Goal: Task Accomplishment & Management: Complete application form

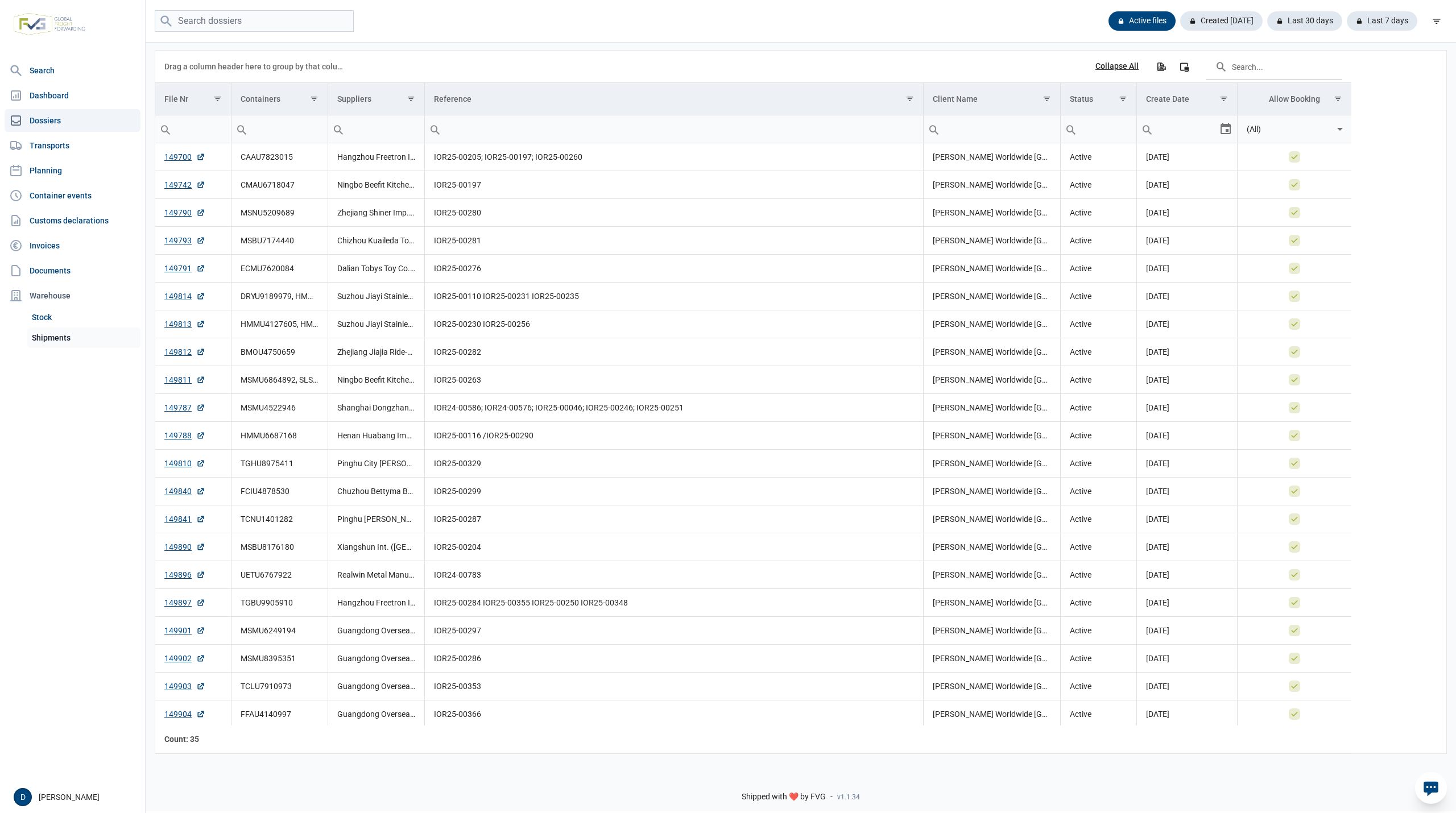
click at [51, 334] on link "Shipments" at bounding box center [84, 337] width 113 height 21
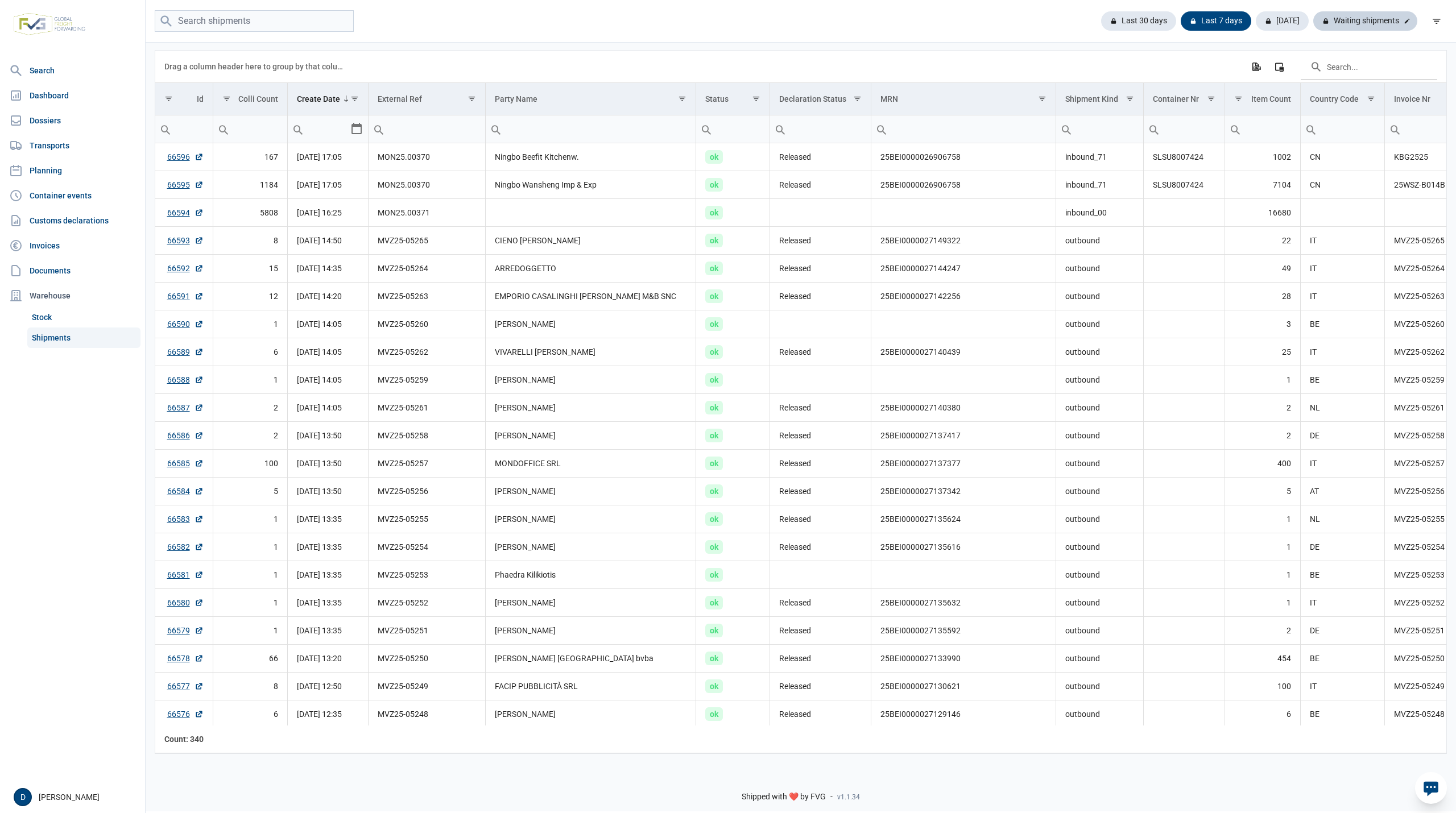
click at [1373, 21] on div "Waiting shipments" at bounding box center [1365, 21] width 104 height 19
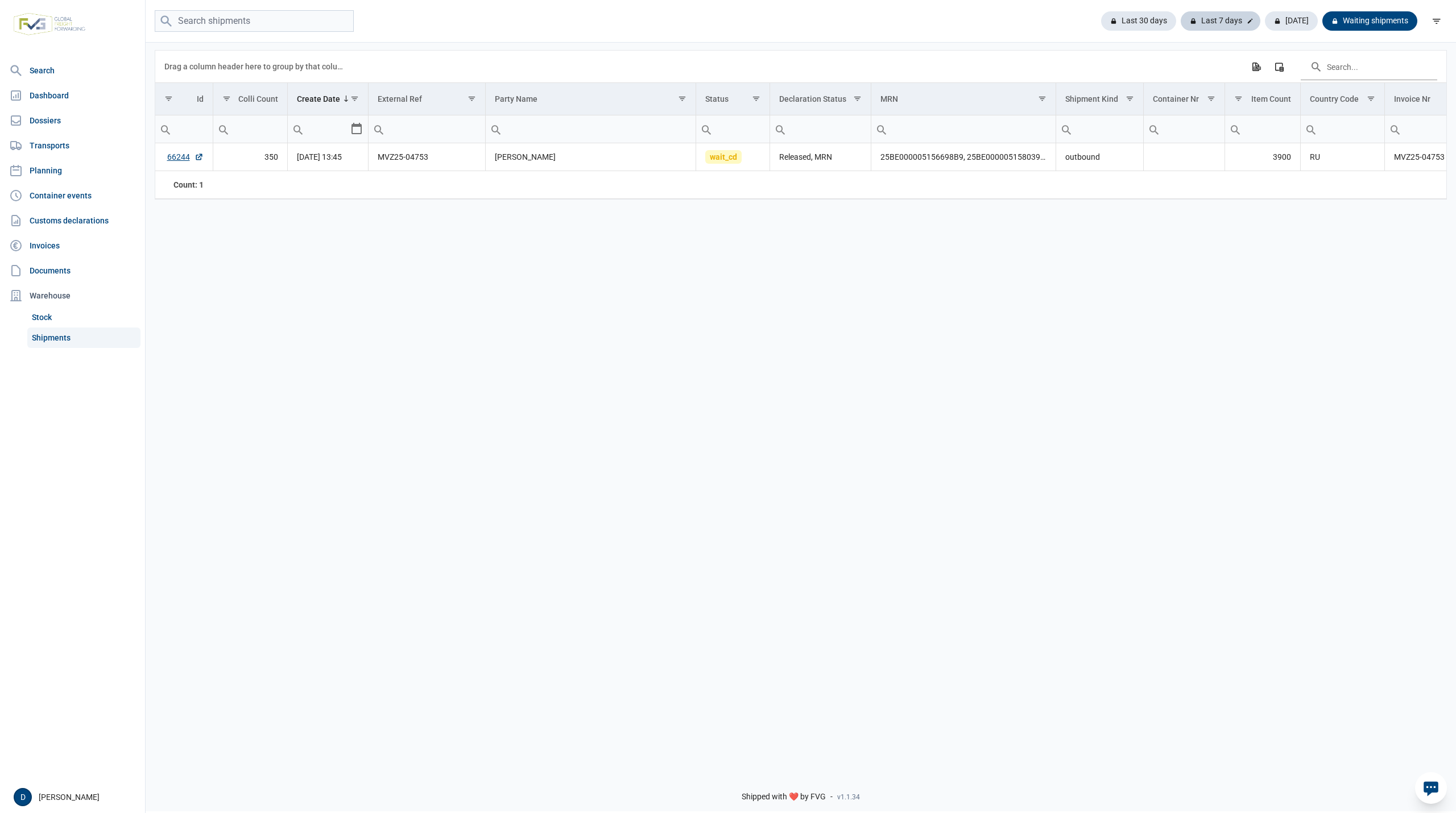
click at [1226, 19] on div "Last 7 days" at bounding box center [1220, 21] width 80 height 19
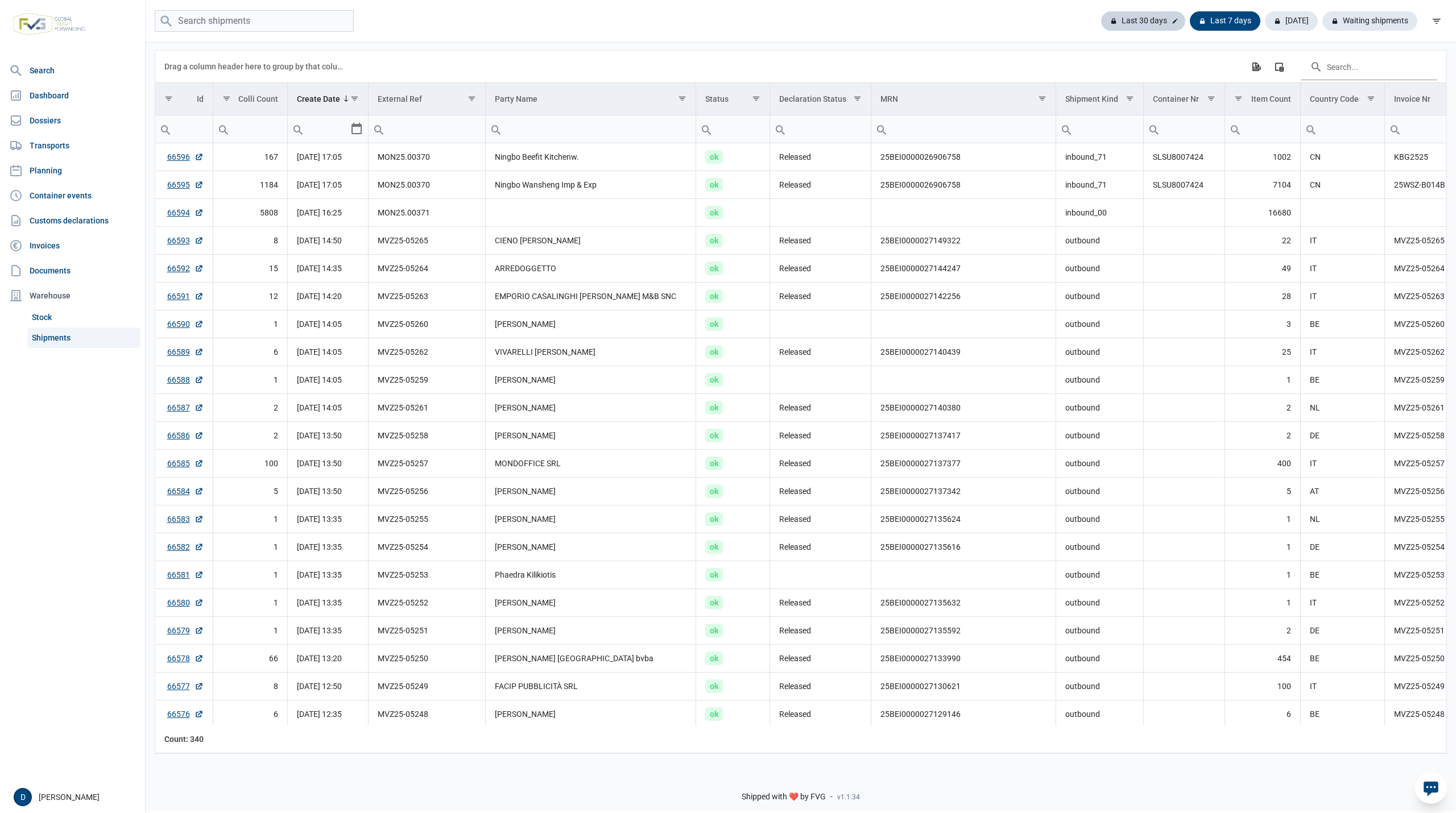
click at [1136, 21] on div "Last 30 days" at bounding box center [1142, 21] width 84 height 19
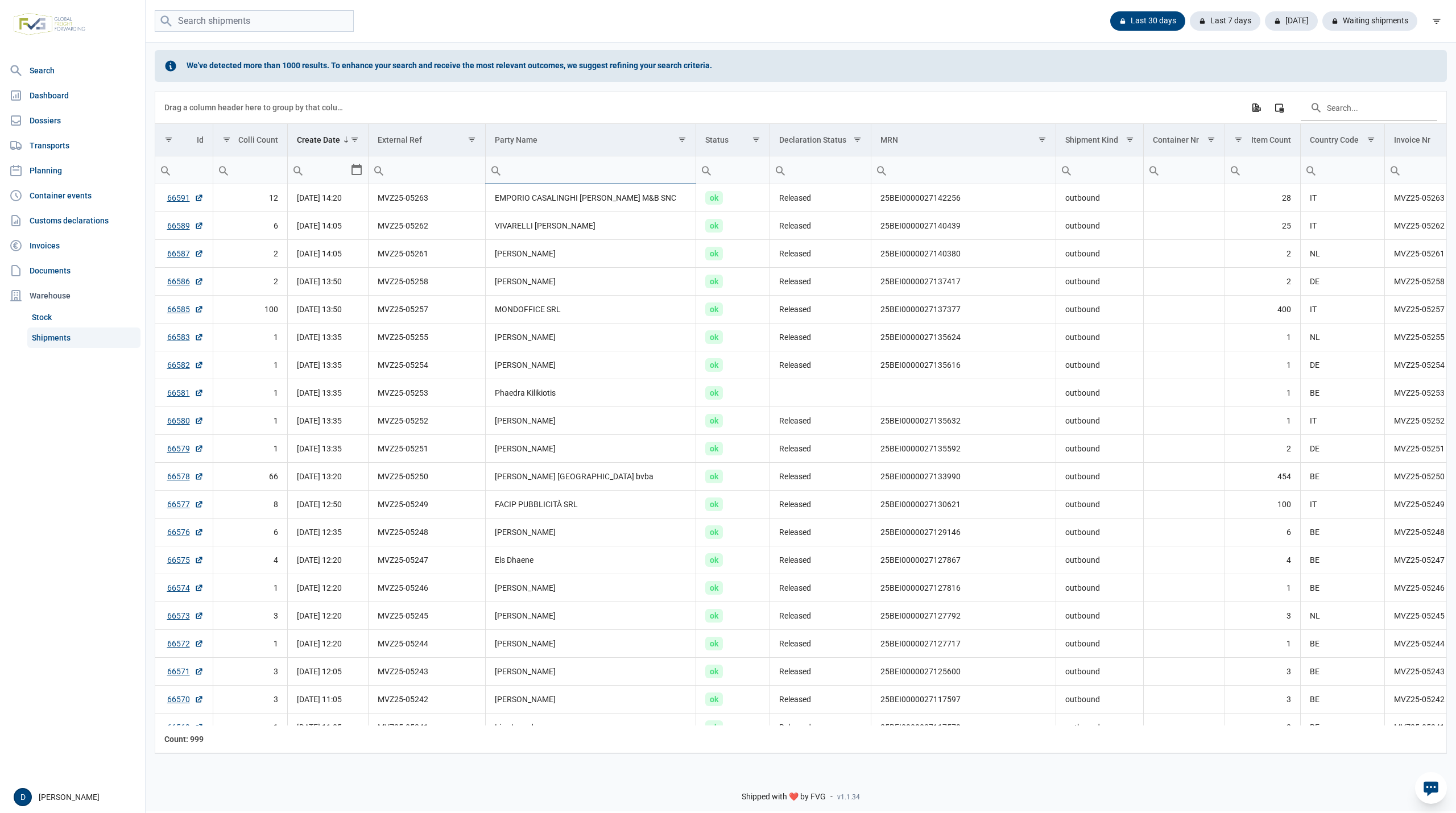
click at [552, 176] on input "Filter cell" at bounding box center [591, 170] width 210 height 27
type input "pioneers"
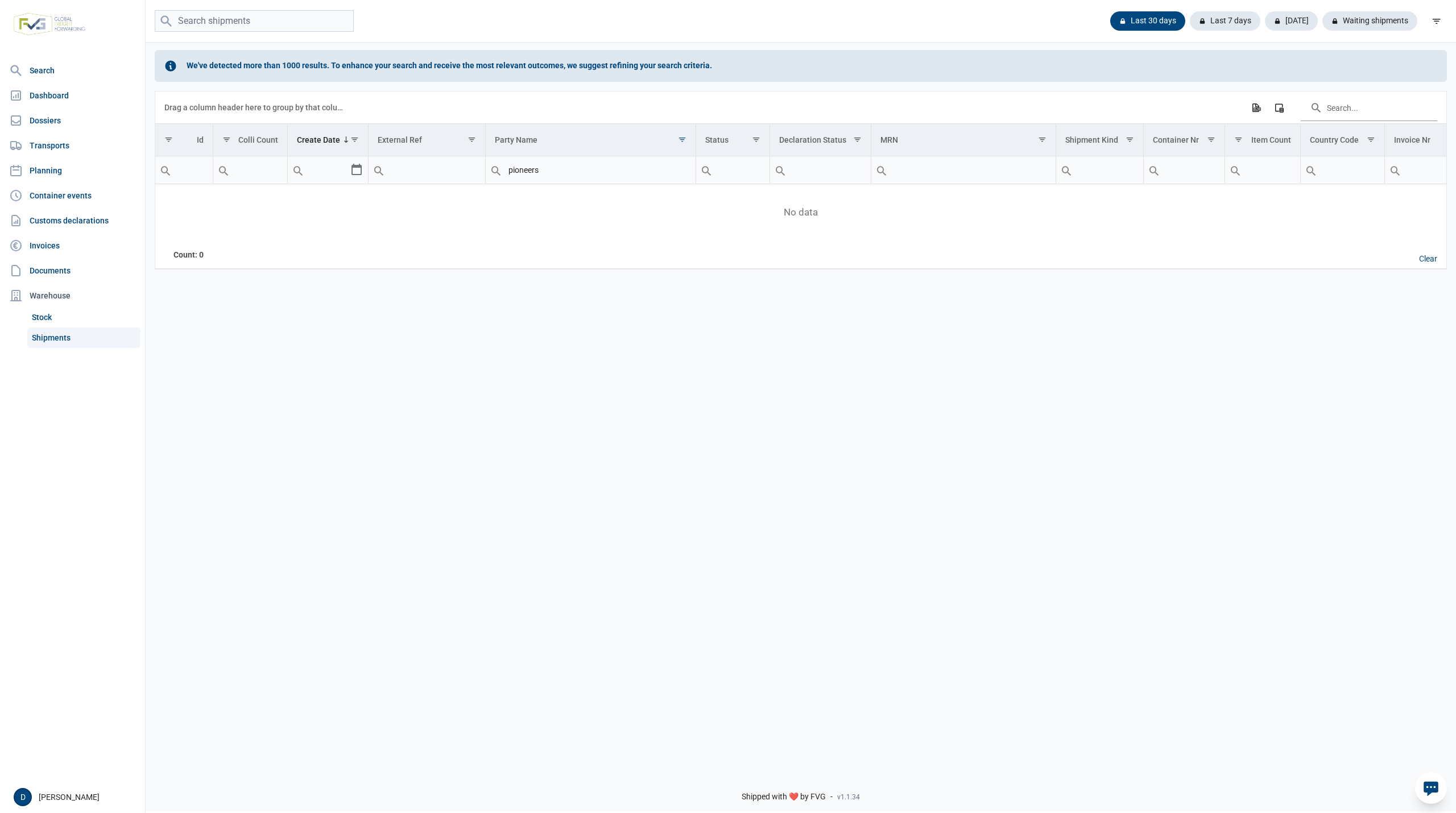
drag, startPoint x: 580, startPoint y: 158, endPoint x: 440, endPoint y: 182, distance: 142.0
click at [440, 182] on tr "pioneers" at bounding box center [1022, 170] width 1734 height 28
drag, startPoint x: 552, startPoint y: 171, endPoint x: 453, endPoint y: 183, distance: 99.7
click at [453, 183] on tr "pioneers" at bounding box center [1022, 170] width 1734 height 28
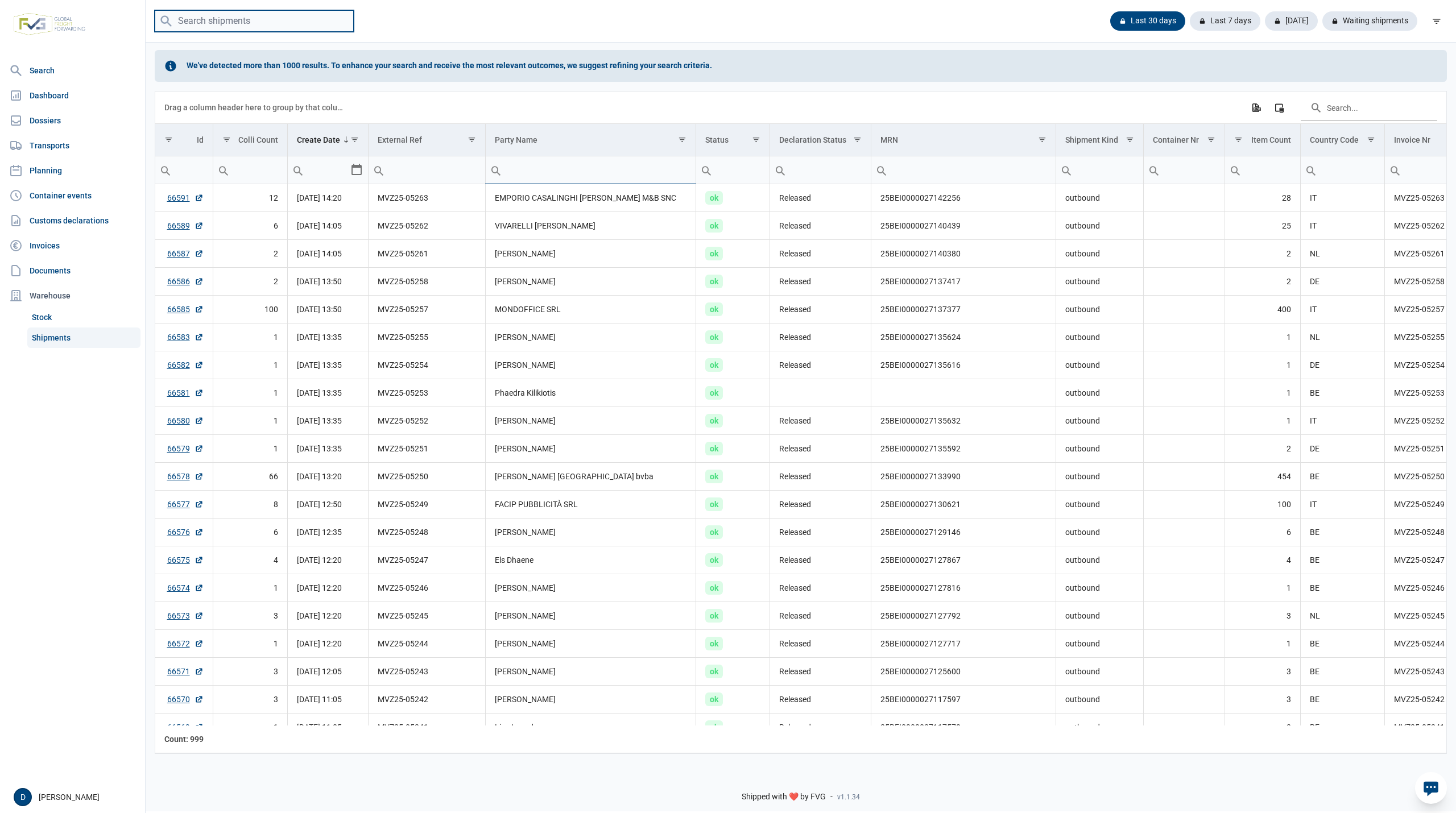
click at [262, 19] on input "search" at bounding box center [254, 21] width 199 height 22
type input "pioneers"
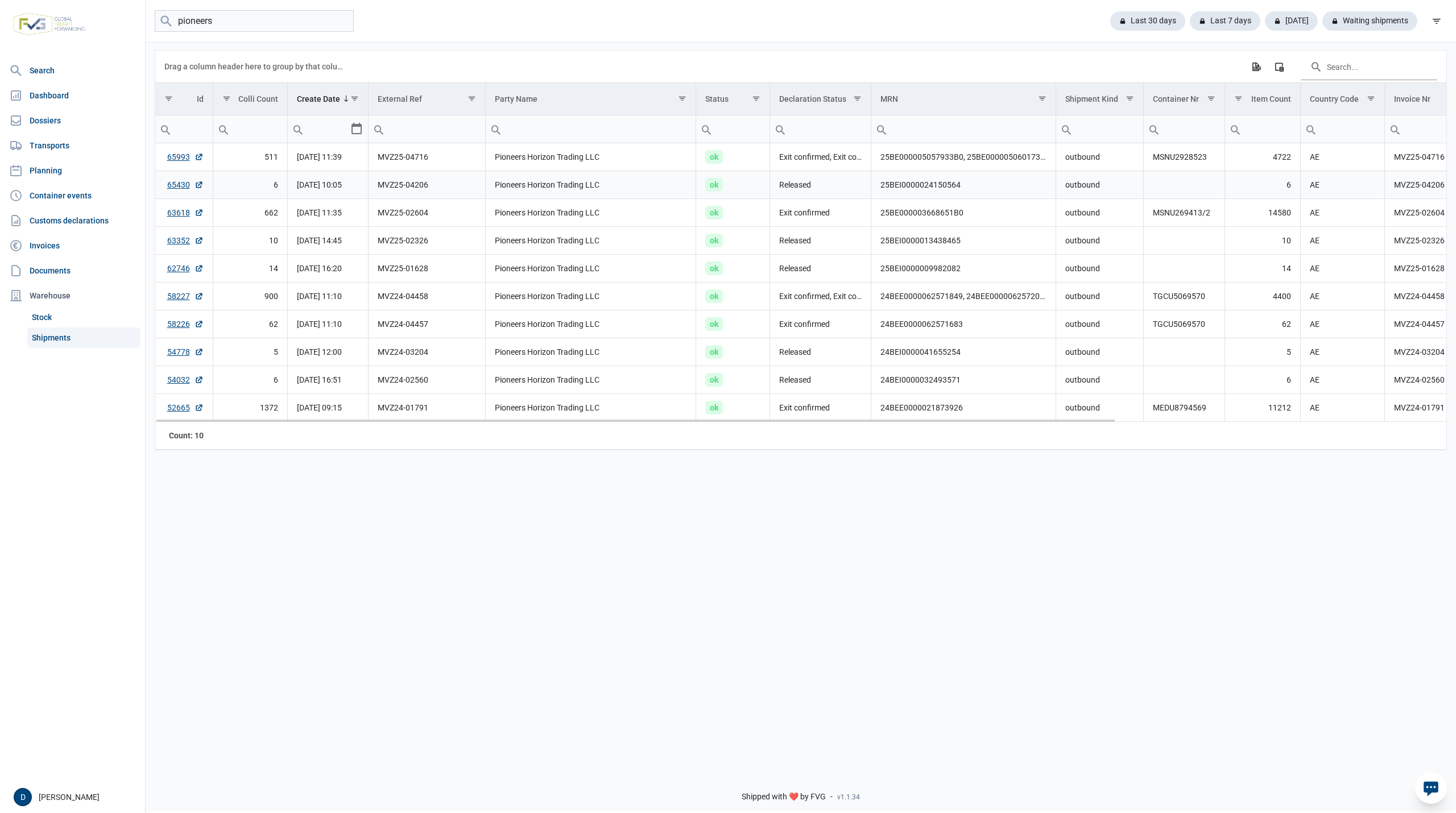
click at [577, 187] on td "Pioneers Horizon Trading LLC" at bounding box center [591, 185] width 211 height 28
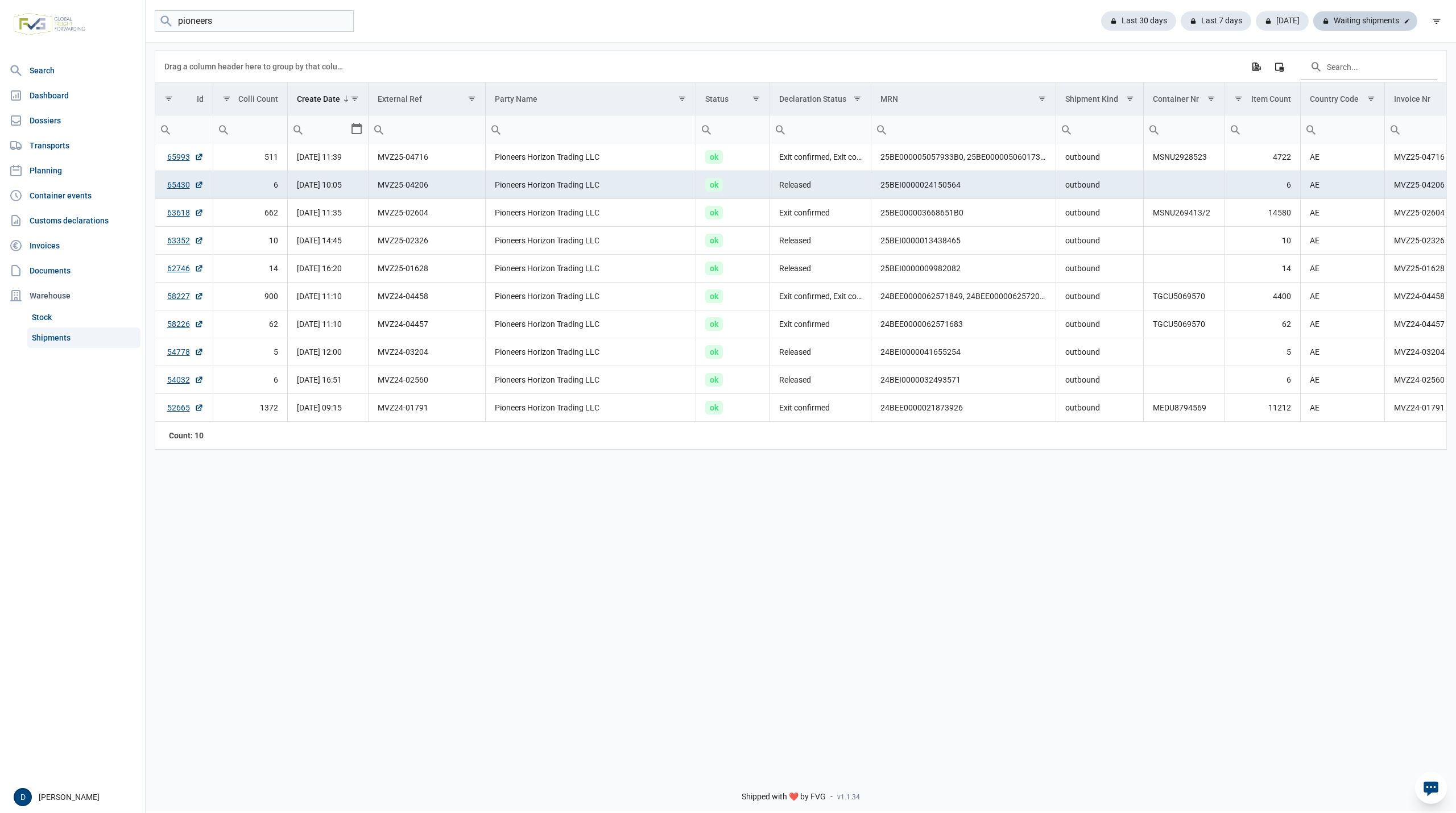
click at [1359, 26] on div "Waiting shipments" at bounding box center [1365, 21] width 104 height 19
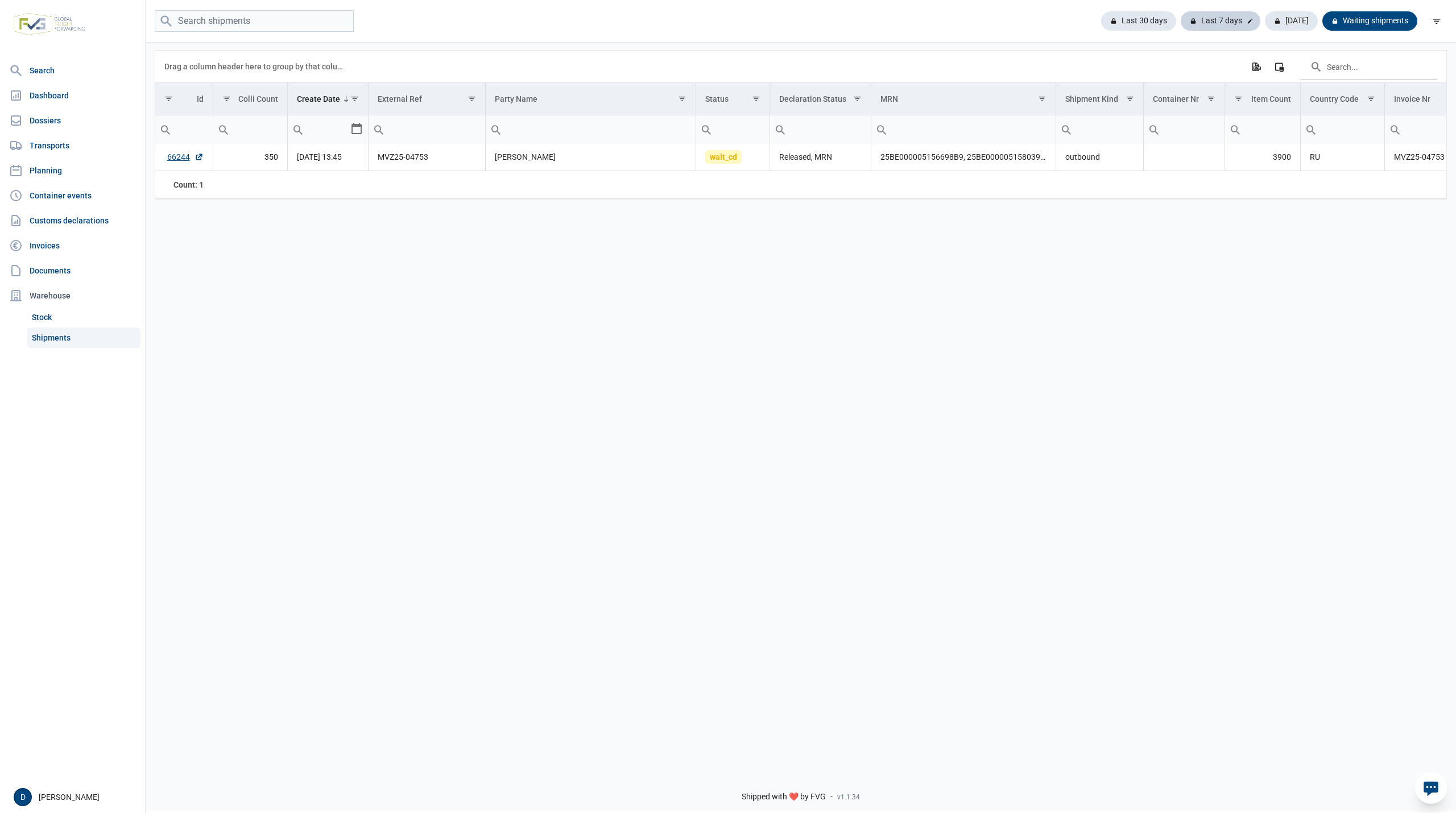
click at [1222, 19] on div "Last 7 days" at bounding box center [1220, 21] width 80 height 19
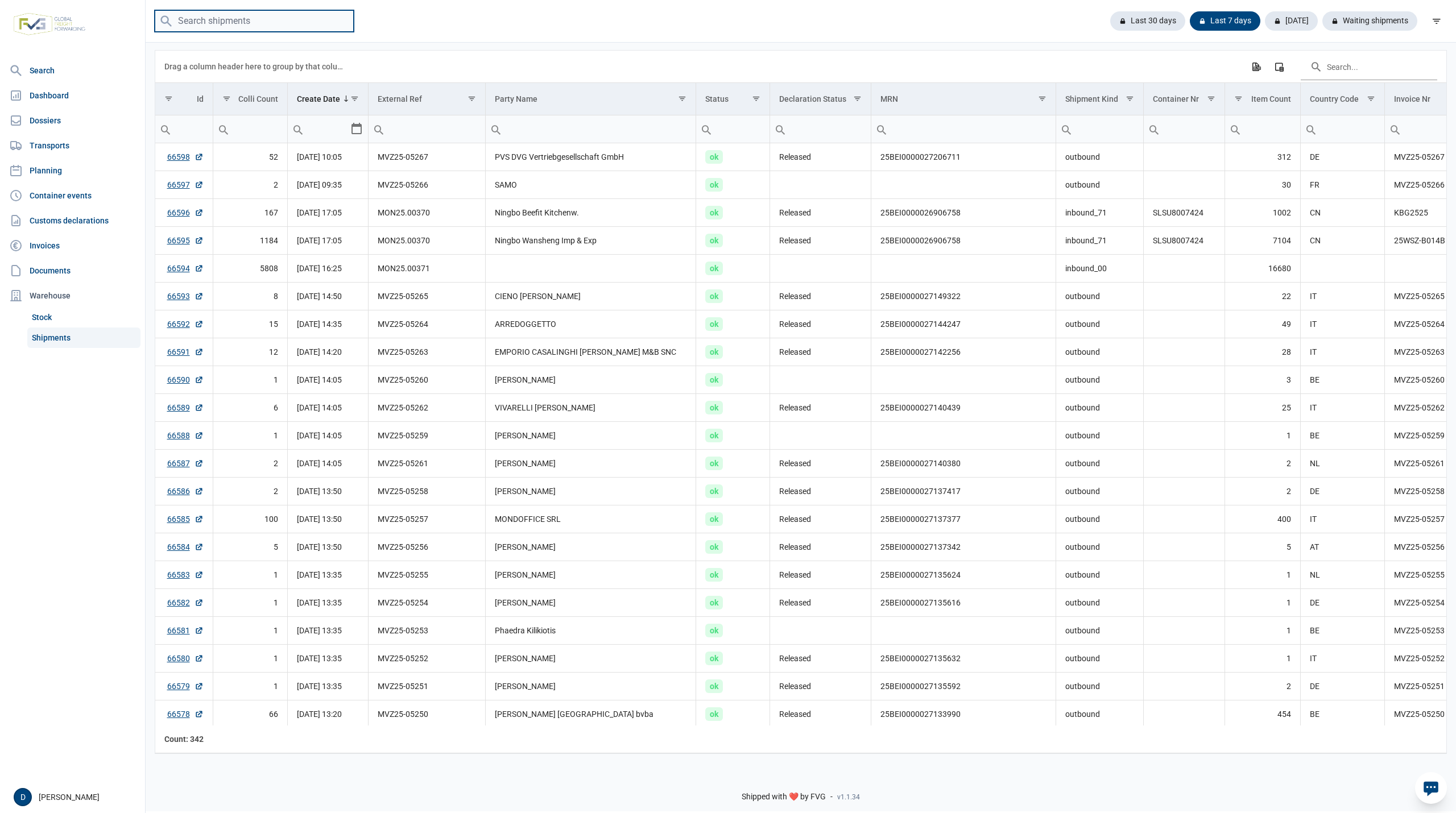
click at [228, 22] on input "search" at bounding box center [254, 21] width 199 height 22
paste input "MEDU9484655"
type input "MEDU9484655"
drag, startPoint x: 265, startPoint y: 12, endPoint x: 137, endPoint y: 16, distance: 128.1
click at [137, 16] on div "Search Dashboard Dossiers Transports Planning Container events Customs declarat…" at bounding box center [728, 405] width 1456 height 813
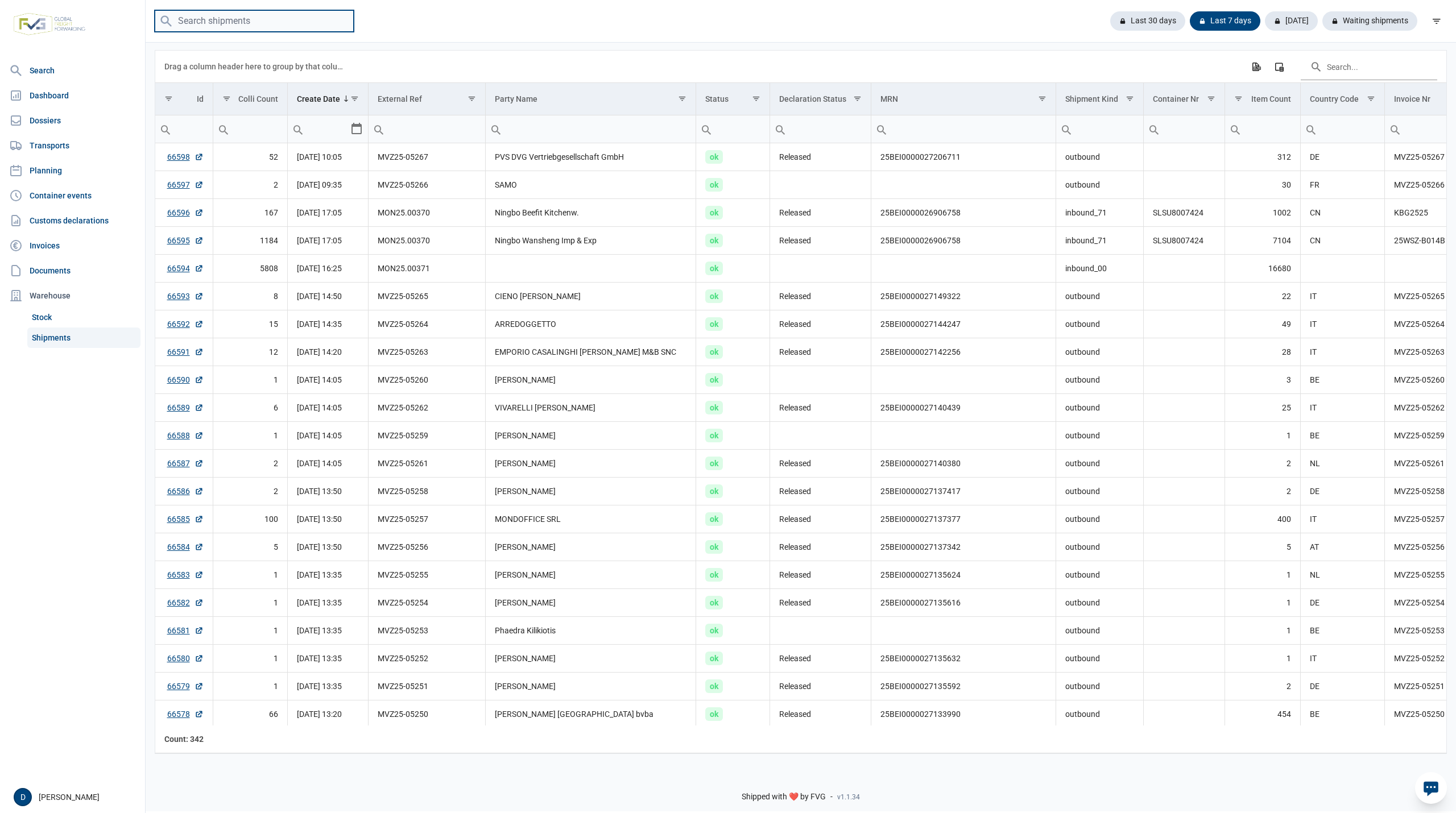
click at [271, 23] on input "search" at bounding box center [254, 21] width 199 height 22
paste input "25BE000005193939B9"
type input "25BE000005193939B9"
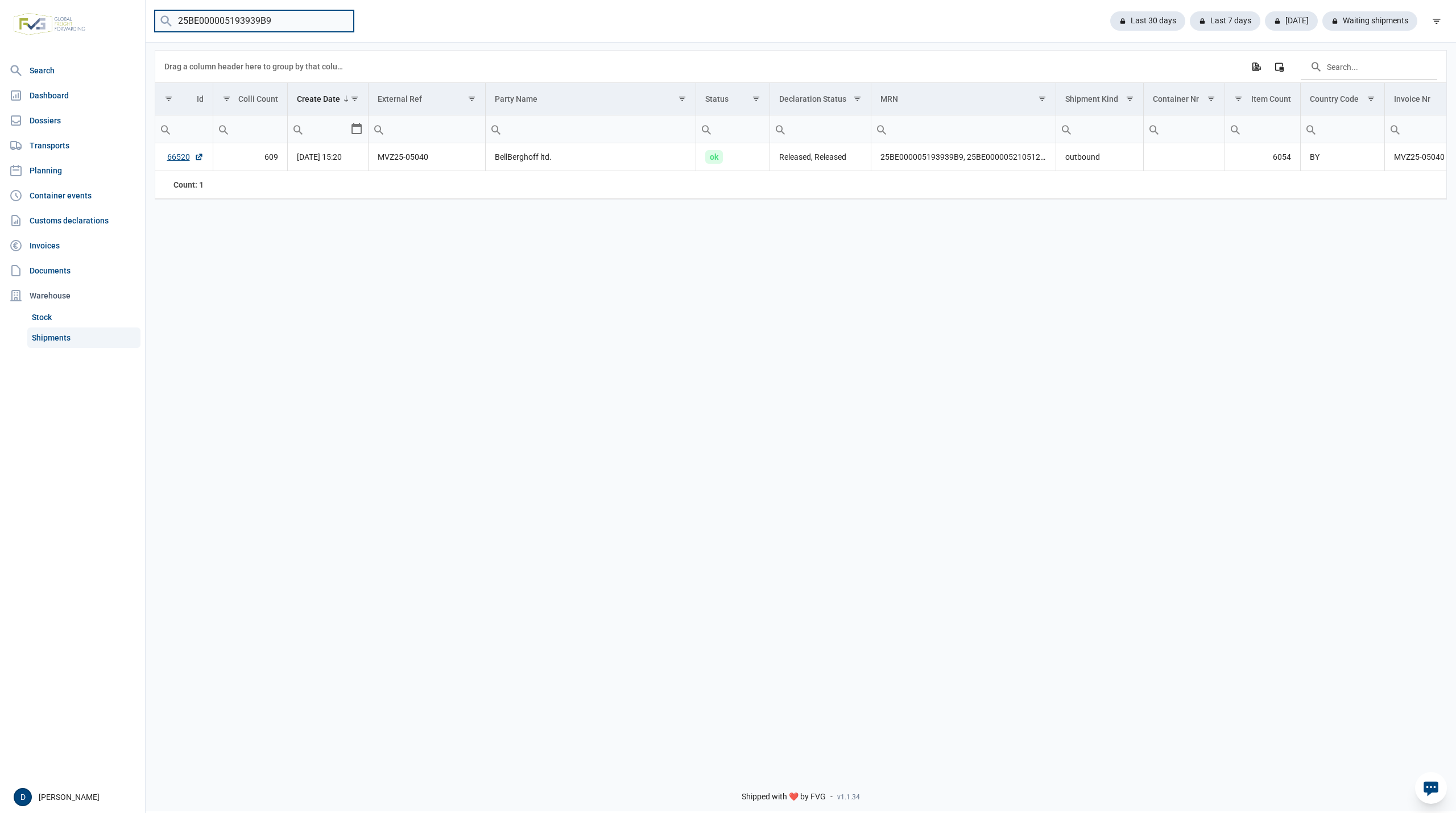
click at [341, 22] on input "25BE000005193939B9" at bounding box center [254, 21] width 199 height 22
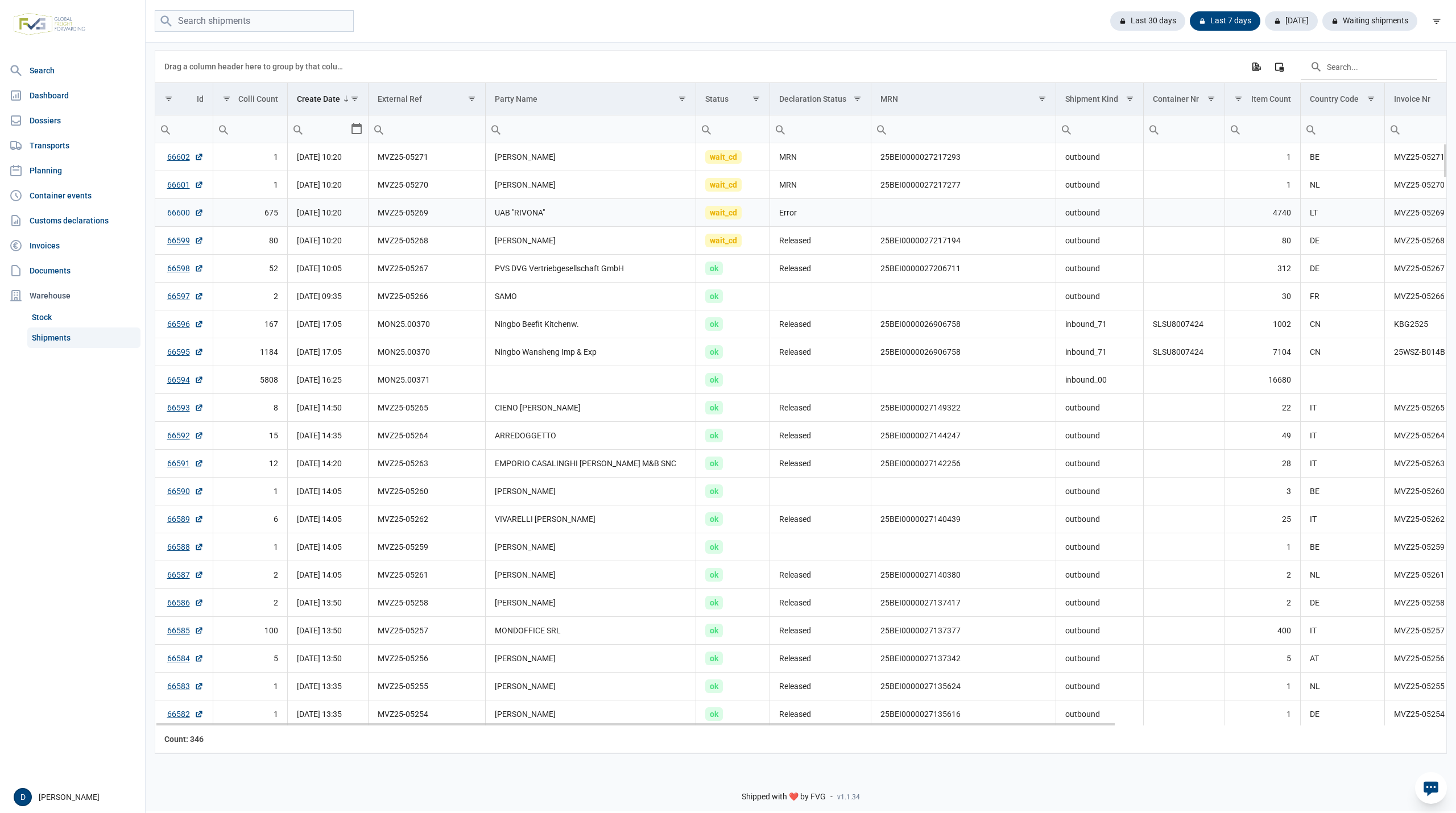
click at [173, 215] on link "66600" at bounding box center [185, 212] width 37 height 11
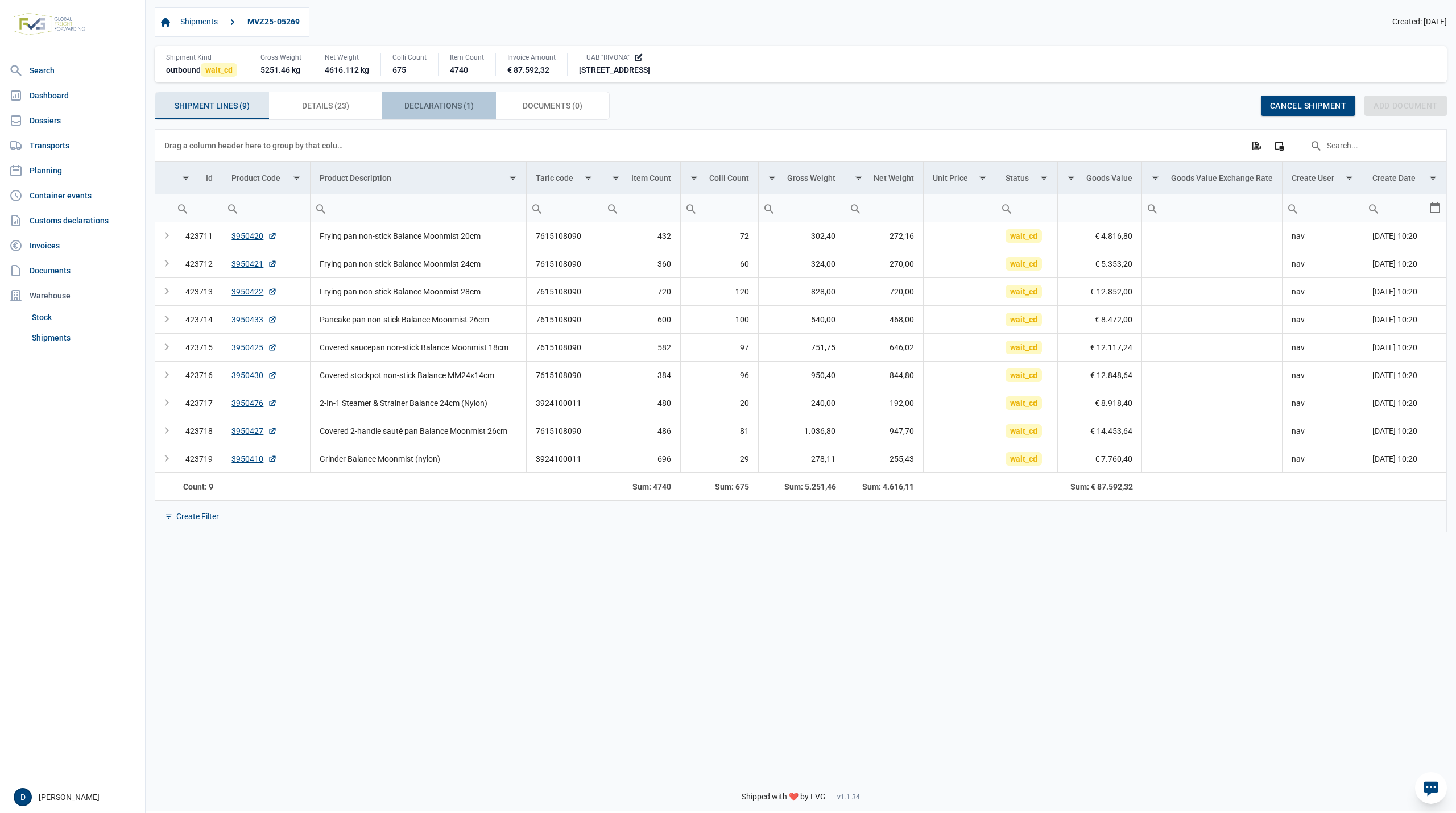
click at [418, 105] on span "Declarations (1) Declarations (1)" at bounding box center [438, 105] width 70 height 14
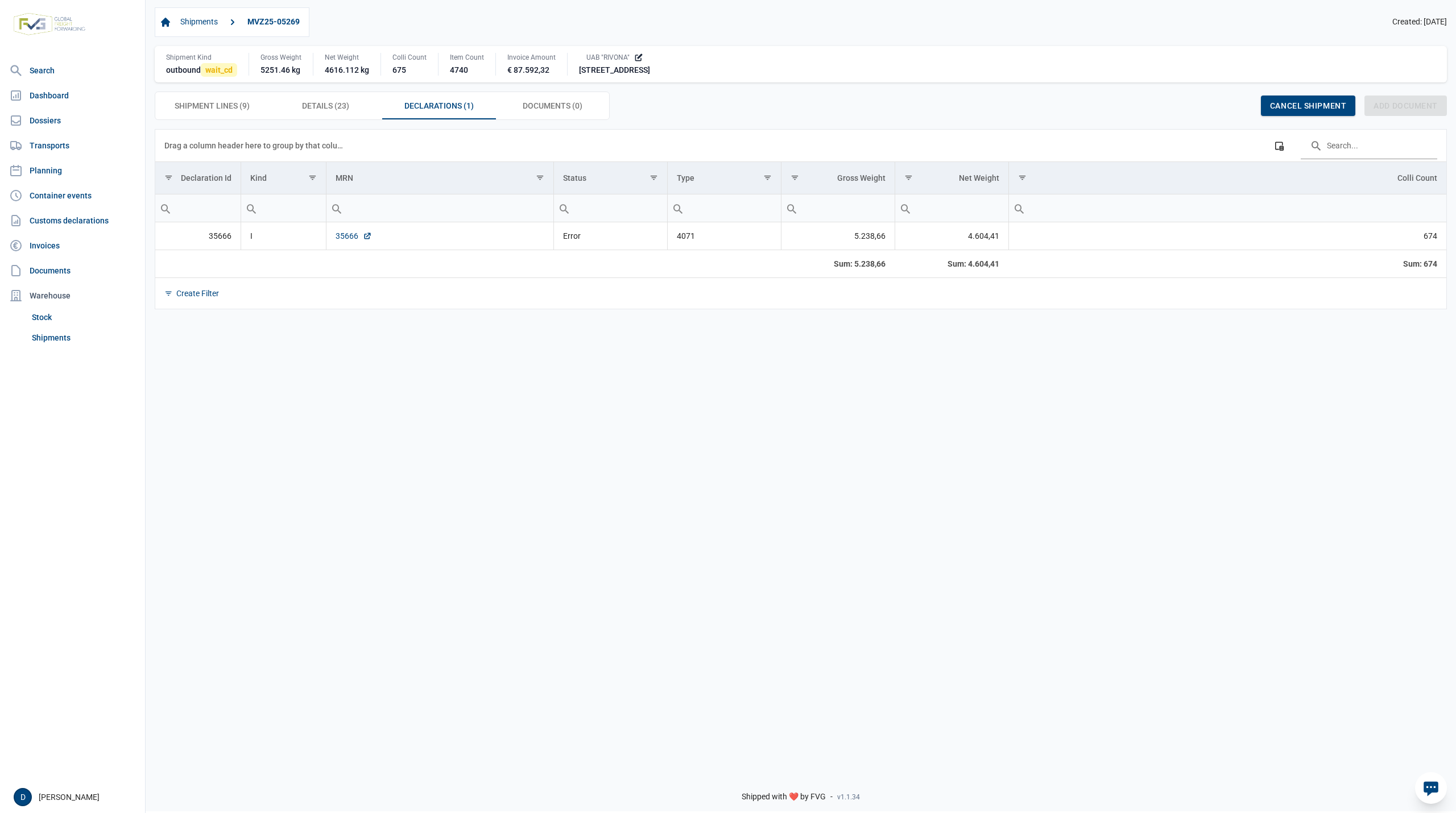
click at [339, 238] on link "35666" at bounding box center [354, 236] width 37 height 11
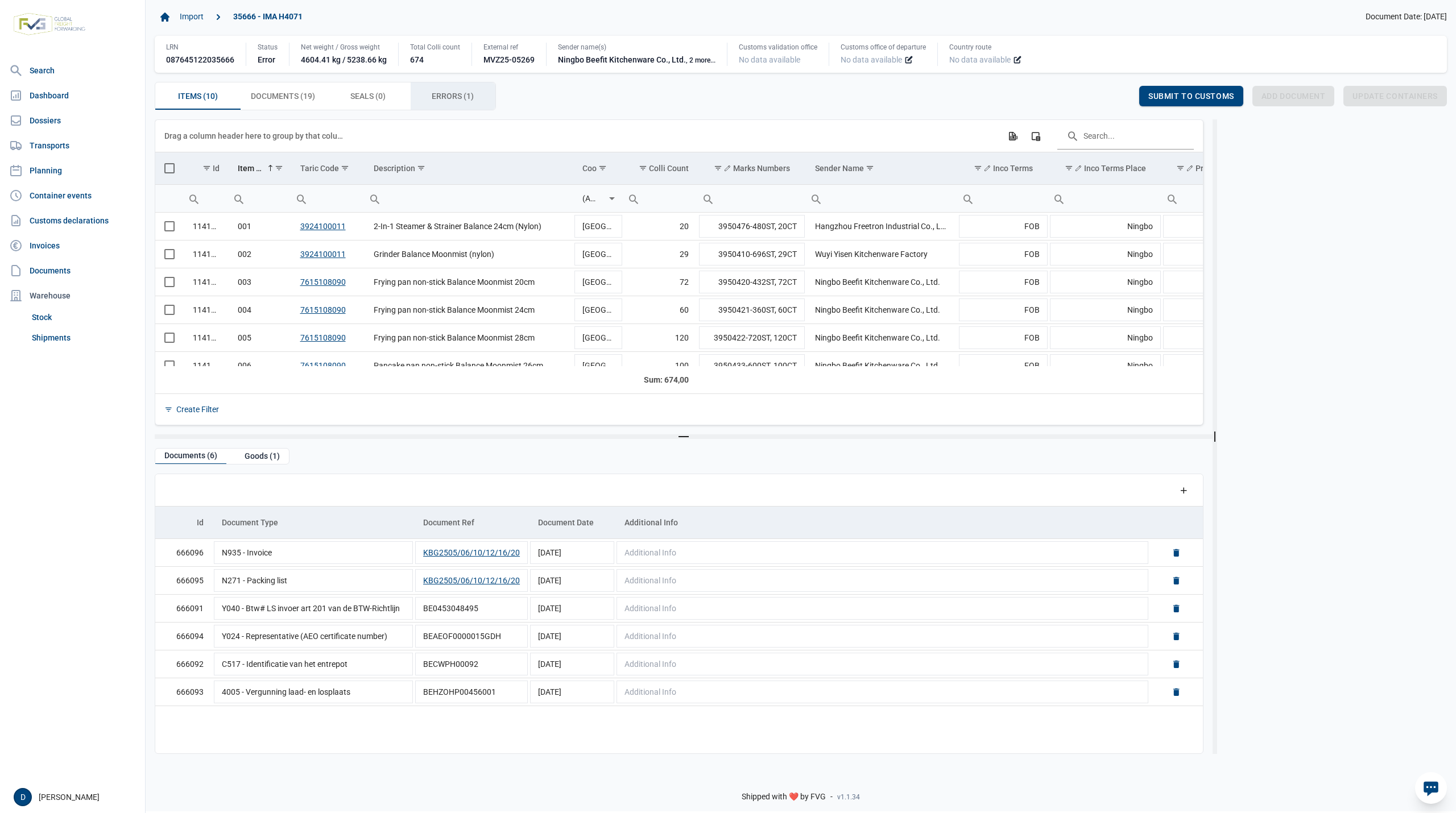
click at [445, 98] on span "Errors (1) Errors (1)" at bounding box center [452, 95] width 42 height 14
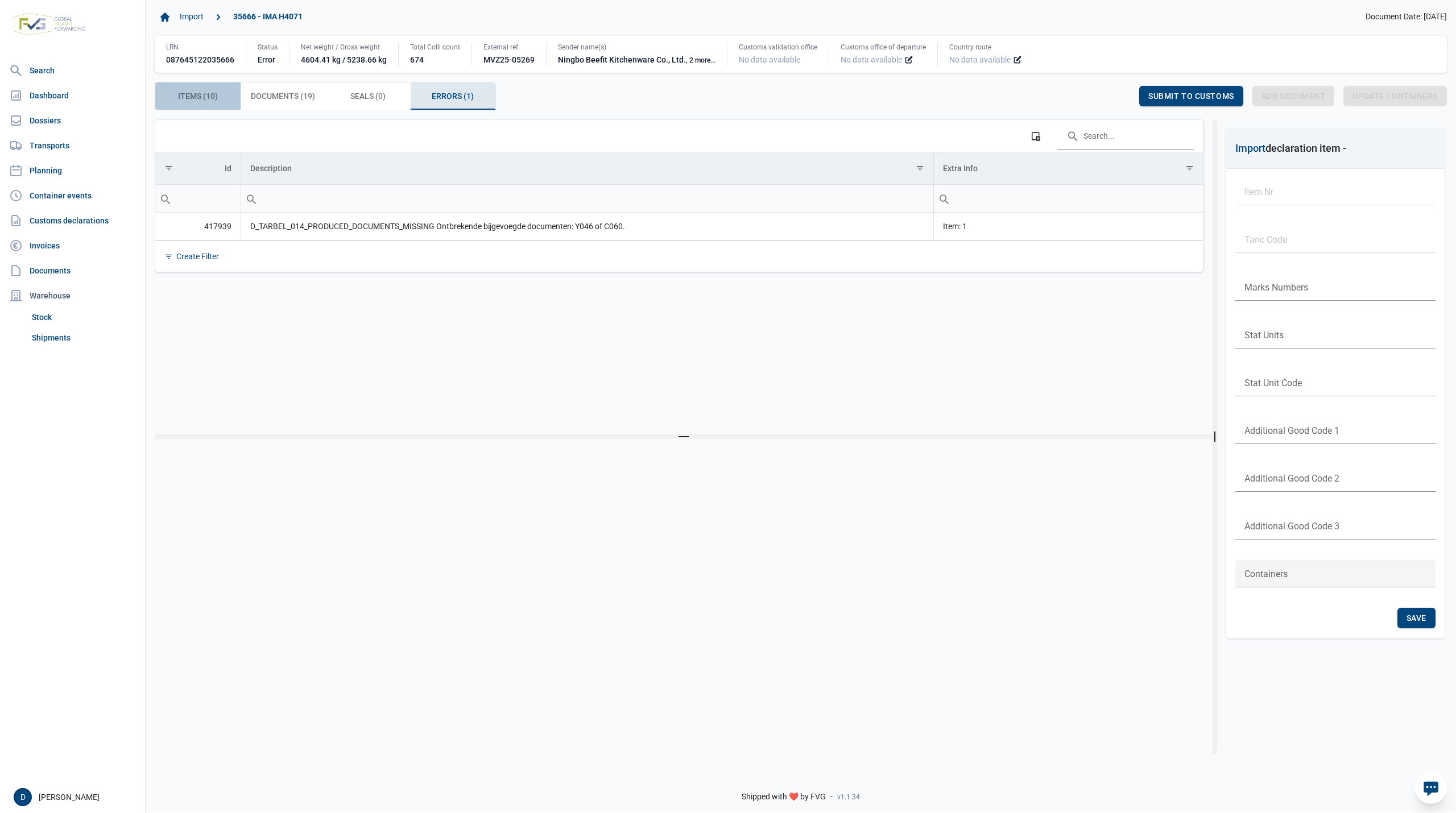
click at [185, 95] on span "Items (10) Items (10)" at bounding box center [197, 95] width 39 height 14
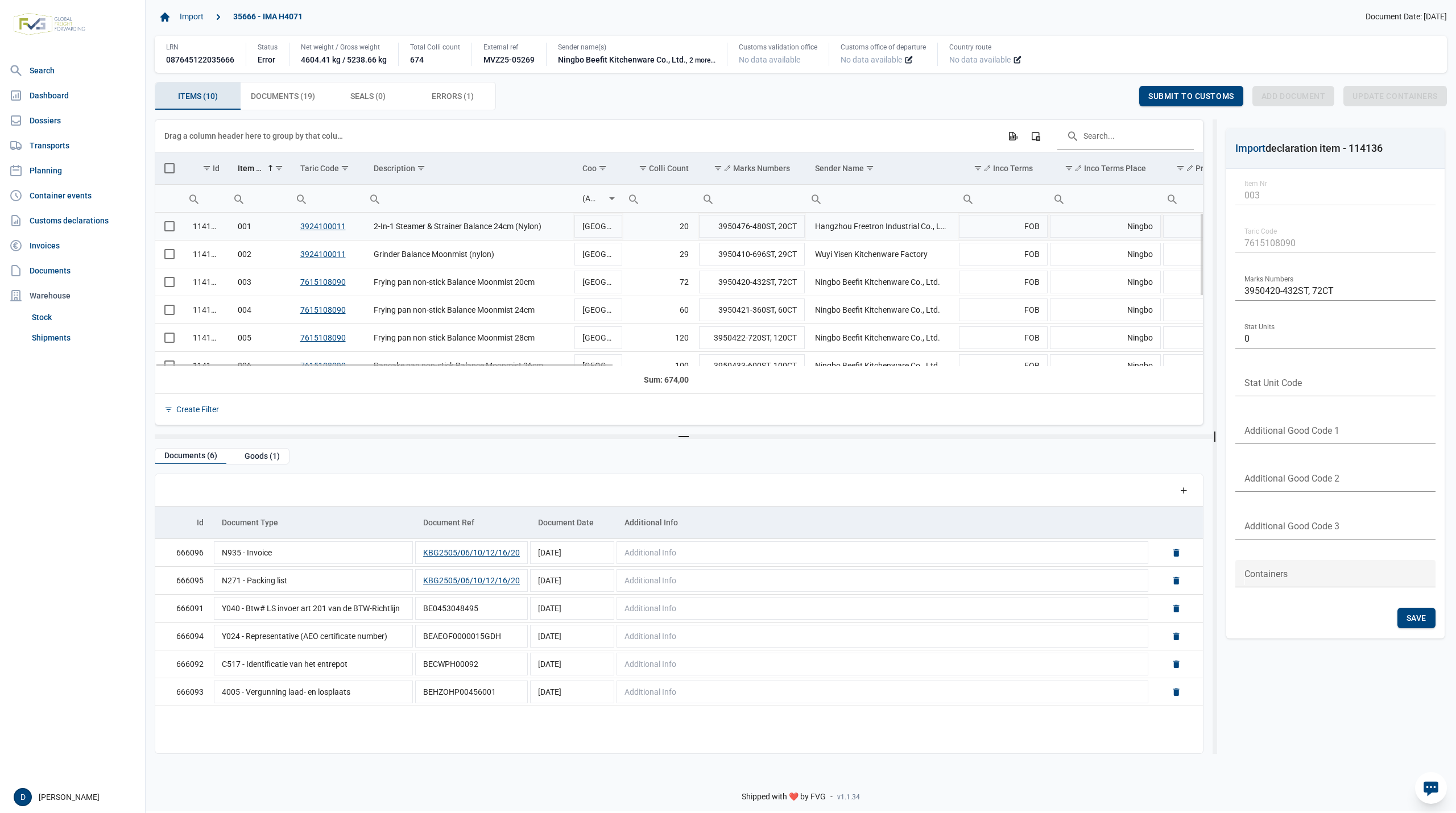
click at [172, 230] on span "Select row" at bounding box center [169, 226] width 10 height 10
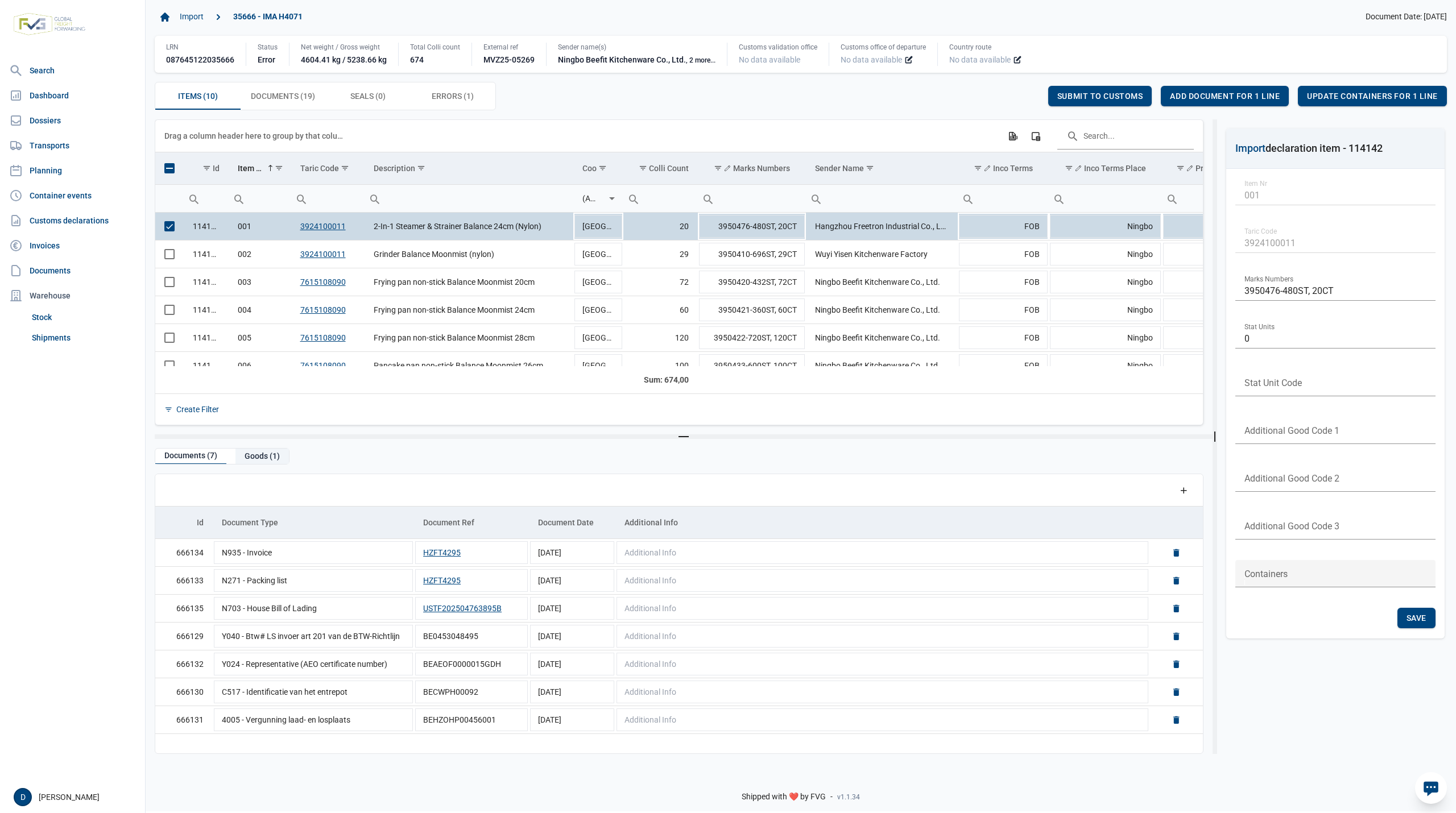
click at [263, 454] on div "Goods (1)" at bounding box center [262, 456] width 53 height 15
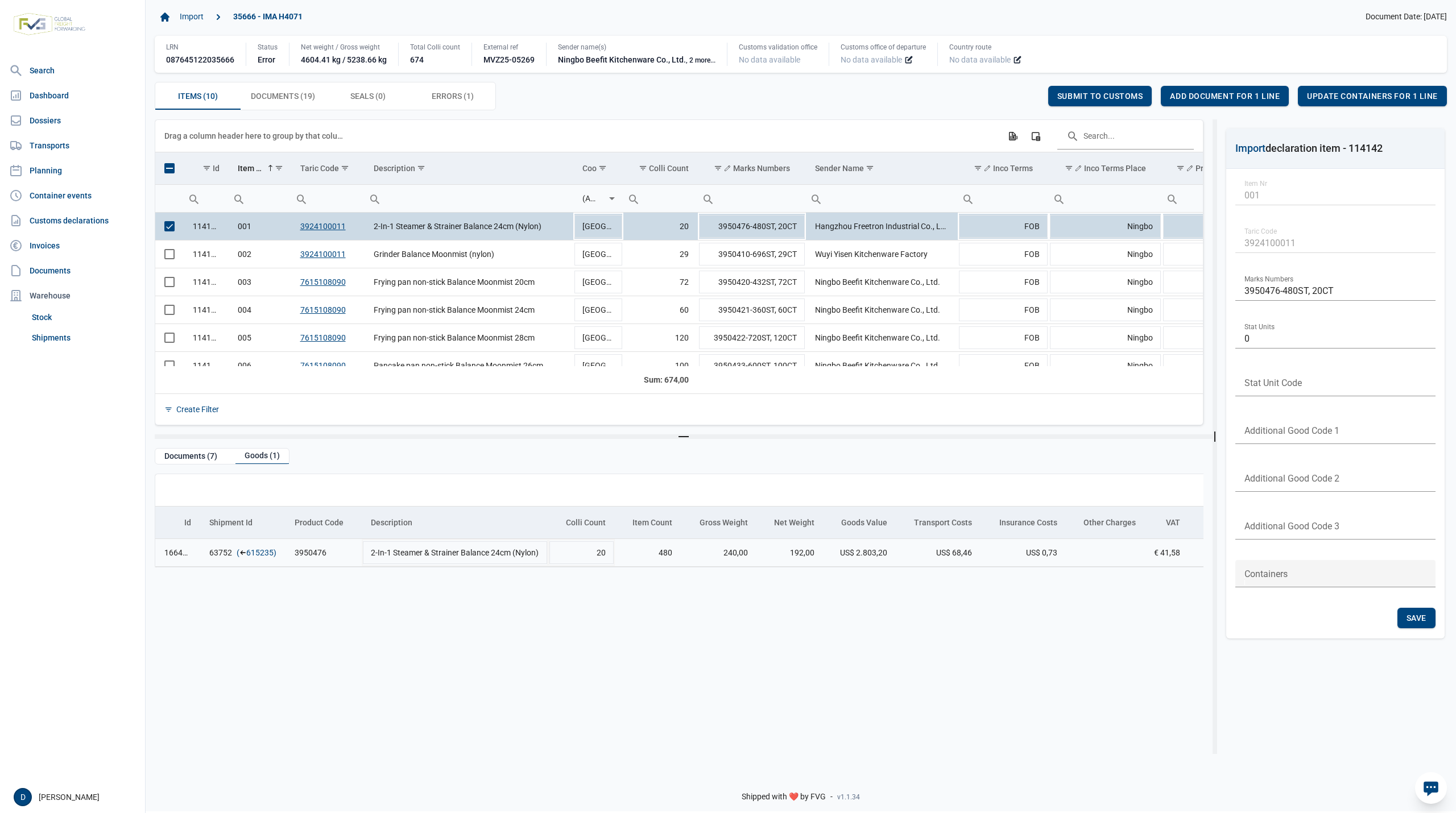
click at [265, 558] on link "615235" at bounding box center [260, 553] width 27 height 11
click at [1207, 92] on span "Add document for 1 line" at bounding box center [1224, 96] width 110 height 9
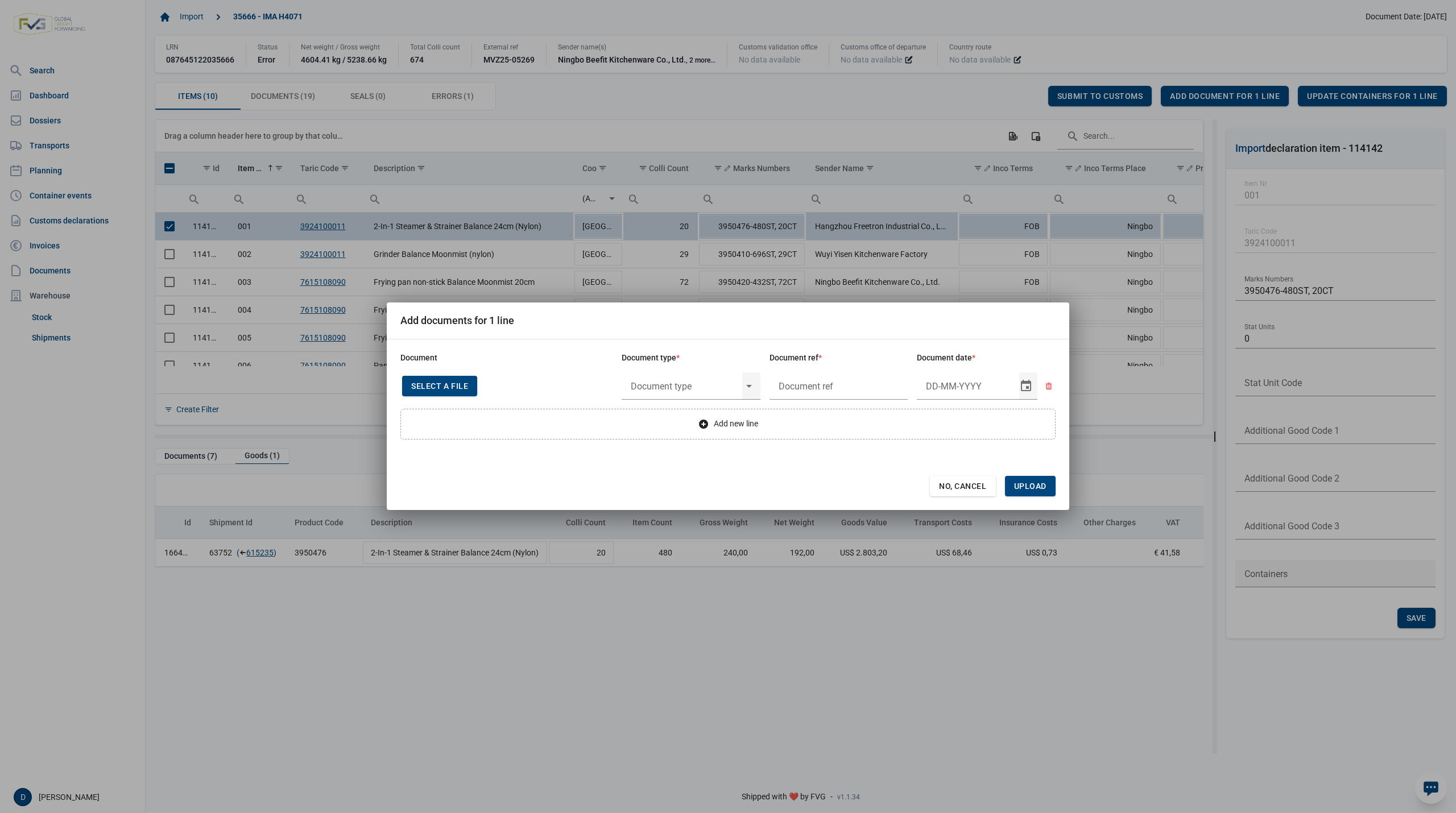
click at [445, 382] on span "Select a file" at bounding box center [439, 386] width 57 height 9
type input "CHEDD.BE.2025.0002166"
click at [705, 385] on input "text" at bounding box center [682, 385] width 121 height 29
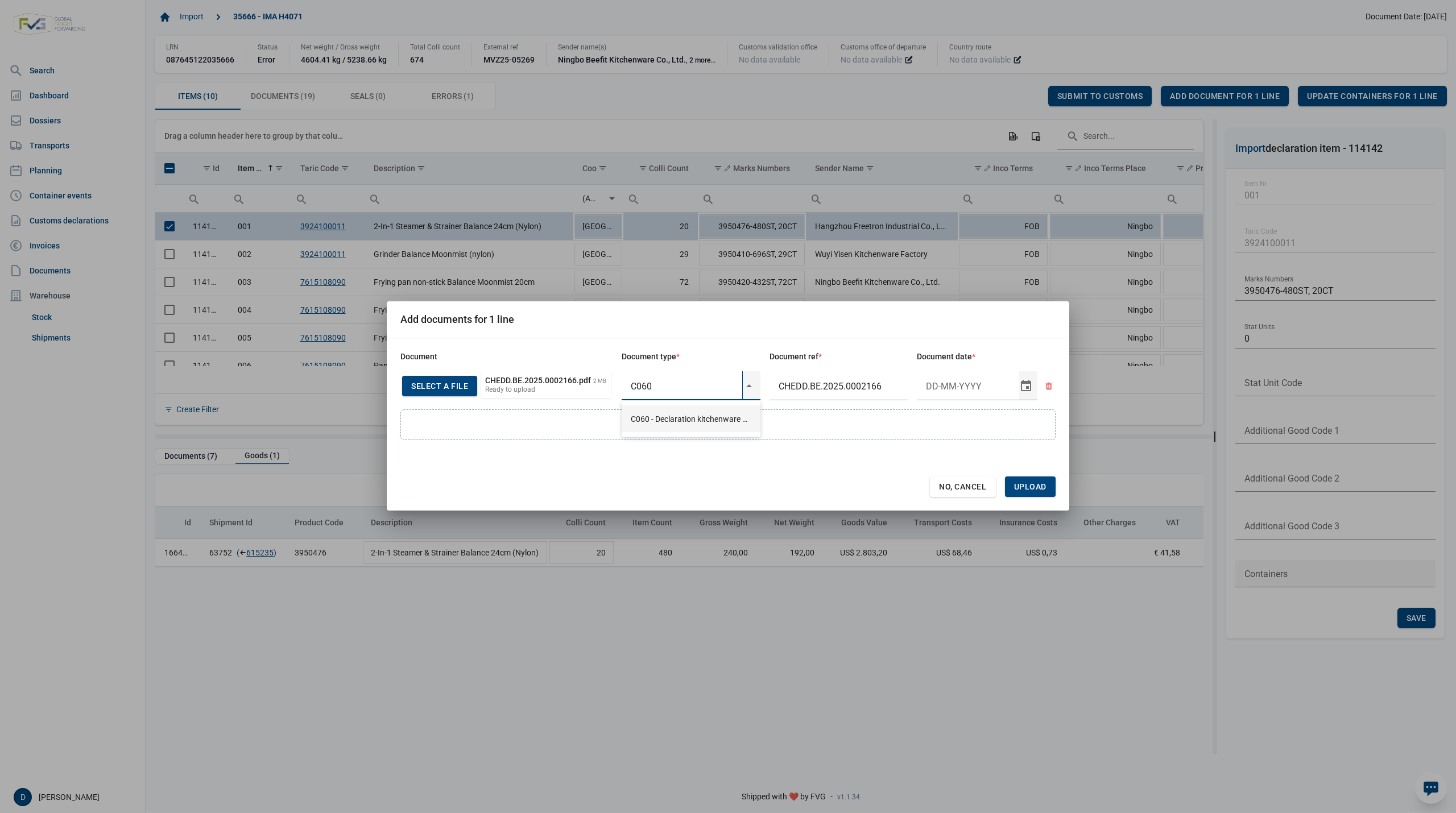
click at [697, 420] on div "C060 - Declaration kitchenware ex CN of HK 284/2011" at bounding box center [690, 418] width 138 height 27
type input "C060 - Declaration kitchenware ex CN of HK 284/2011"
type input "15-5-2025"
click at [1033, 484] on span "Upload" at bounding box center [1030, 487] width 32 height 9
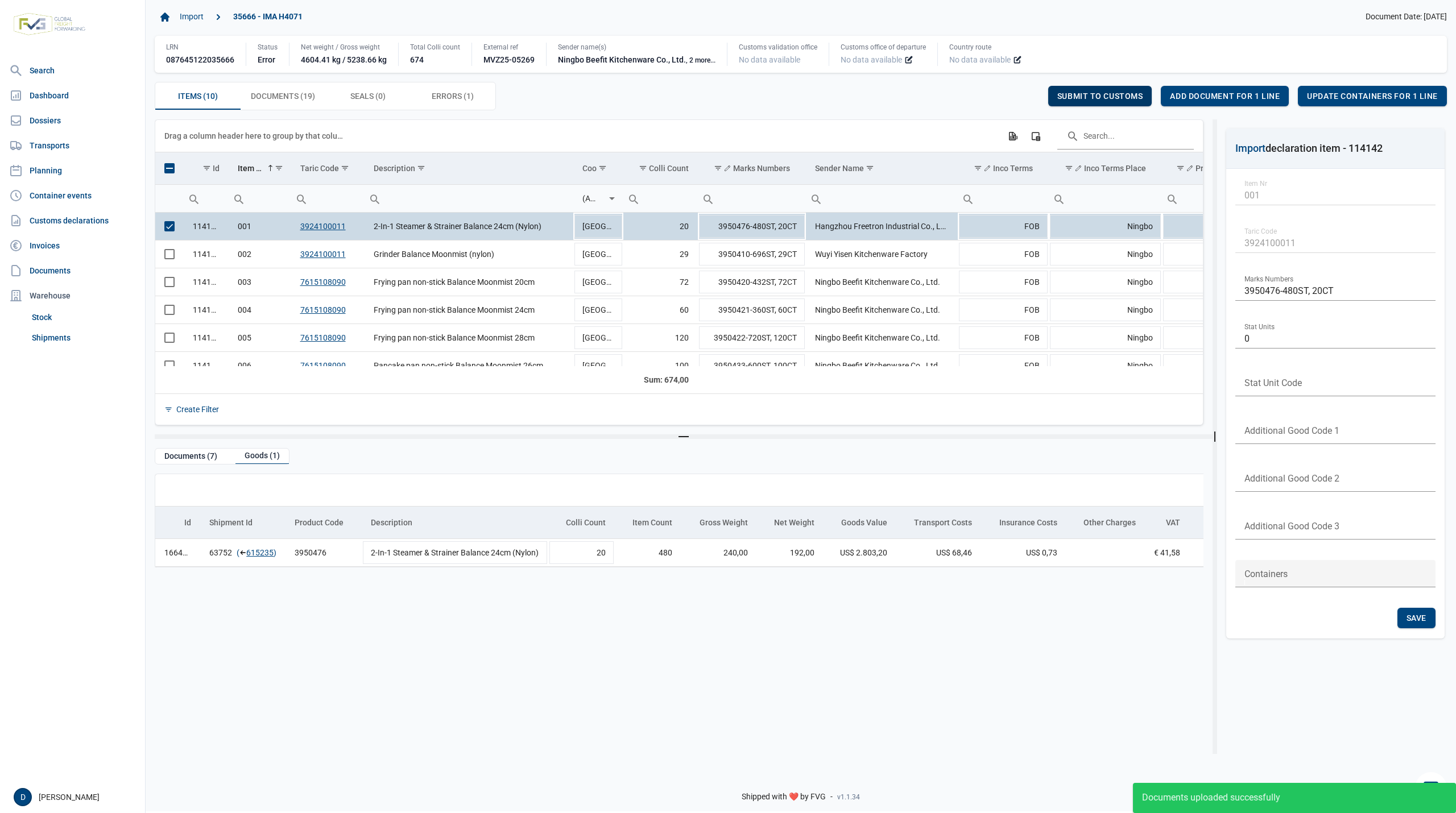
click at [1094, 95] on span "Submit to customs" at bounding box center [1100, 96] width 86 height 9
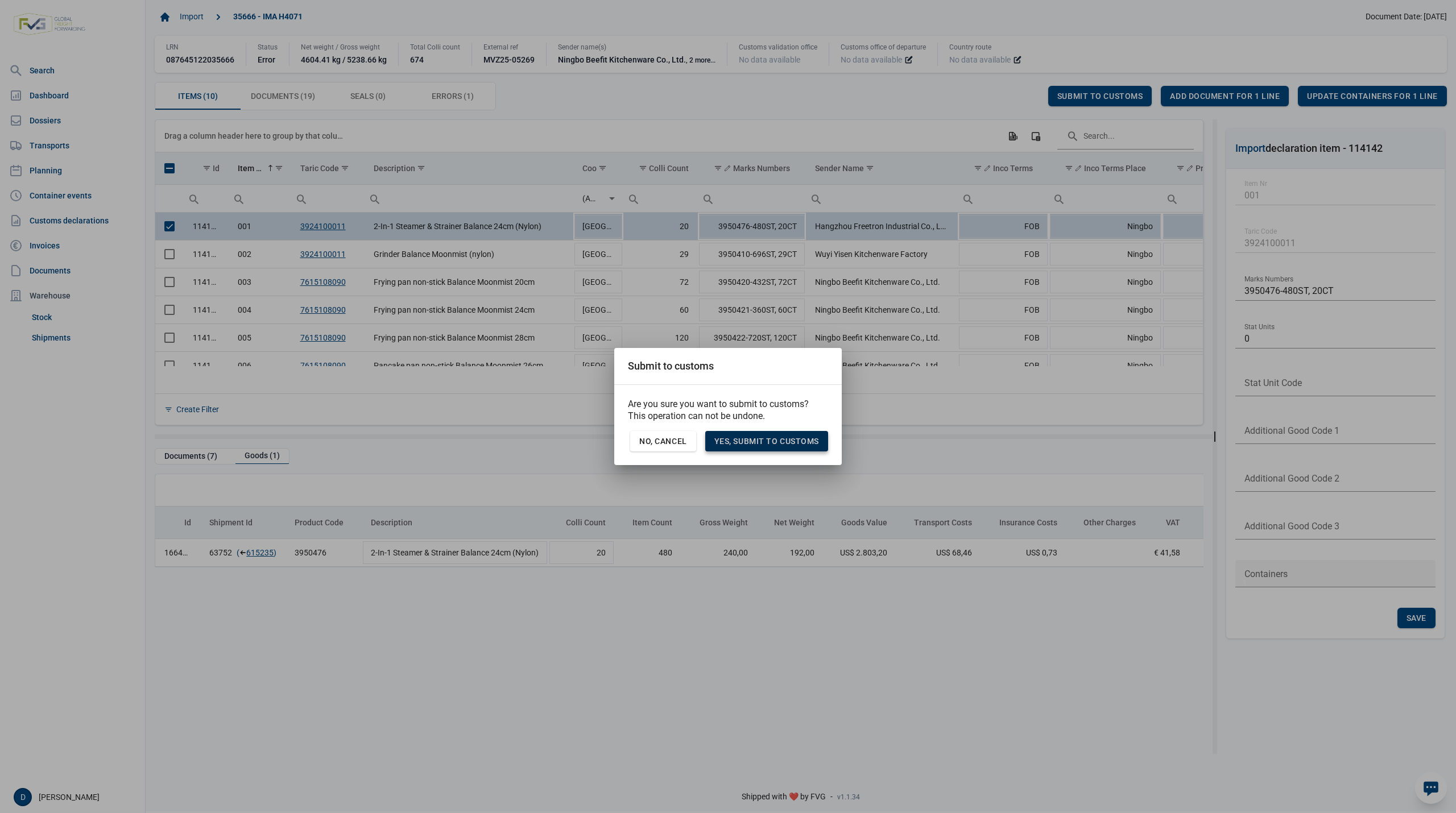
click at [796, 439] on span "Yes, Submit to customs" at bounding box center [766, 441] width 105 height 9
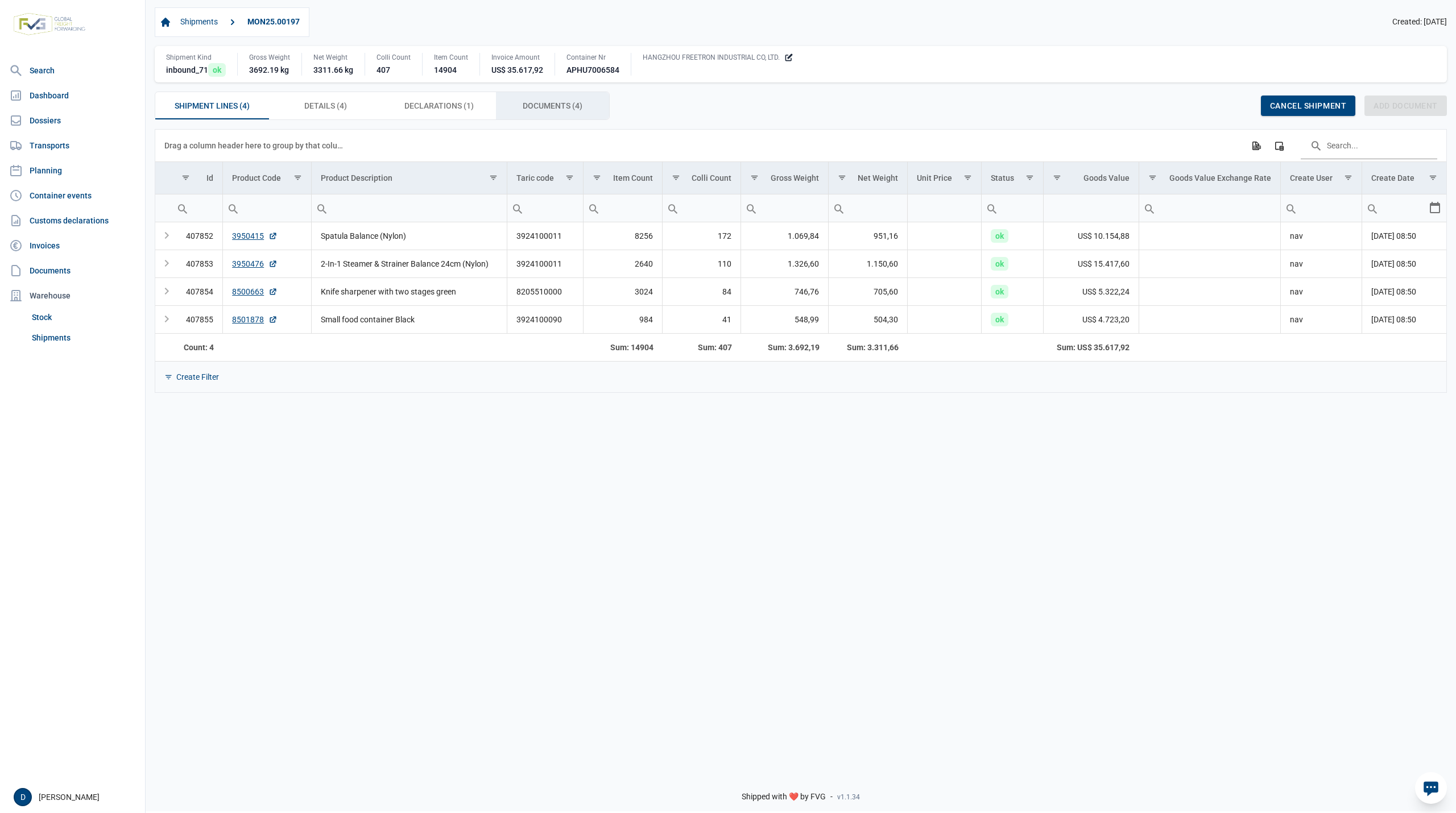
click at [537, 107] on span "Documents (4) Documents (4)" at bounding box center [552, 105] width 60 height 14
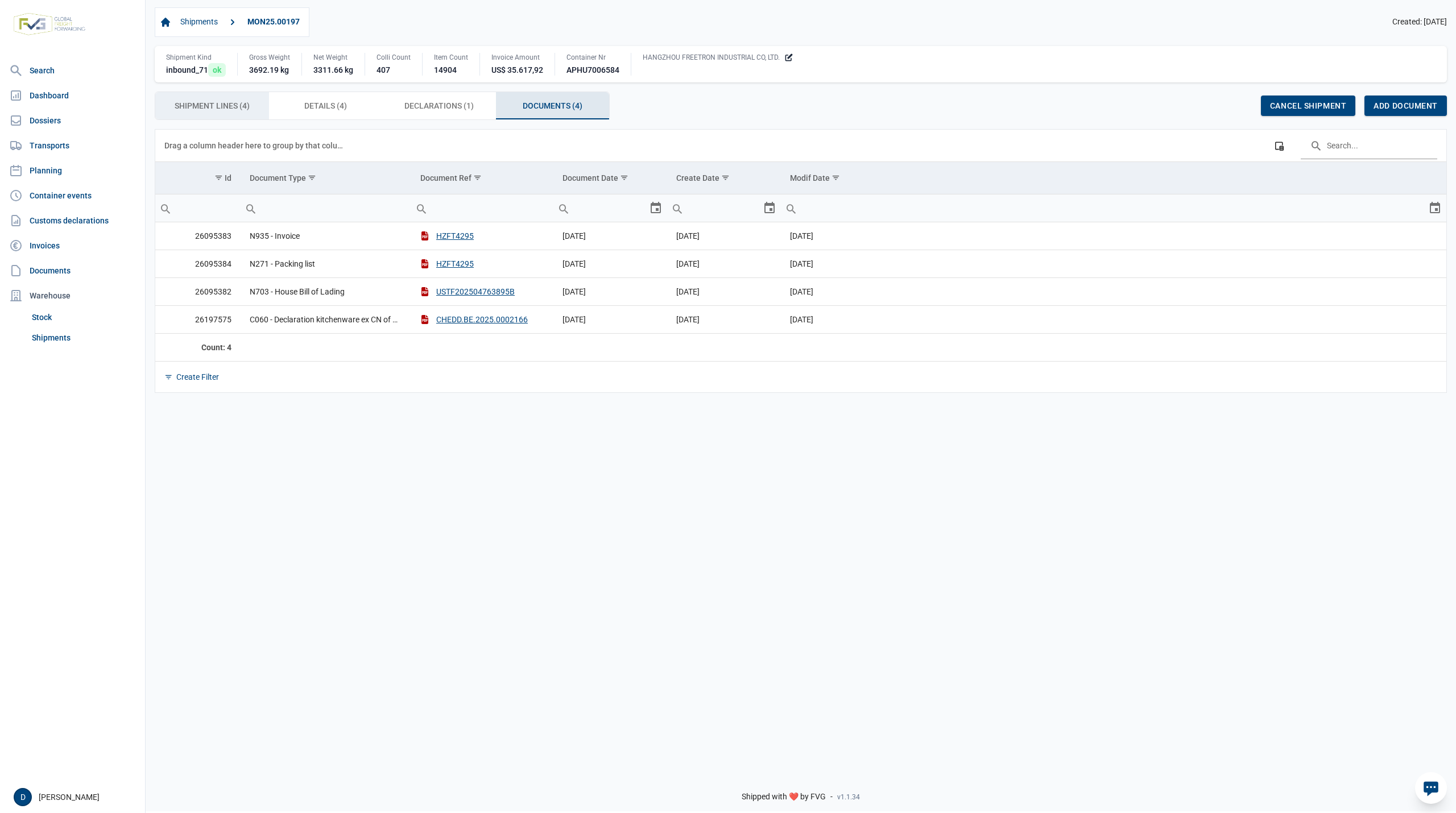
click at [216, 107] on span "Shipment Lines (4) Shipment Lines (4)" at bounding box center [212, 105] width 75 height 14
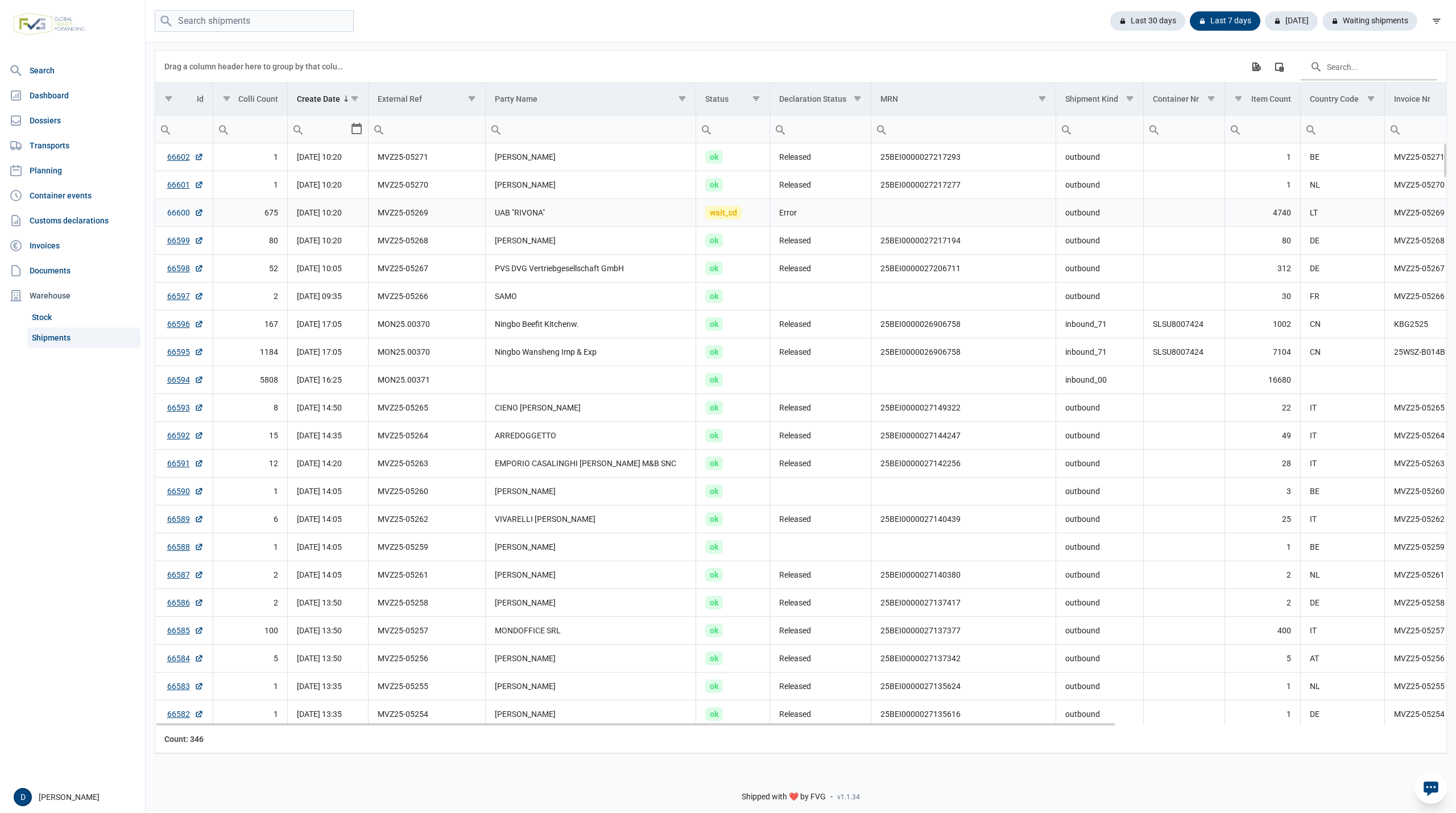
click at [183, 215] on link "66600" at bounding box center [185, 212] width 37 height 11
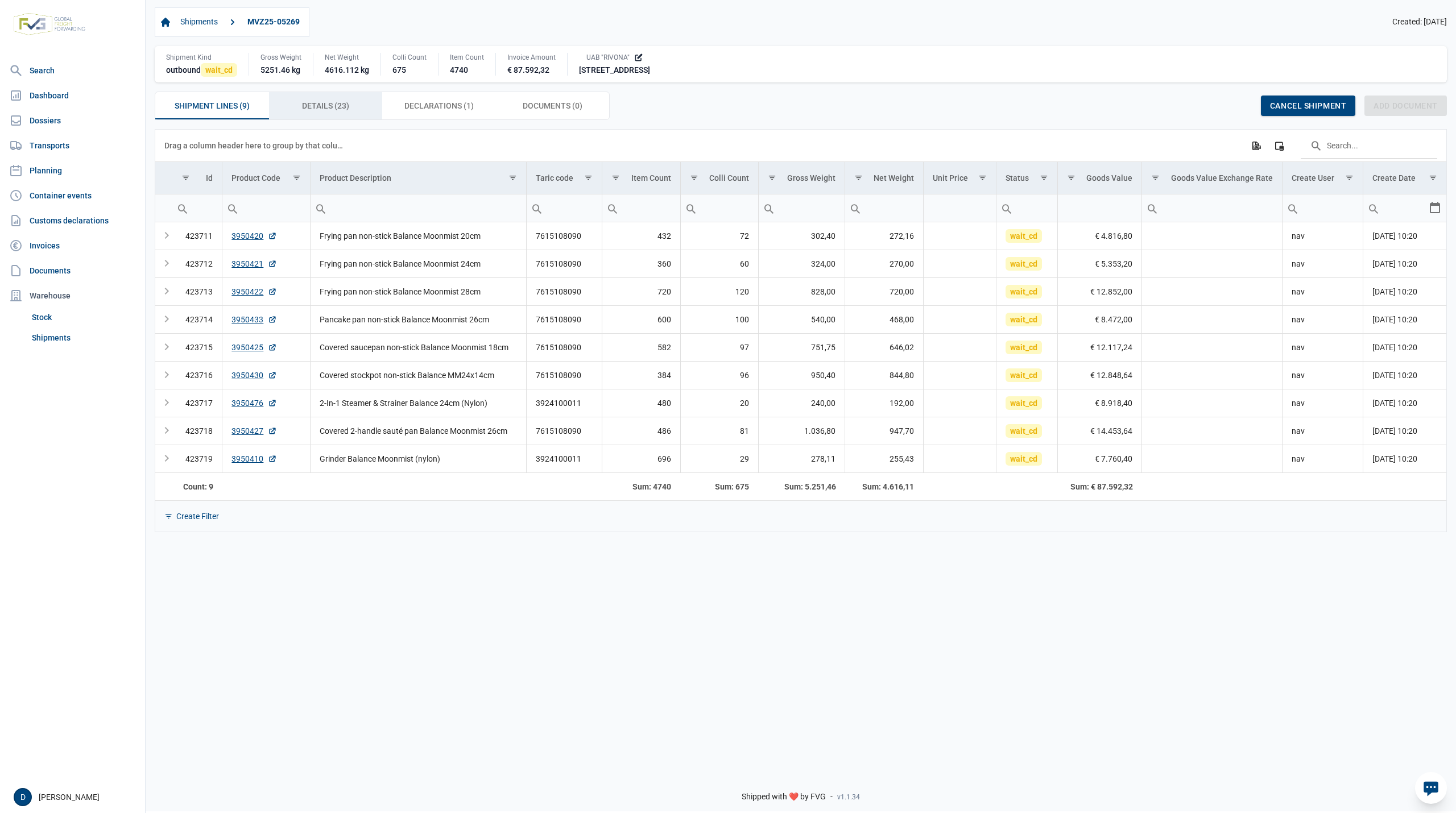
click at [354, 105] on div "Details (23) Details (23)" at bounding box center [326, 105] width 113 height 27
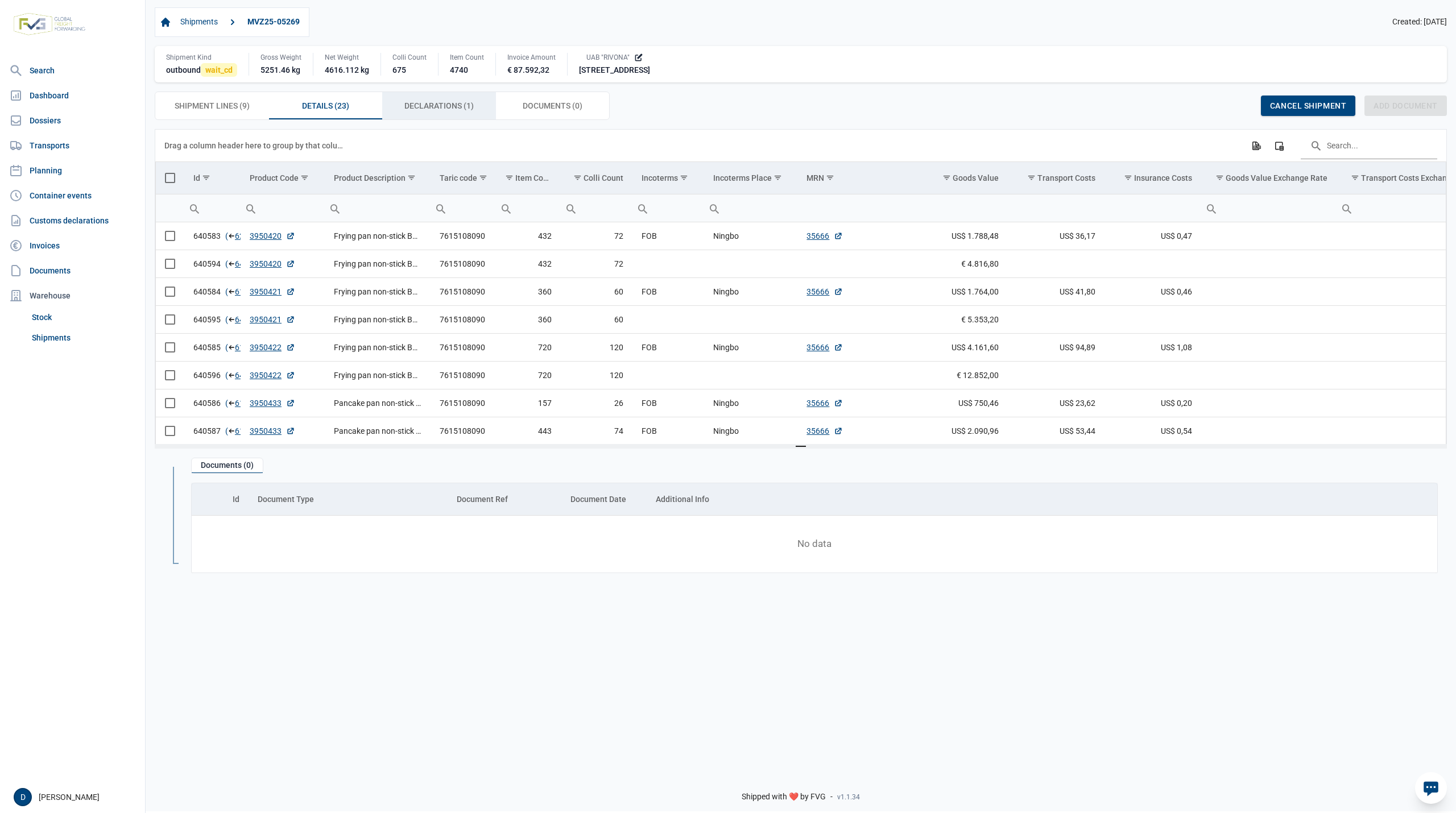
click at [446, 103] on span "Declarations (1) Declarations (1)" at bounding box center [438, 105] width 70 height 14
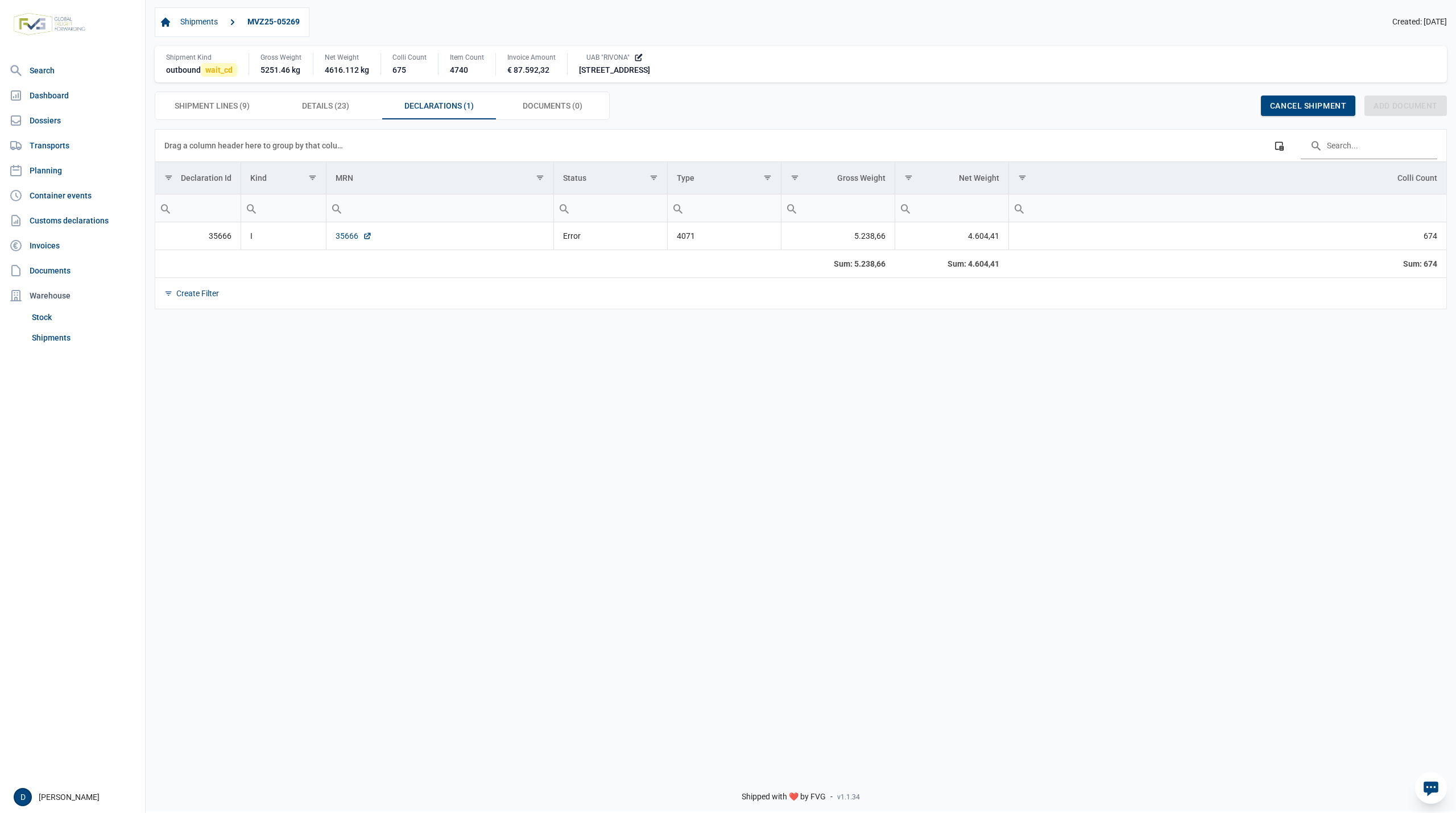
click at [350, 240] on link "35666" at bounding box center [354, 236] width 37 height 11
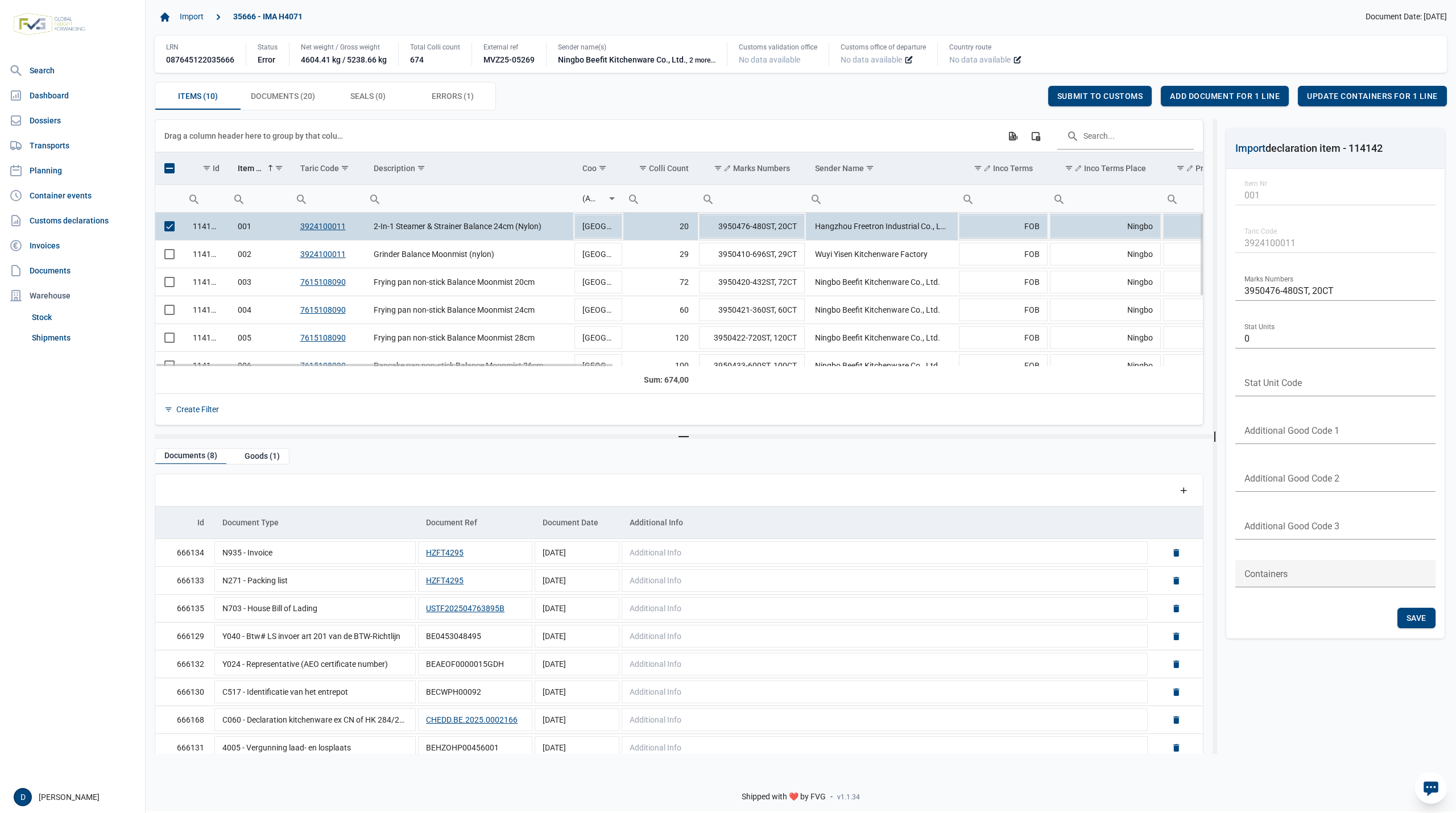
click at [174, 230] on span "Select row" at bounding box center [169, 226] width 10 height 10
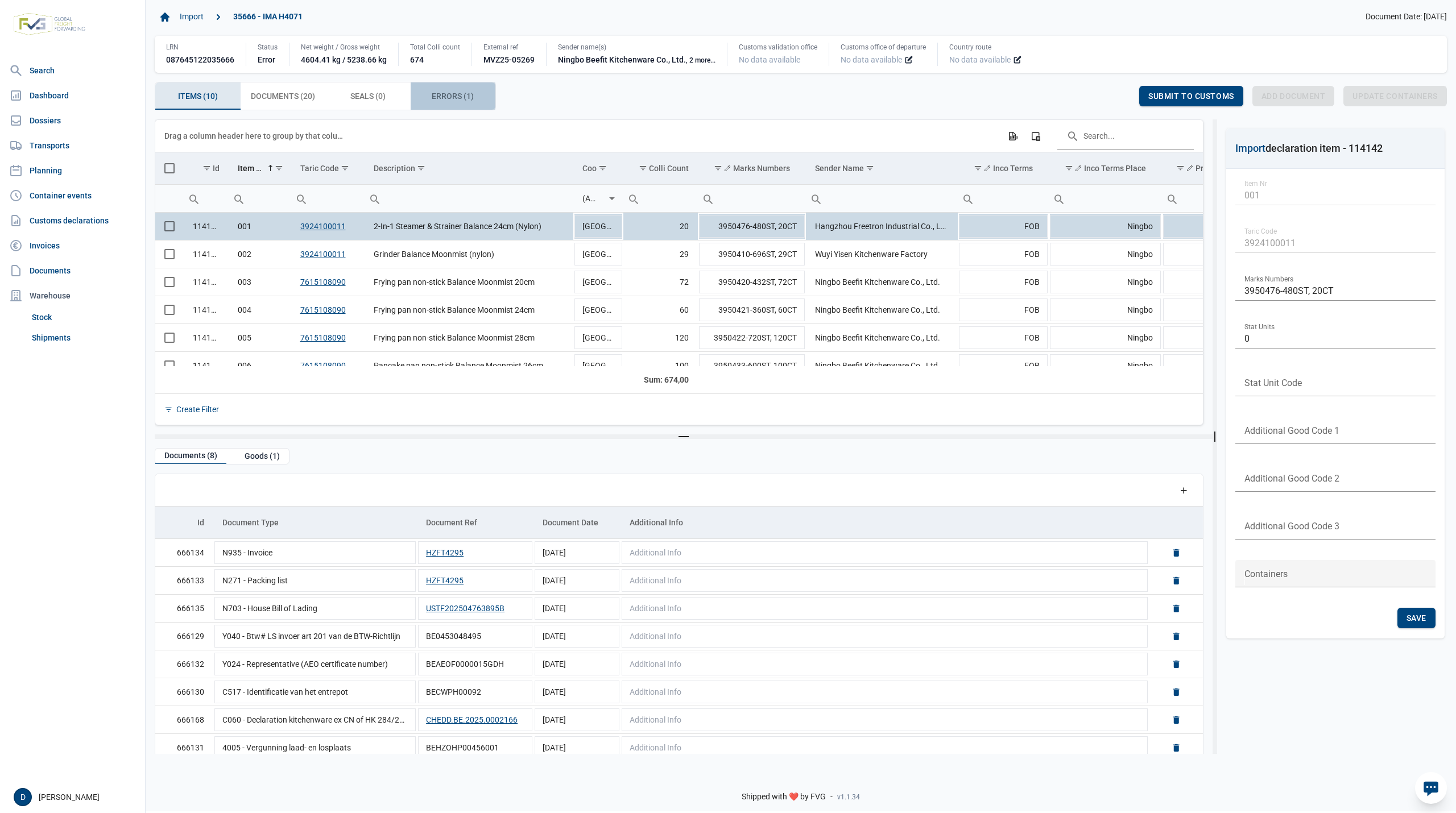
click at [447, 105] on div "Errors (1) Errors (1)" at bounding box center [453, 96] width 85 height 27
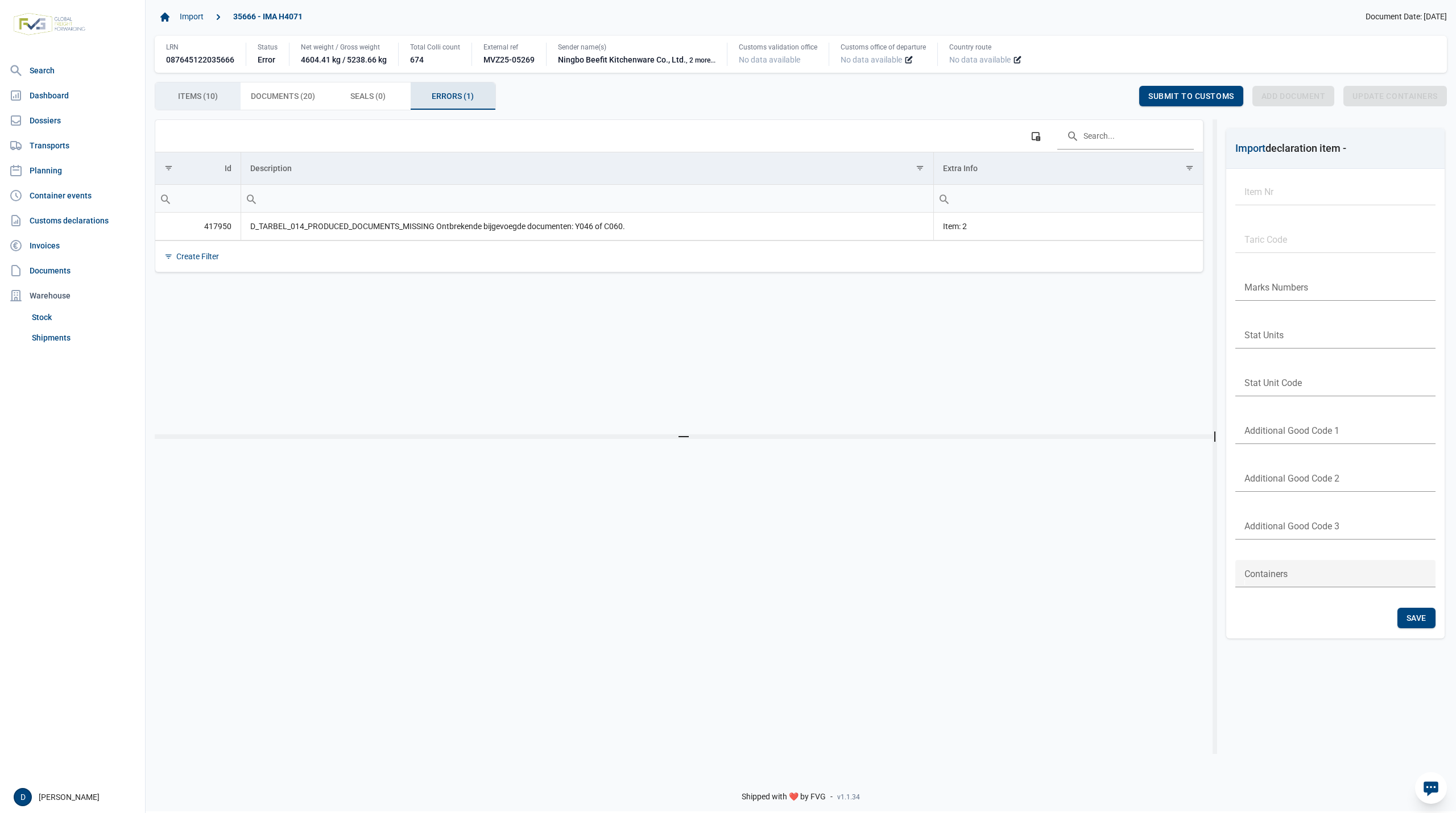
click at [212, 95] on span "Items (10) Items (10)" at bounding box center [197, 95] width 39 height 14
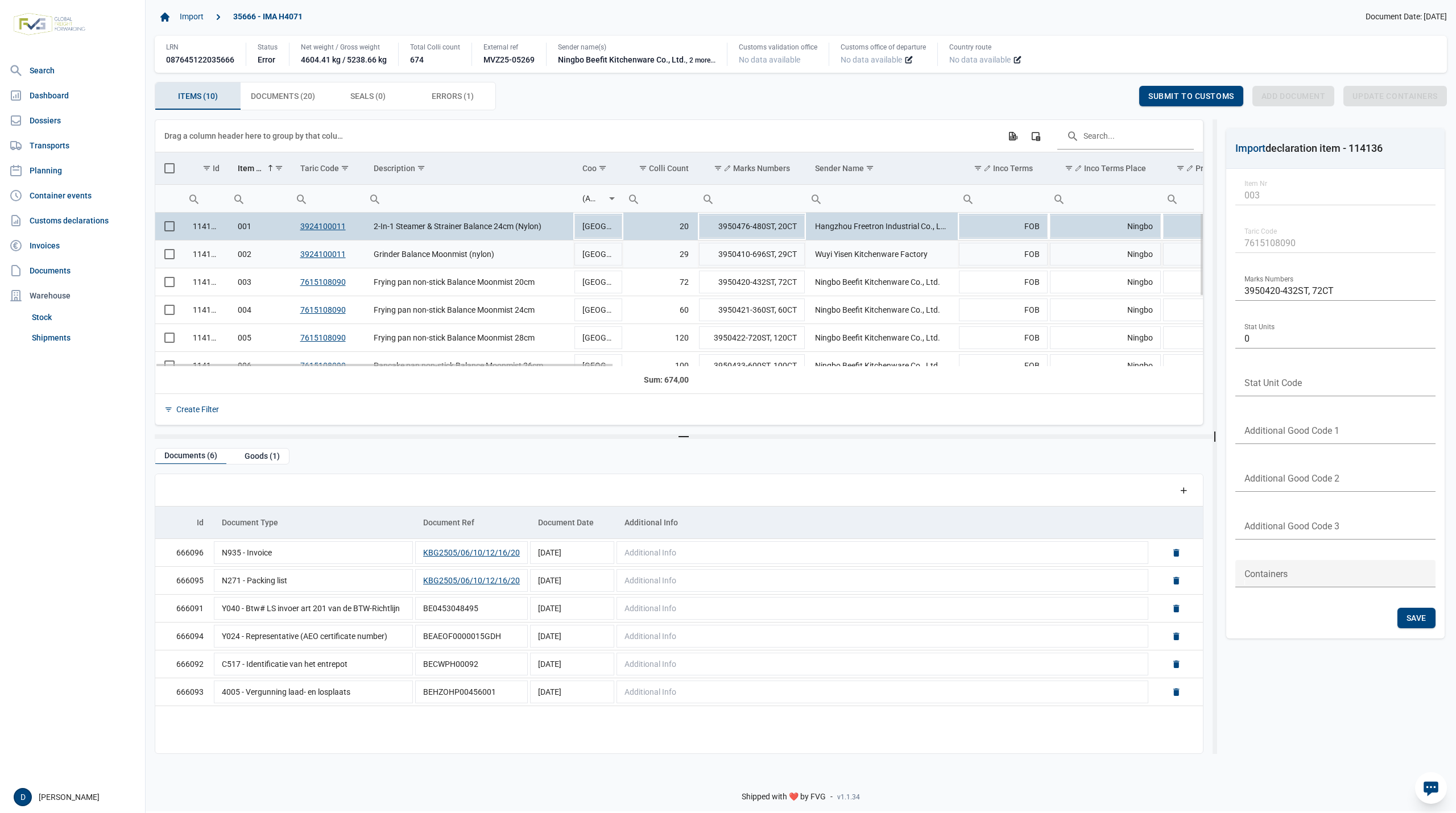
click at [169, 255] on span "Select row" at bounding box center [169, 254] width 10 height 10
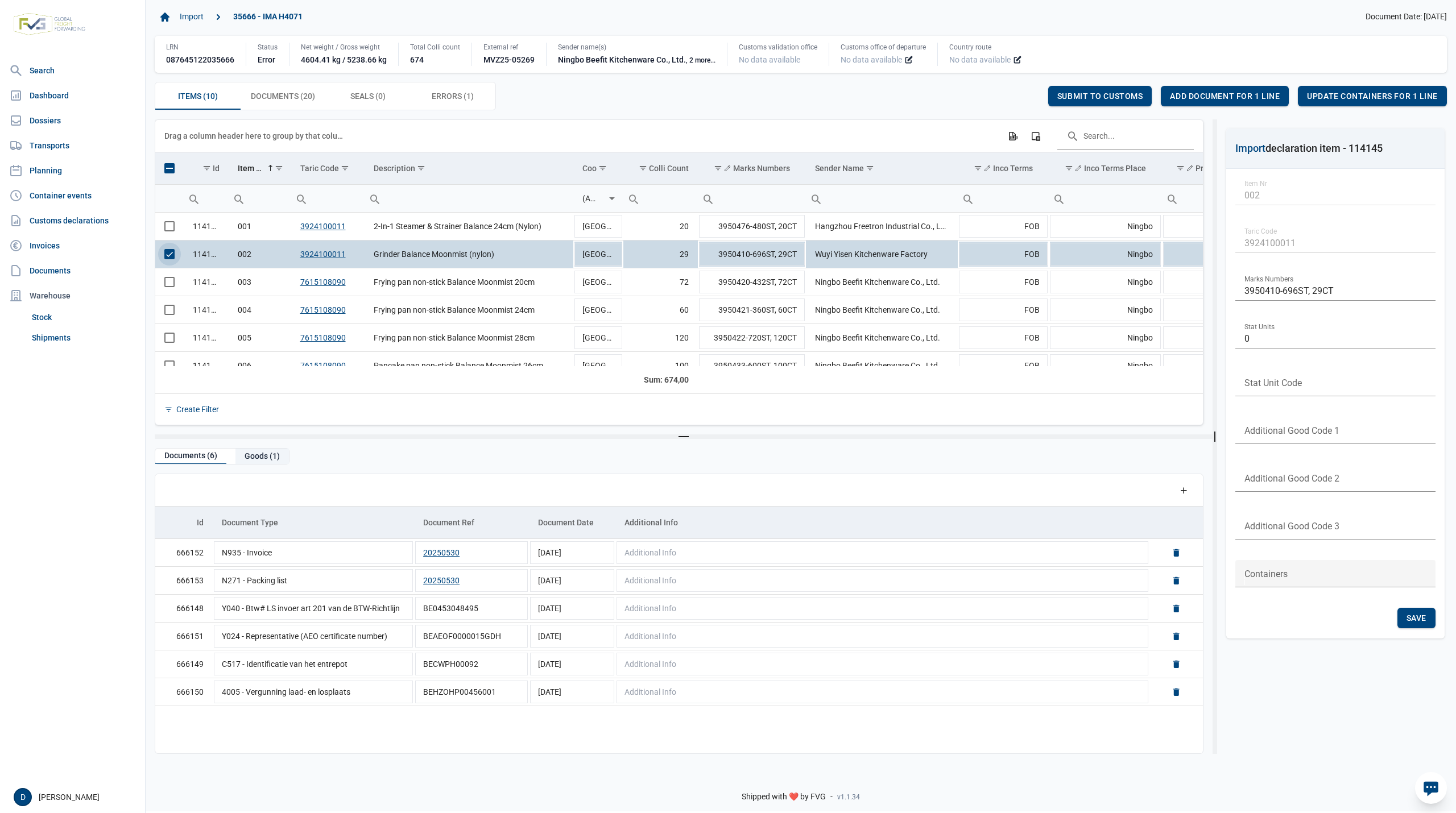
click at [260, 456] on div "Goods (1)" at bounding box center [262, 456] width 53 height 15
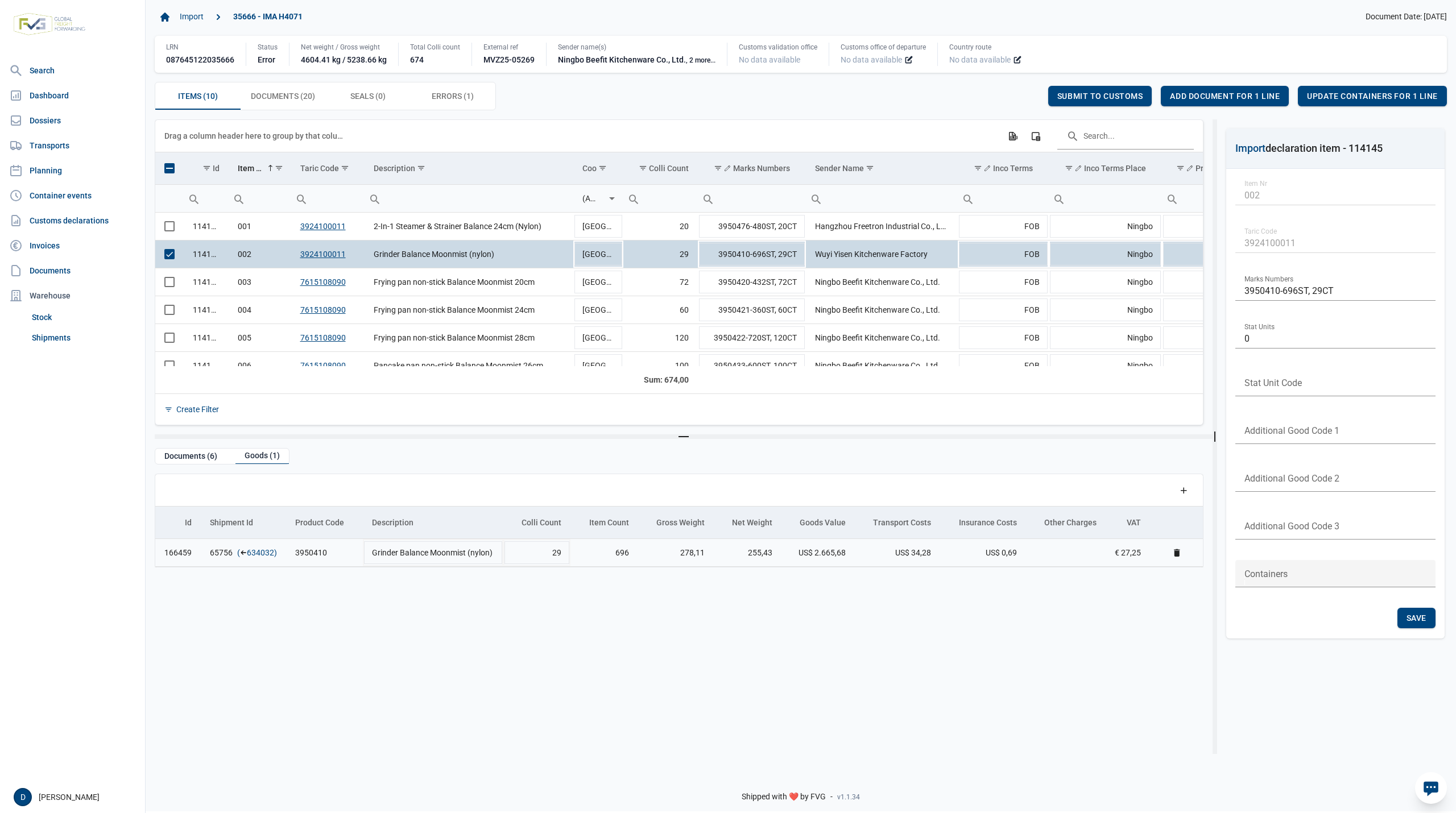
click at [260, 558] on link "634032" at bounding box center [260, 553] width 27 height 11
click at [1212, 92] on span "Add document for 1 line" at bounding box center [1224, 96] width 110 height 9
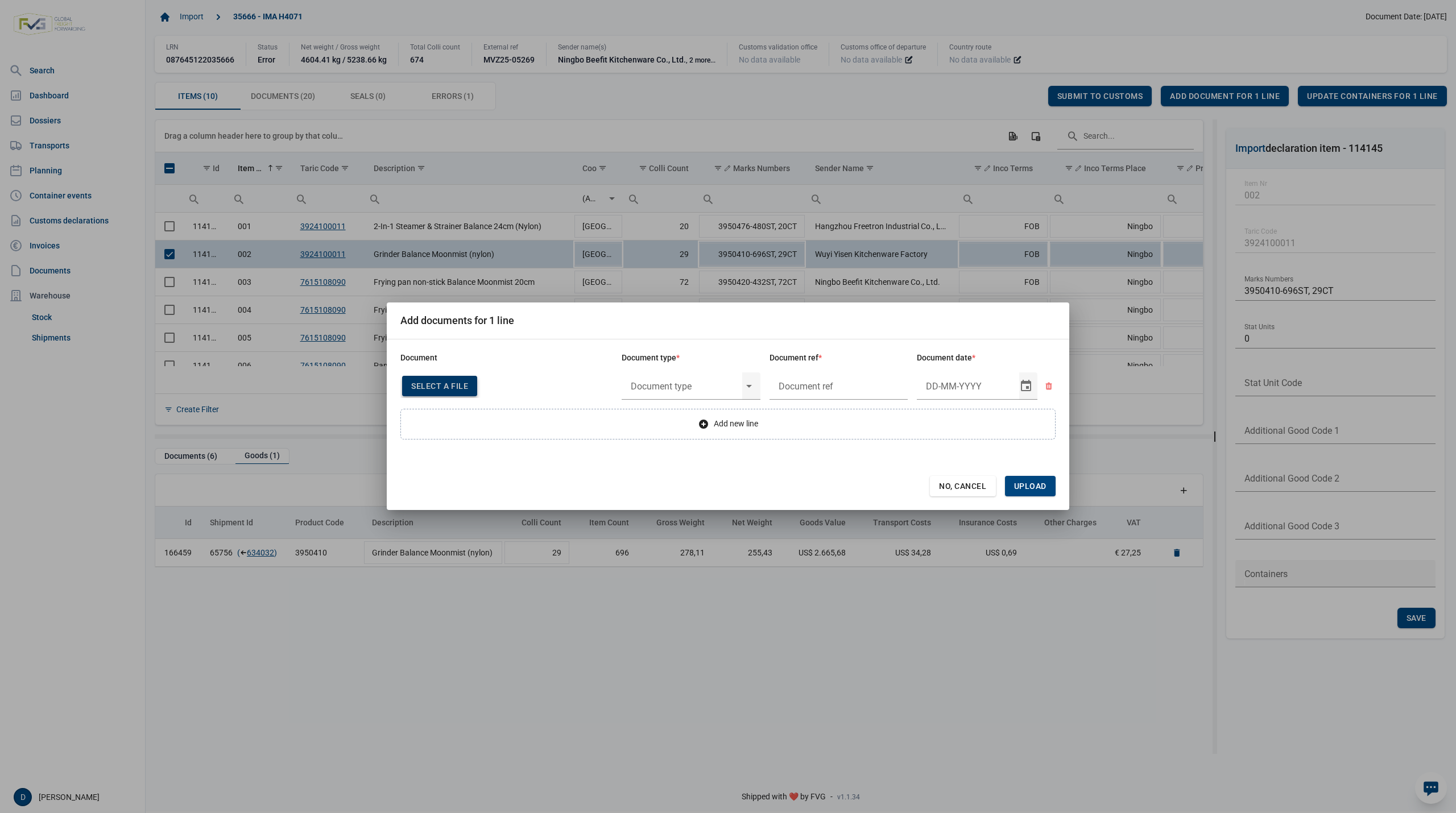
click at [431, 387] on span "Select a file" at bounding box center [439, 386] width 57 height 9
type input "CHEDD.BE.2025.0003708"
click at [714, 387] on input "text" at bounding box center [682, 385] width 121 height 29
click at [681, 417] on div "C060 - Declaration kitchenware ex CN of HK 284/2011" at bounding box center [690, 418] width 138 height 27
type input "C060 - Declaration kitchenware ex CN of HK 284/2011"
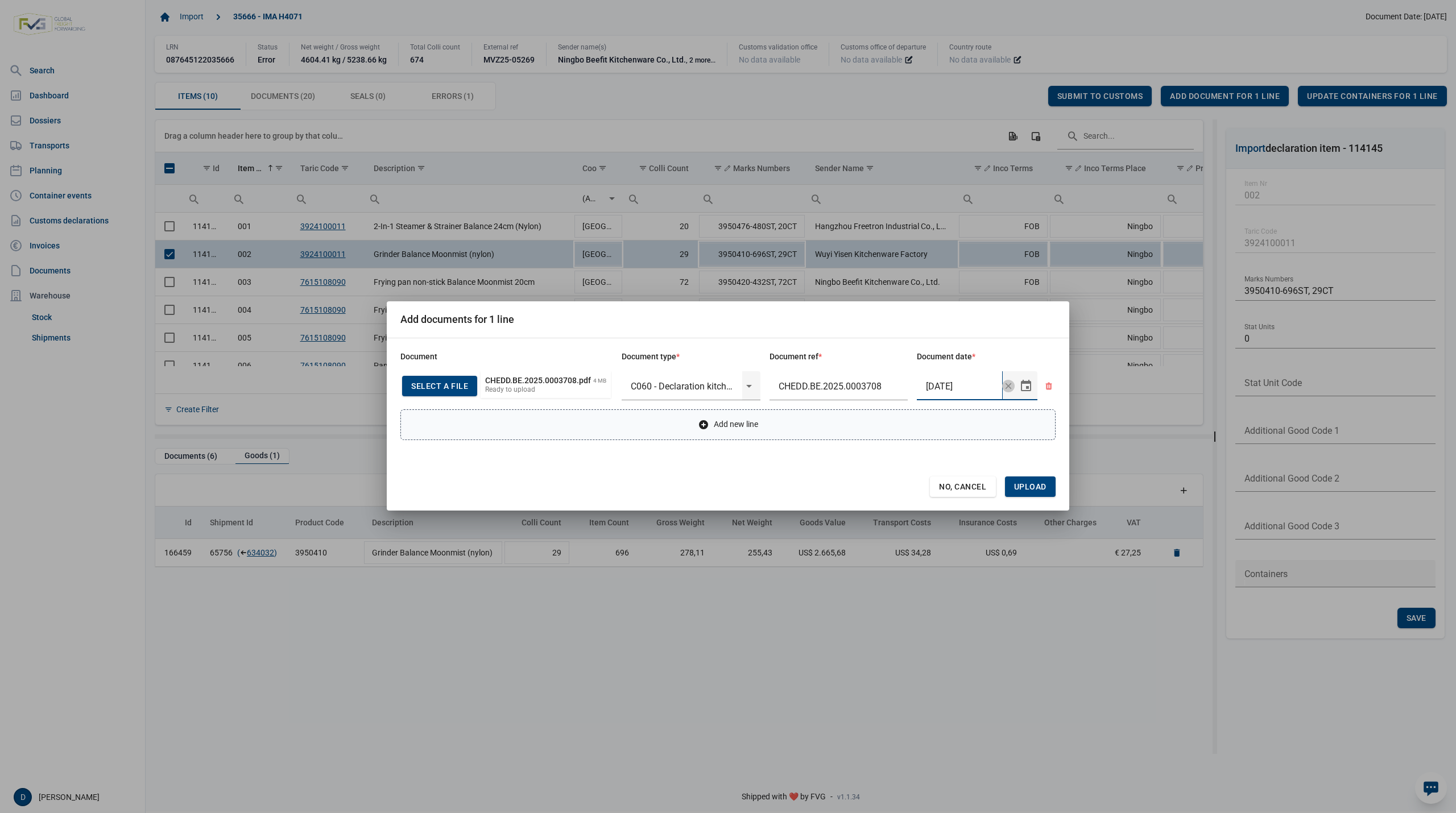
type input "21-8-2025"
click at [1040, 488] on span "Upload" at bounding box center [1030, 487] width 32 height 9
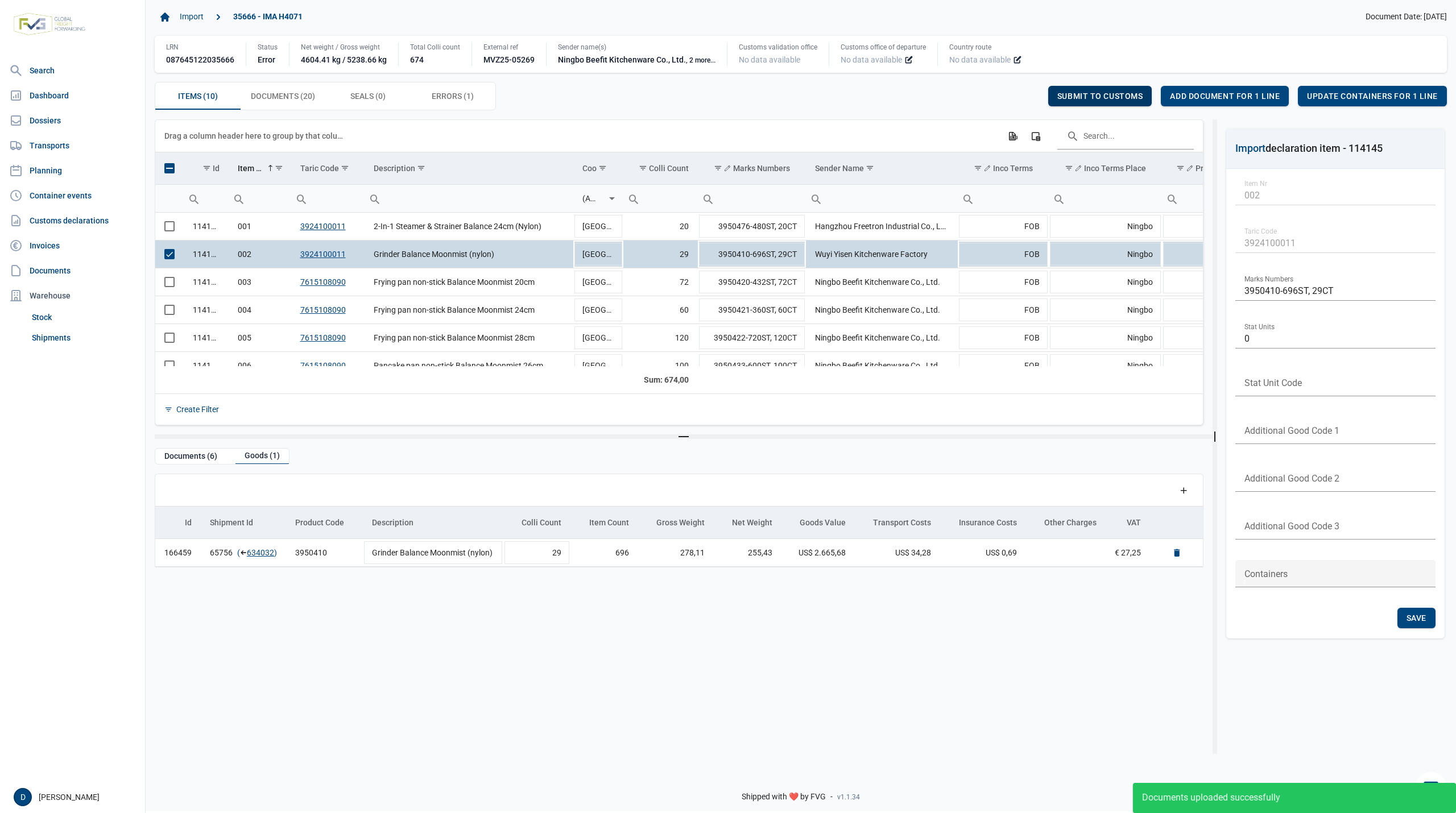
click at [1083, 98] on span "Submit to customs" at bounding box center [1100, 96] width 86 height 9
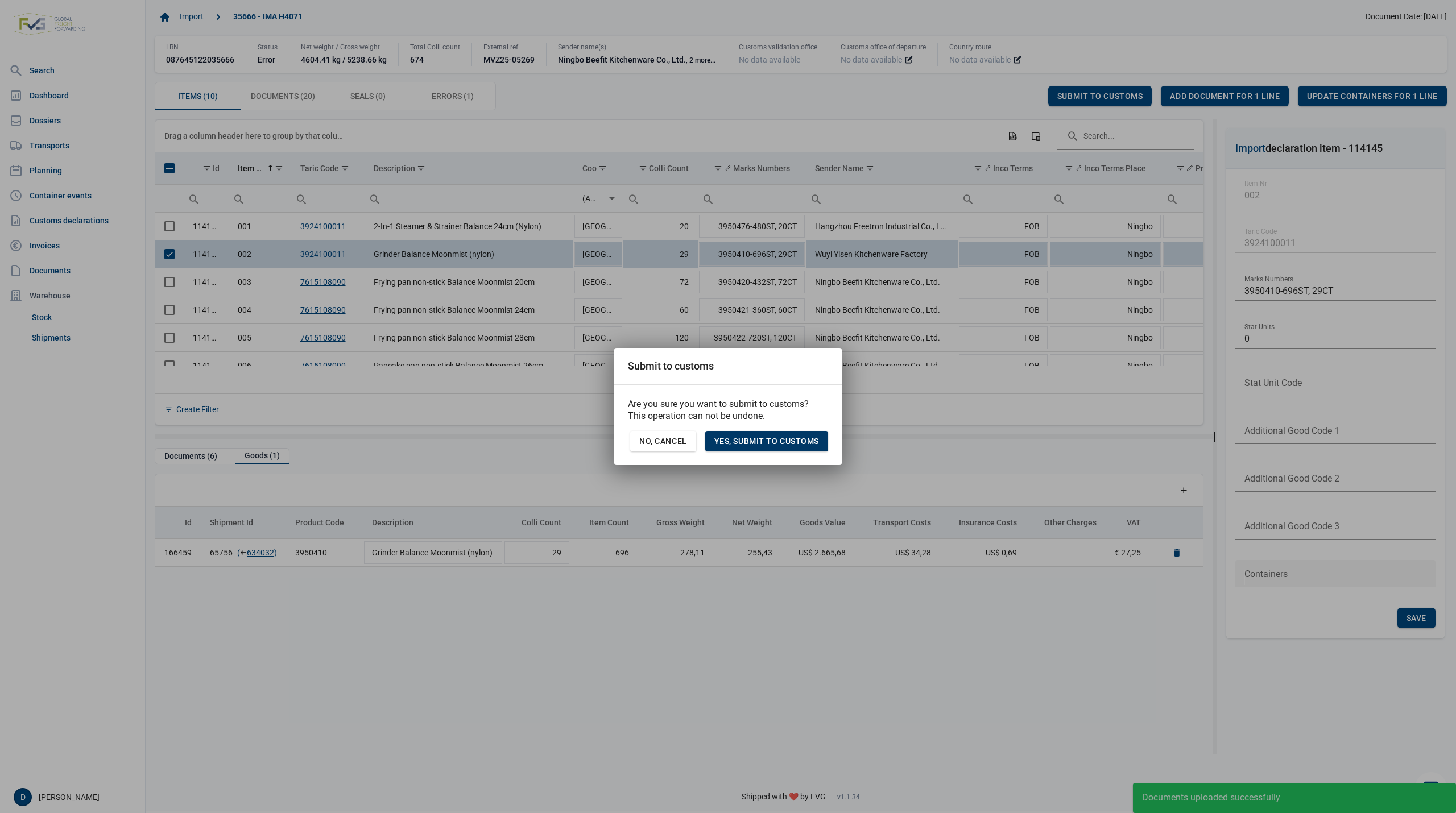
click at [776, 448] on div "Yes, Submit to customs" at bounding box center [766, 441] width 123 height 21
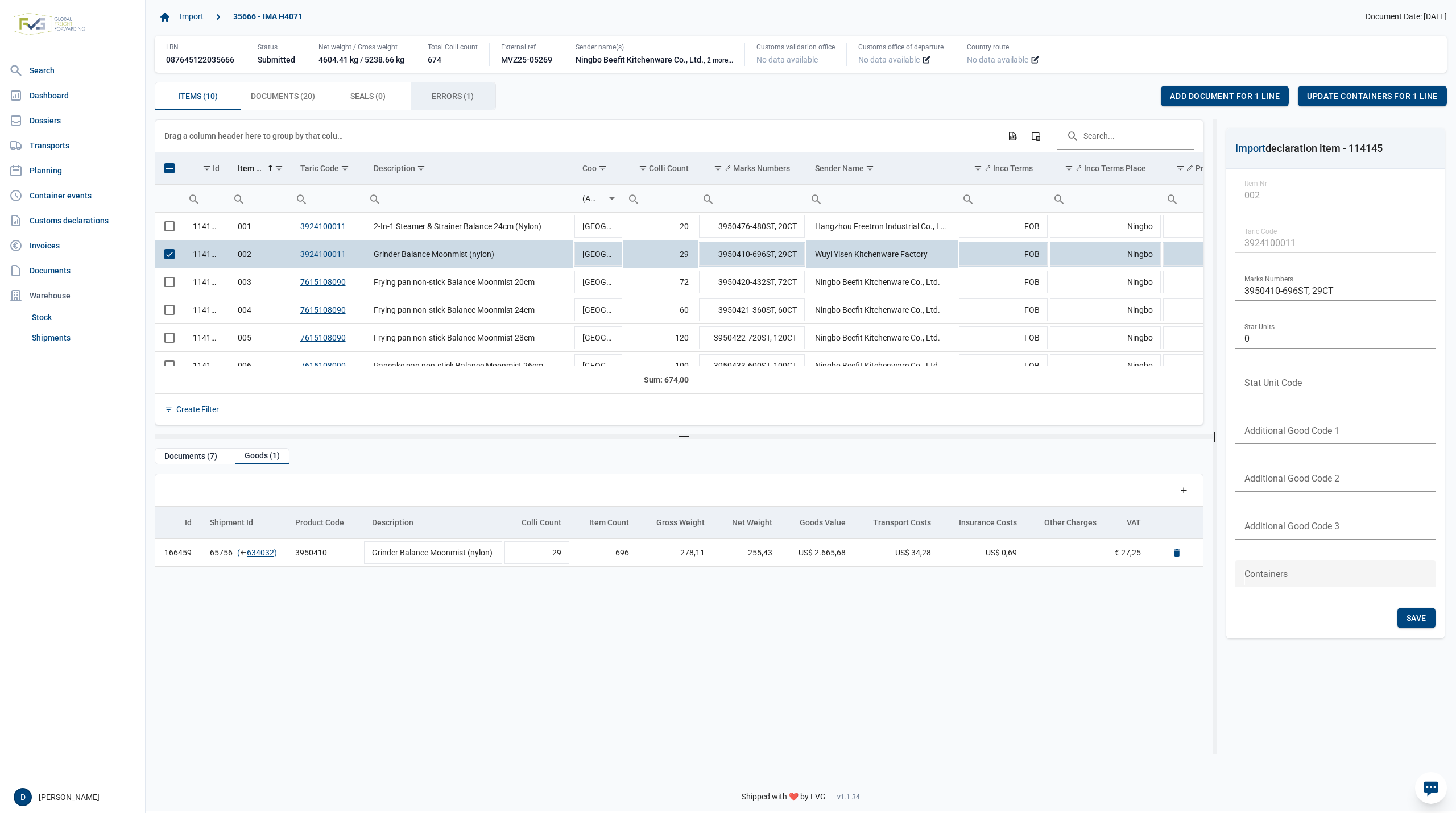
click at [439, 95] on span "Errors (1) Errors (1)" at bounding box center [452, 95] width 42 height 14
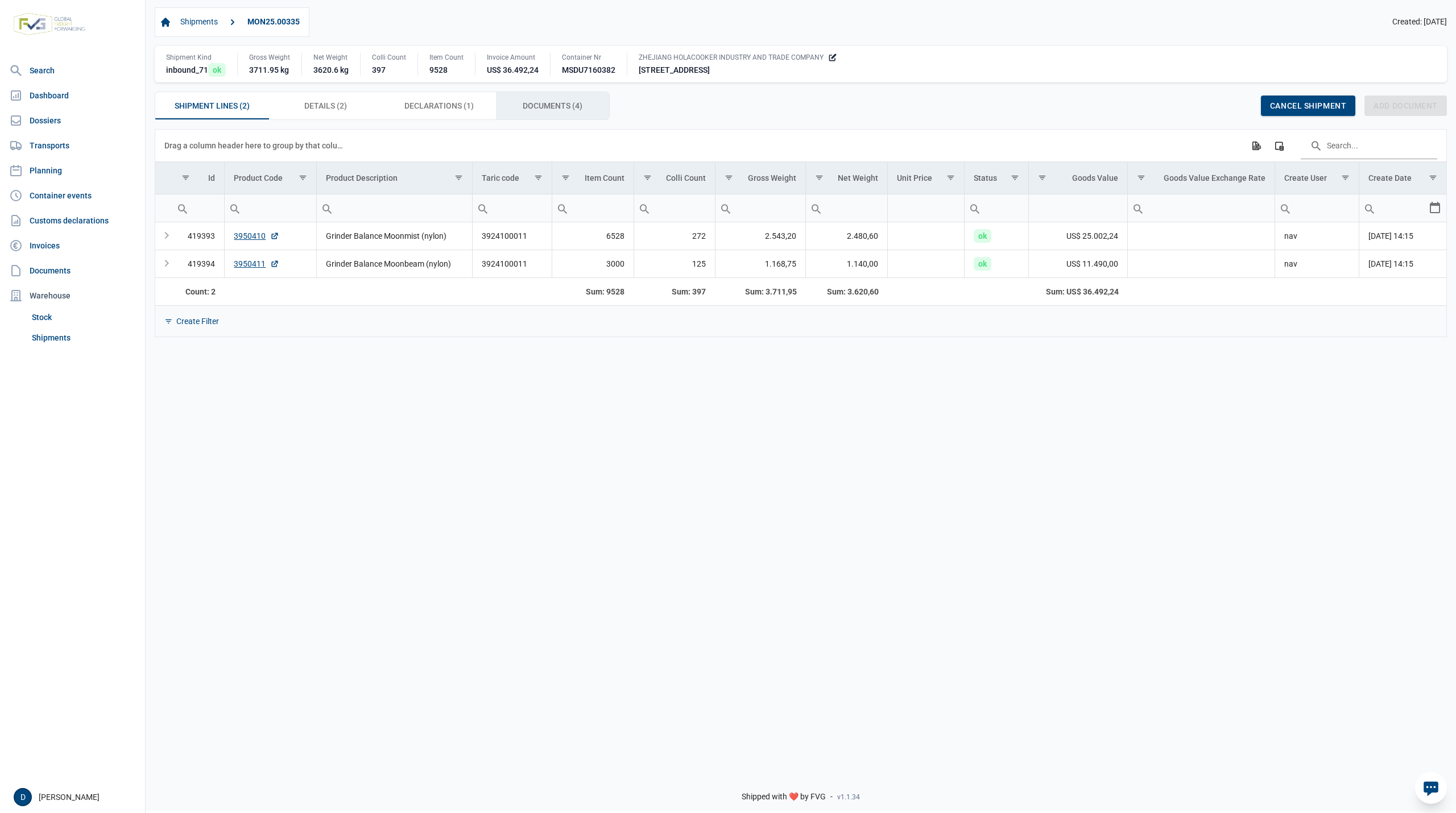
click at [535, 108] on span "Documents (4) Documents (4)" at bounding box center [552, 105] width 60 height 14
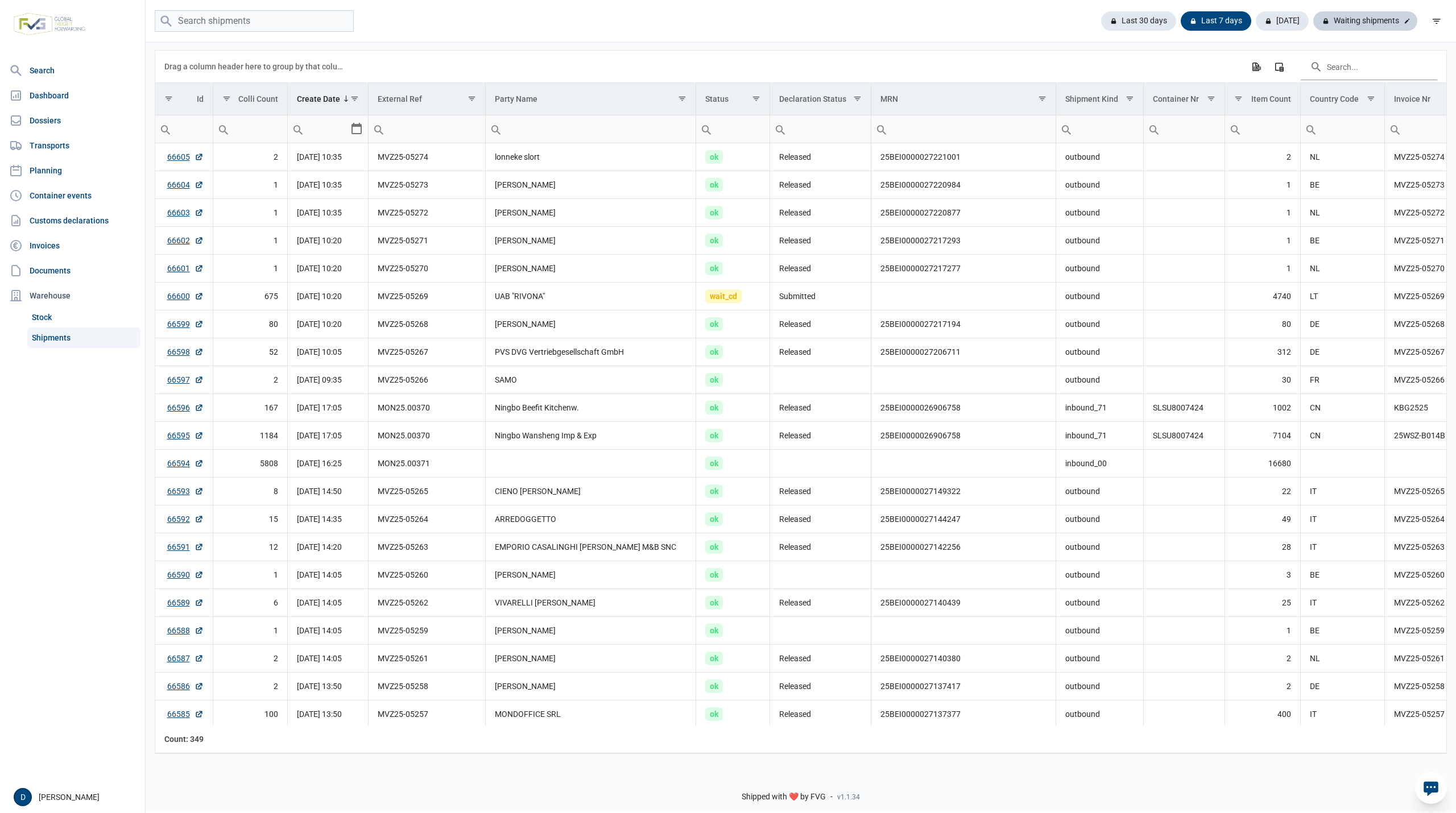
click at [1356, 19] on div "Waiting shipments" at bounding box center [1365, 21] width 104 height 19
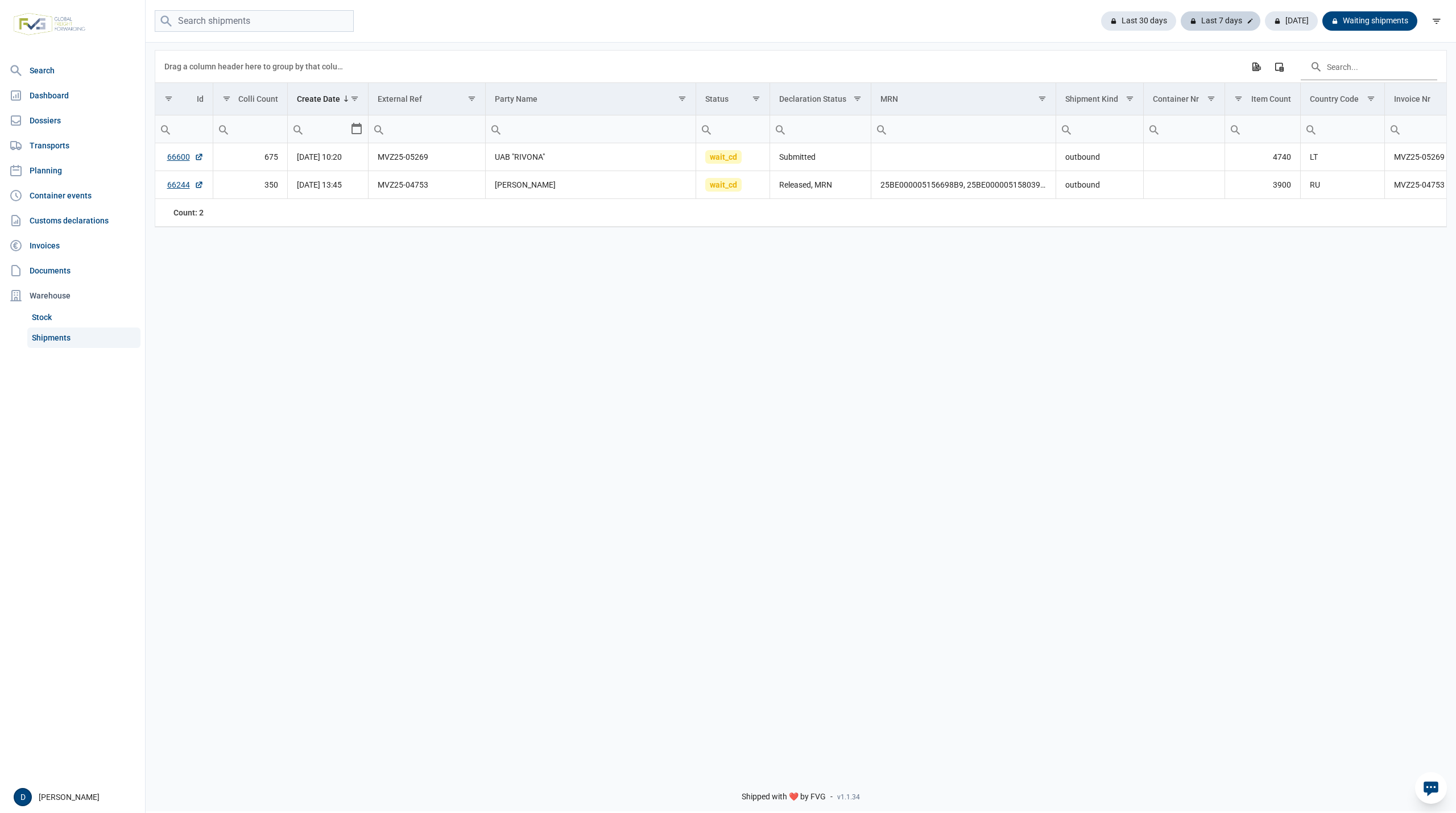
click at [1212, 18] on div "Last 7 days" at bounding box center [1220, 21] width 80 height 19
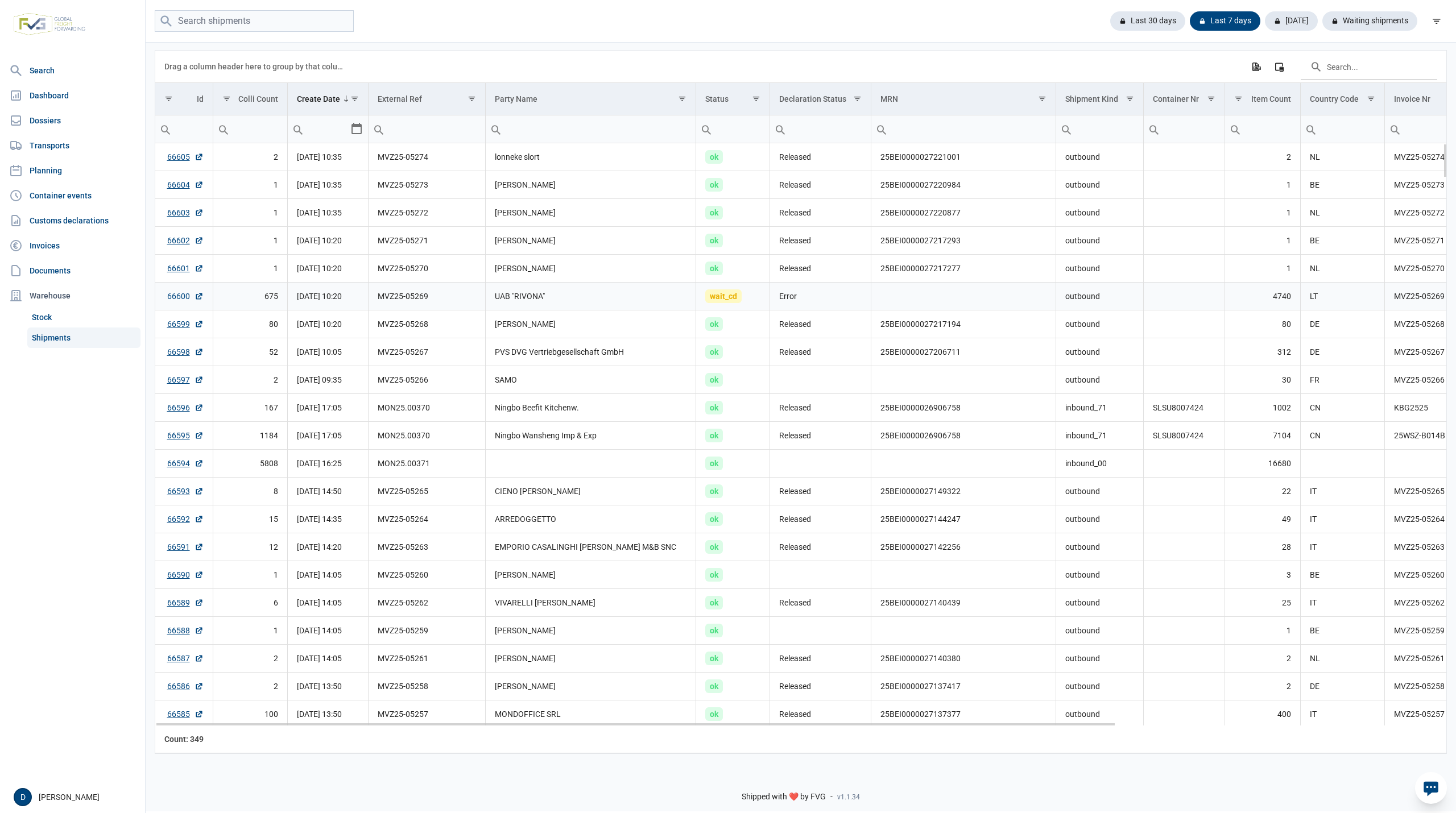
click at [179, 302] on link "66600" at bounding box center [185, 296] width 37 height 11
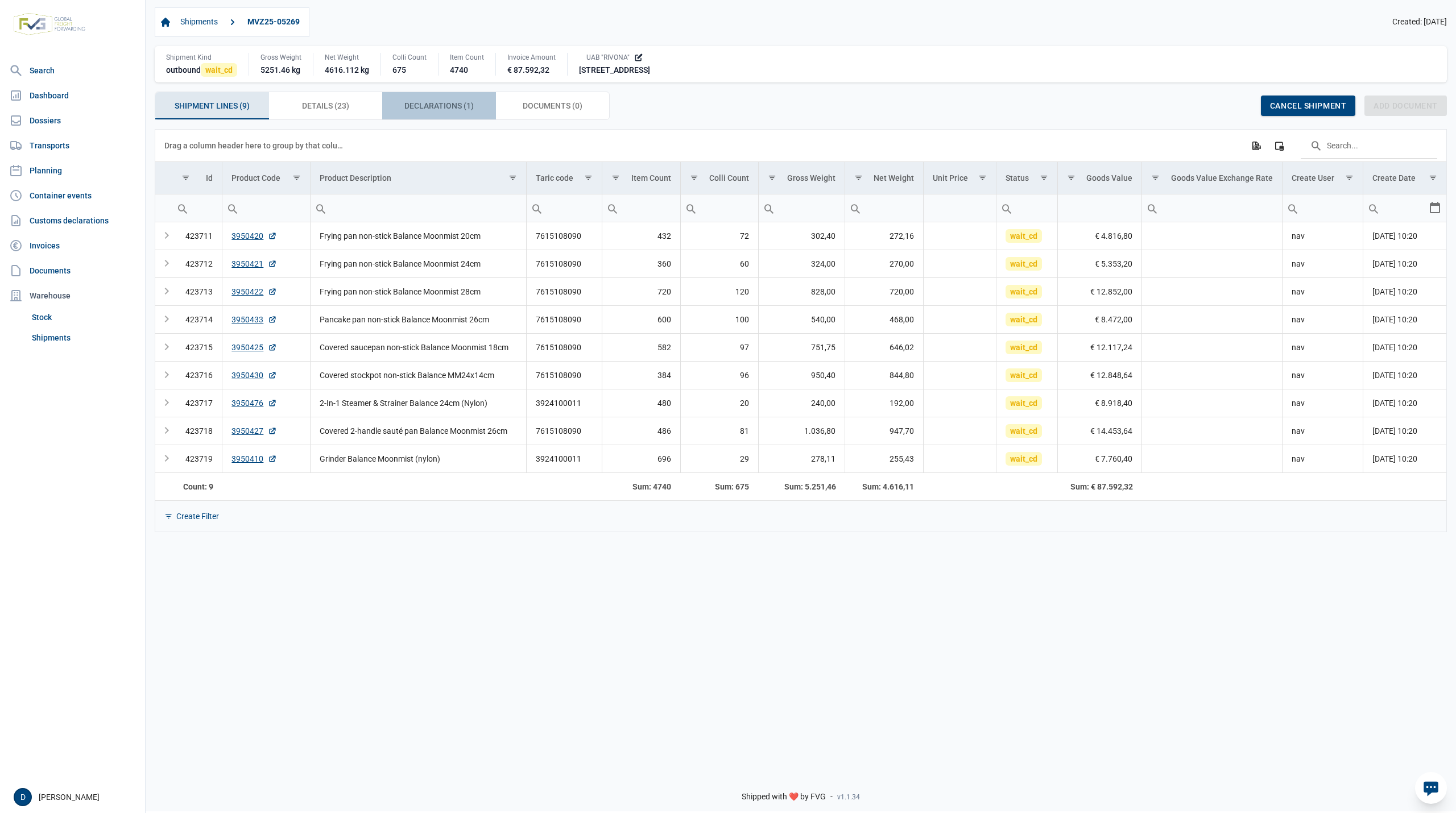
click at [437, 107] on span "Declarations (1) Declarations (1)" at bounding box center [438, 105] width 70 height 14
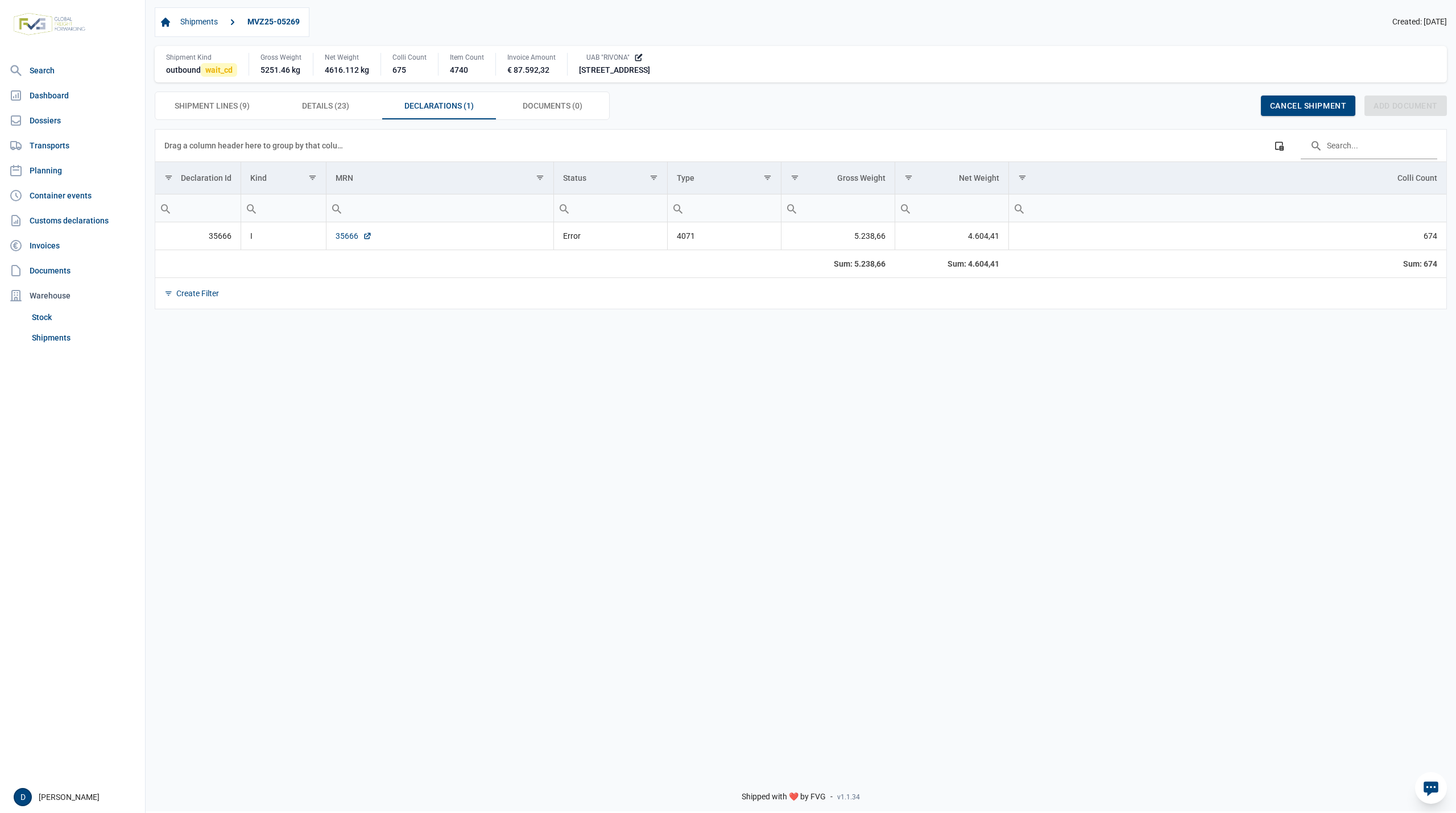
click at [339, 239] on link "35666" at bounding box center [354, 236] width 37 height 11
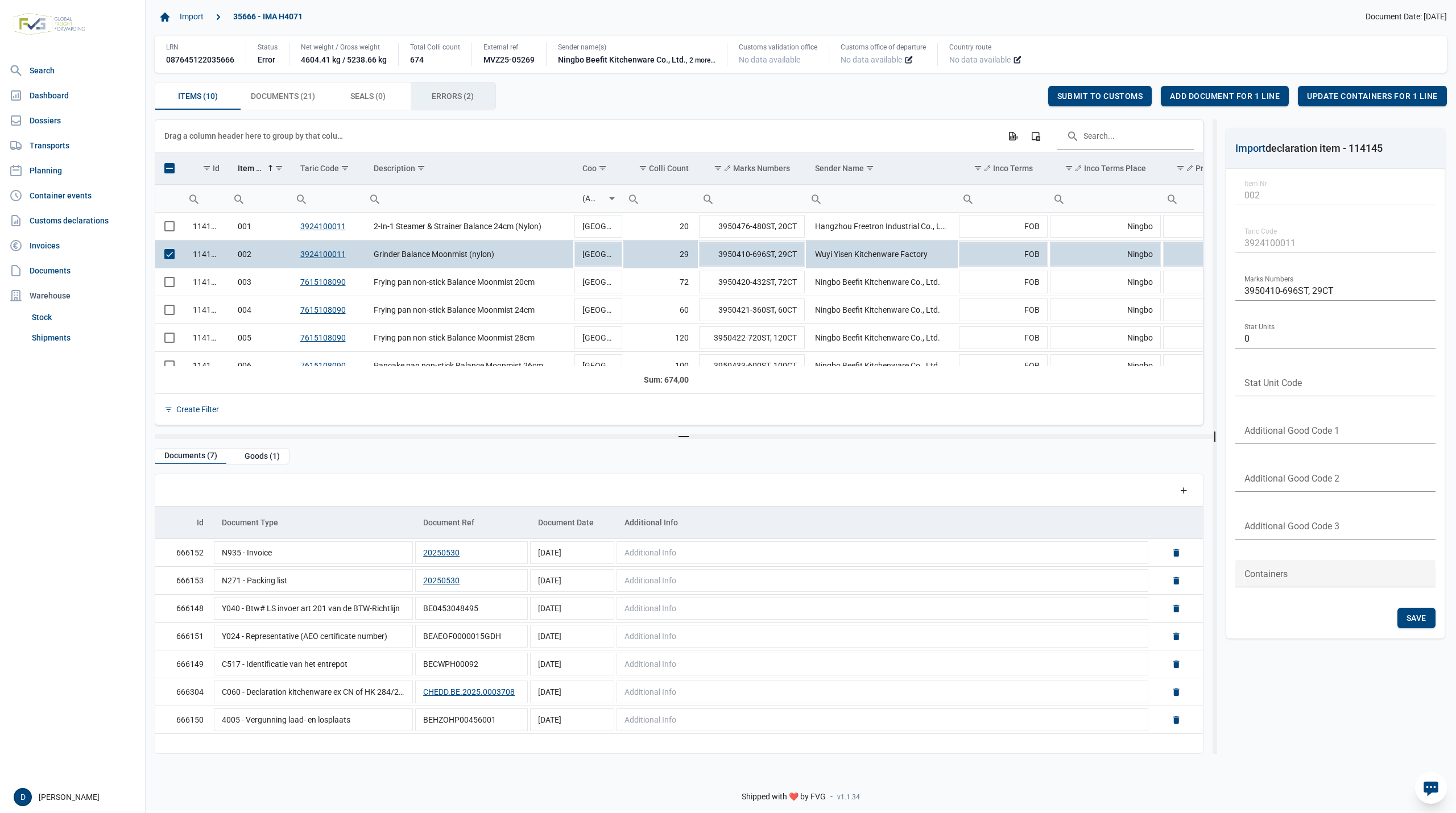
click at [454, 92] on span "Errors (2) Errors (2)" at bounding box center [452, 95] width 42 height 14
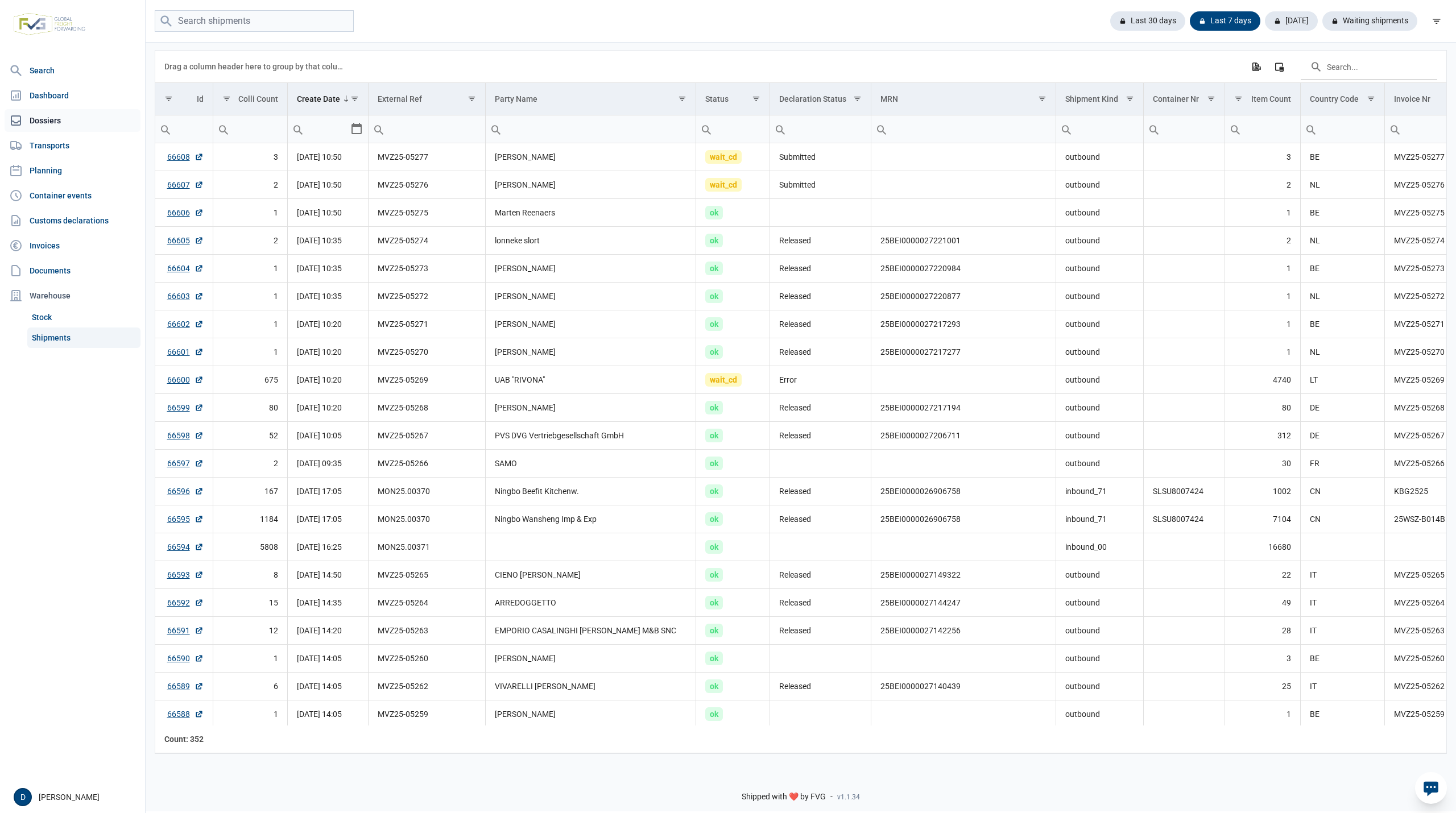
click at [44, 123] on link "Dossiers" at bounding box center [72, 121] width 136 height 23
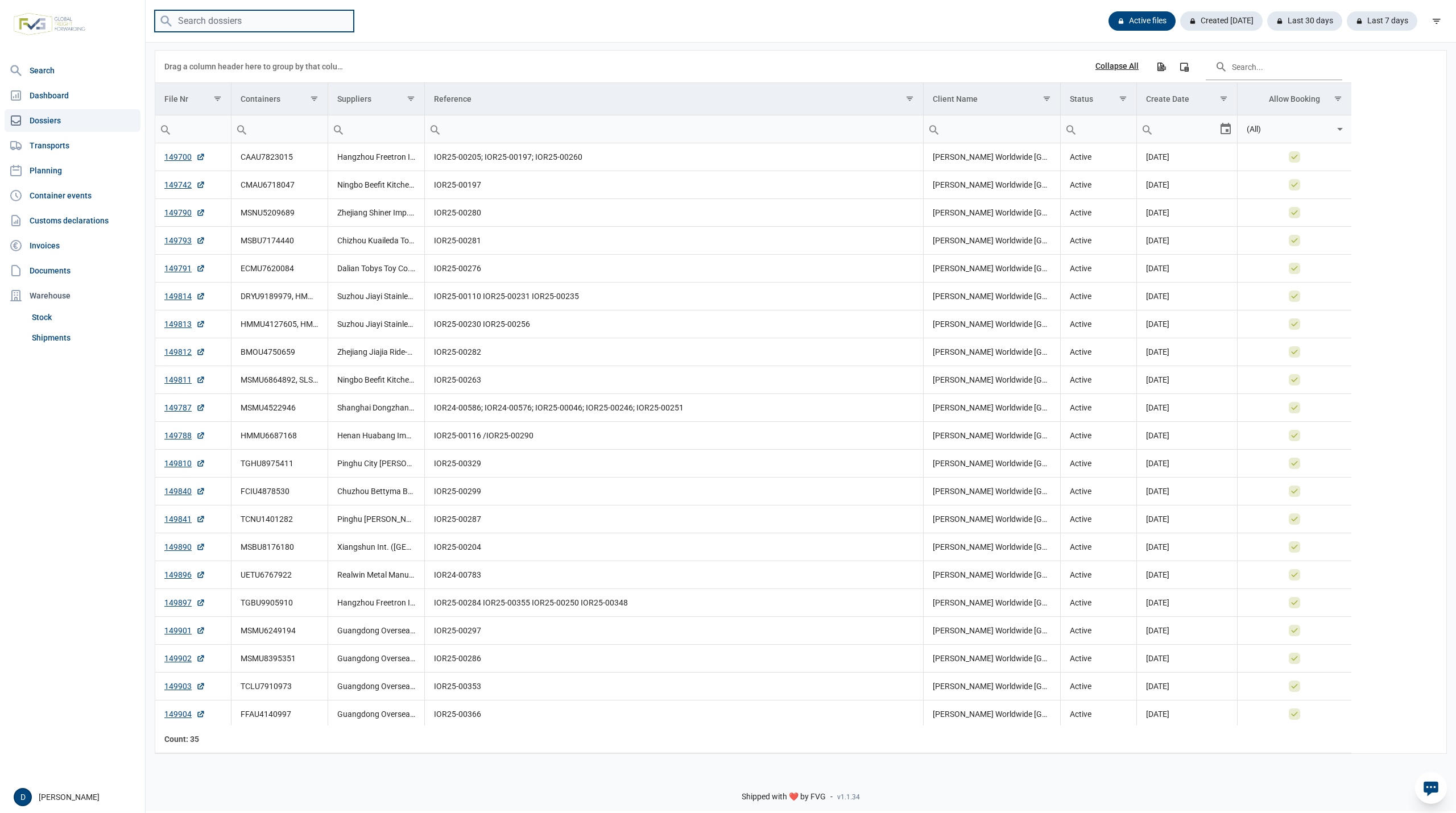
click at [285, 18] on input "search" at bounding box center [254, 21] width 199 height 22
type input "MSDU7160382"
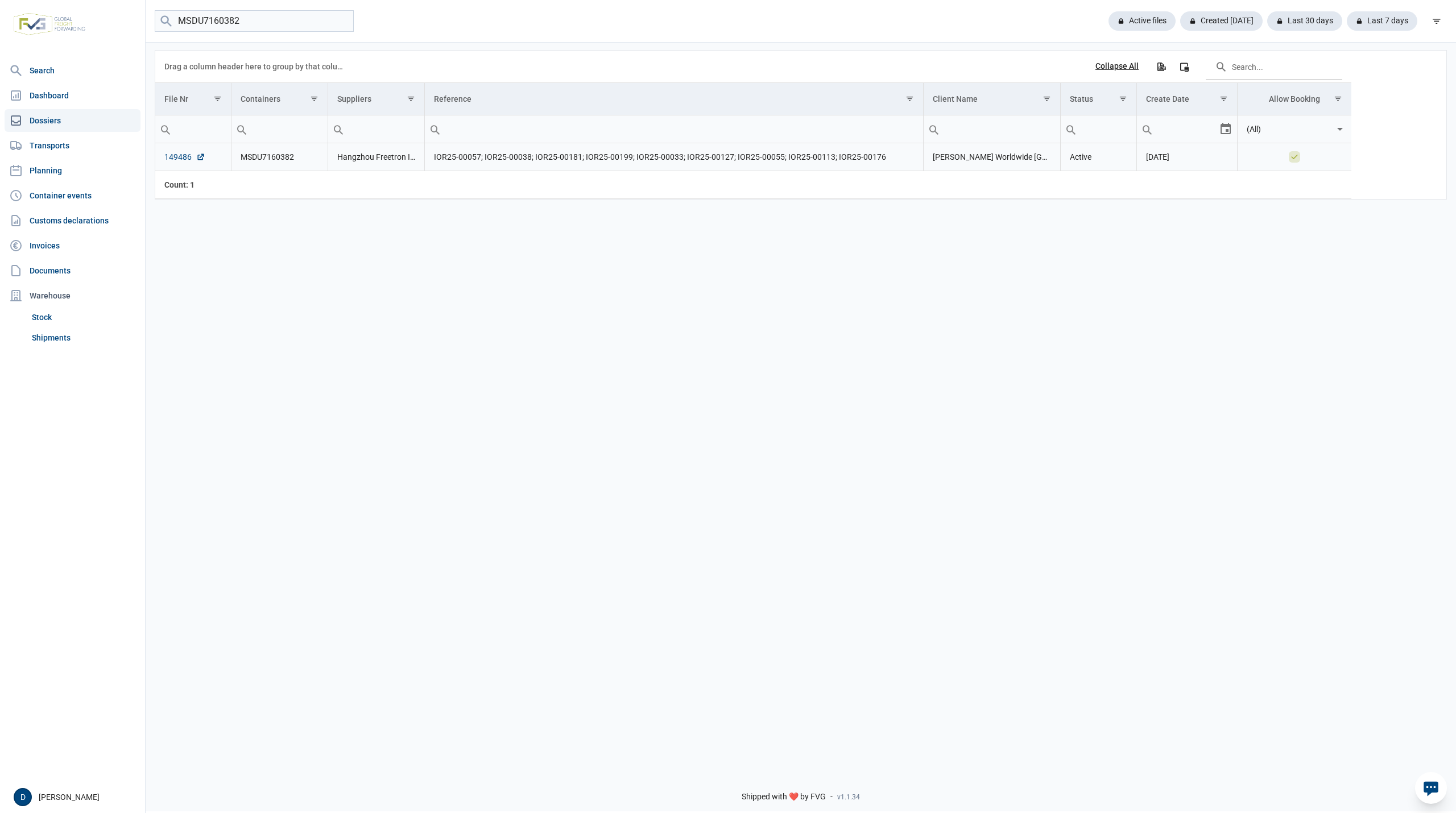
click at [185, 161] on link "149486" at bounding box center [184, 157] width 41 height 11
click at [42, 337] on link "Shipments" at bounding box center [84, 337] width 113 height 21
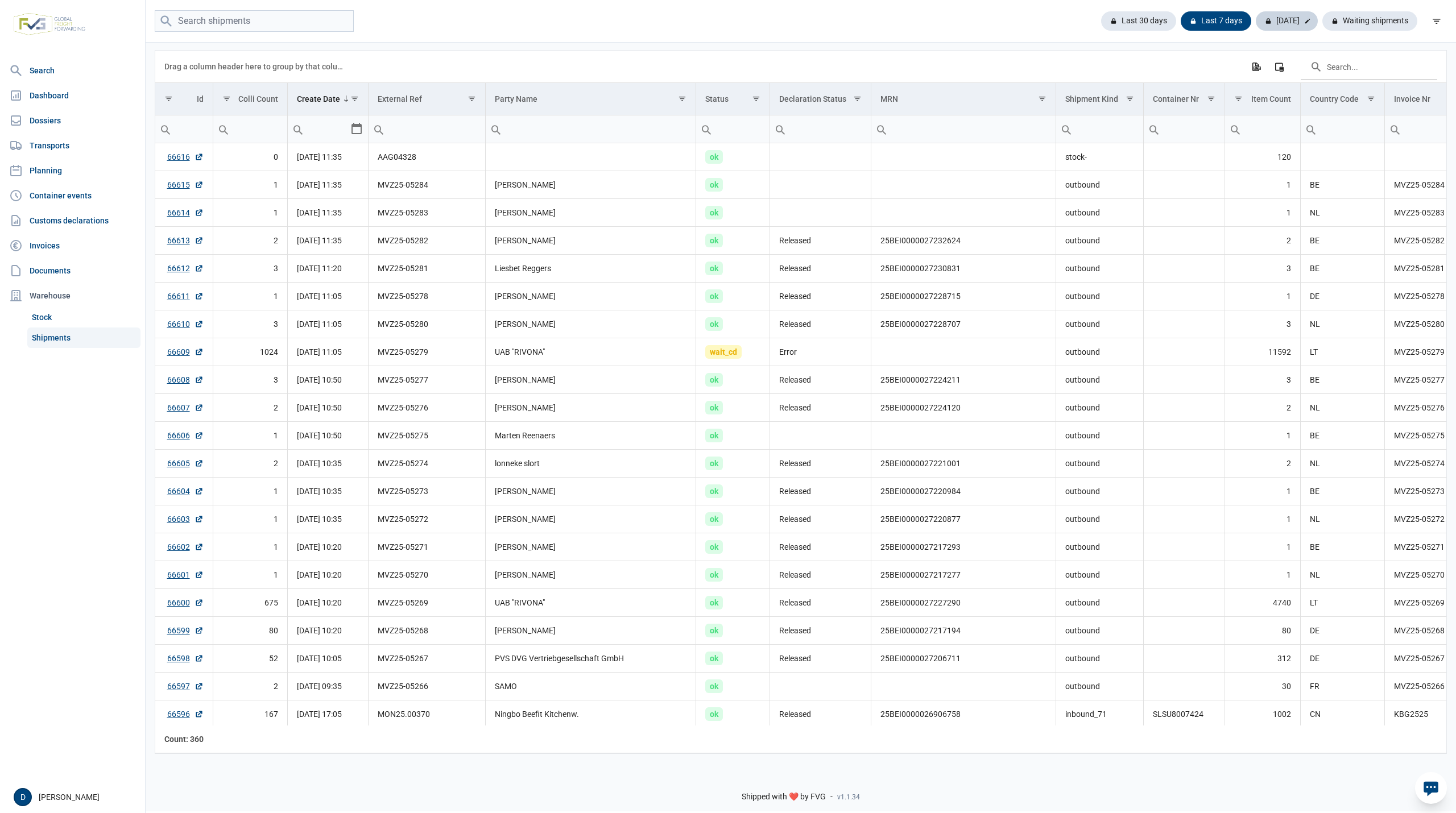
click at [1288, 17] on div "Today" at bounding box center [1287, 21] width 62 height 19
click at [183, 357] on link "66609" at bounding box center [185, 352] width 37 height 11
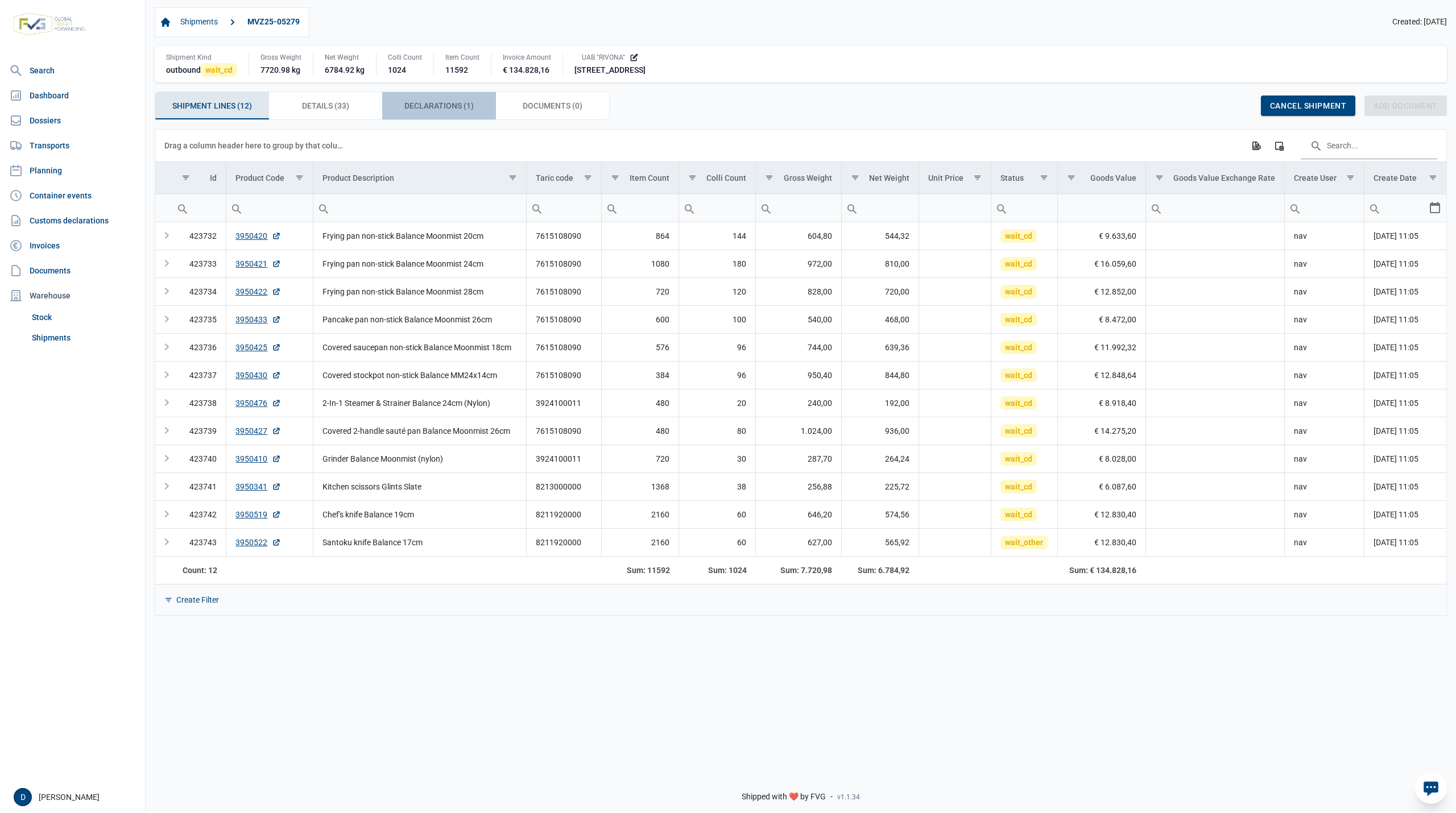
click at [435, 113] on span "Declarations (1) Declarations (1)" at bounding box center [438, 105] width 70 height 14
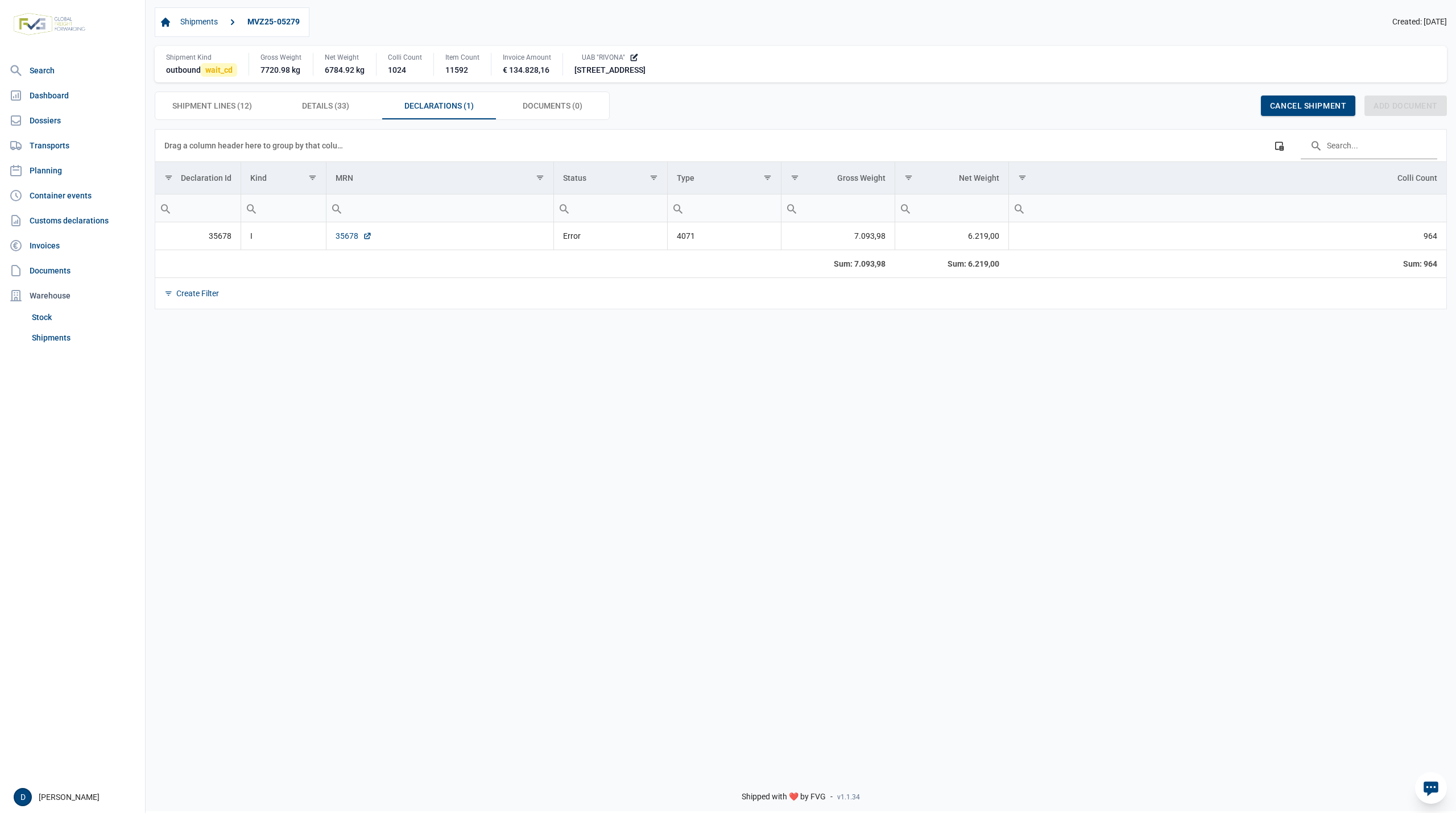
click at [346, 241] on link "35678" at bounding box center [354, 236] width 37 height 11
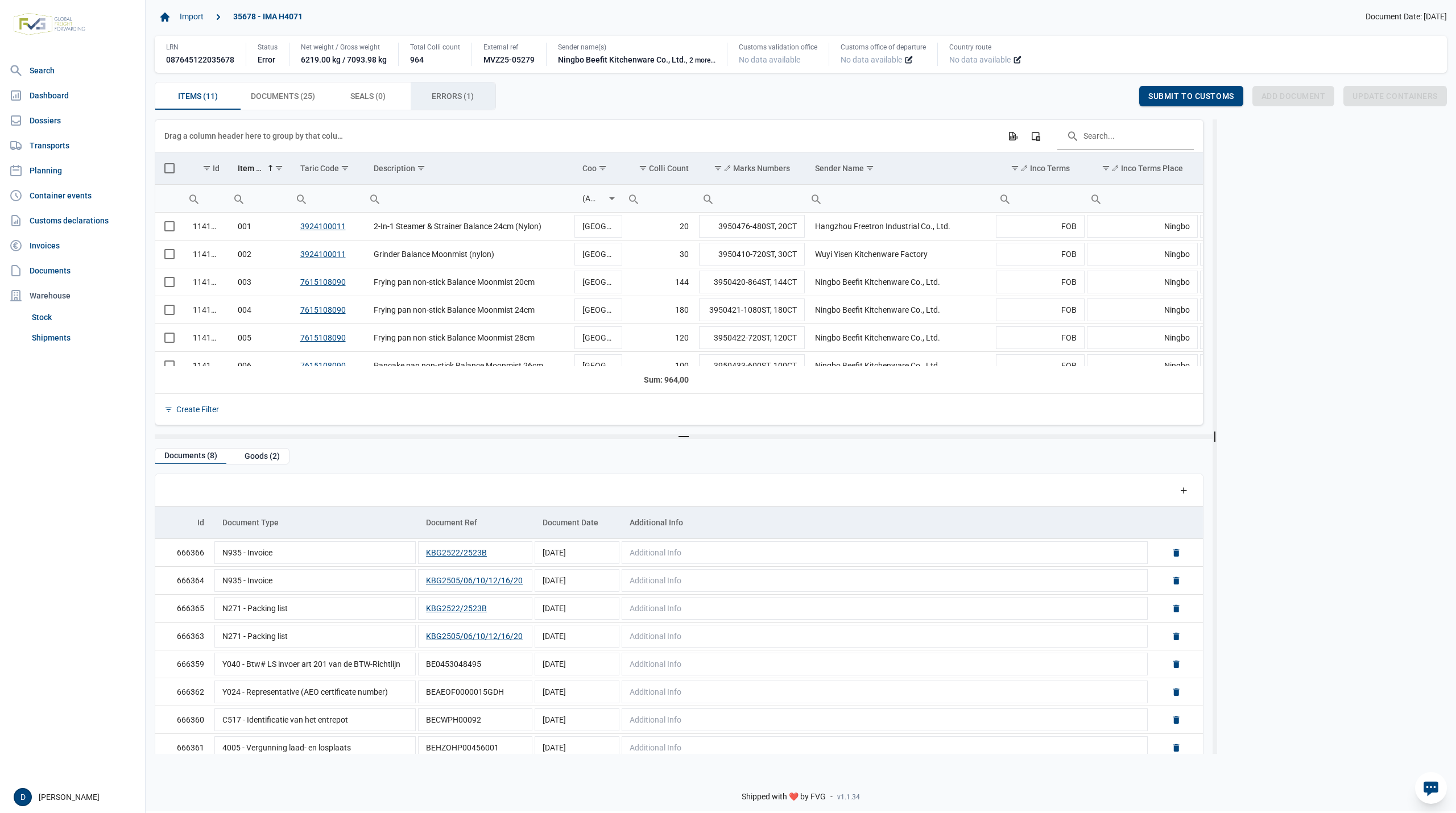
click at [449, 95] on span "Errors (1) Errors (1)" at bounding box center [452, 95] width 42 height 14
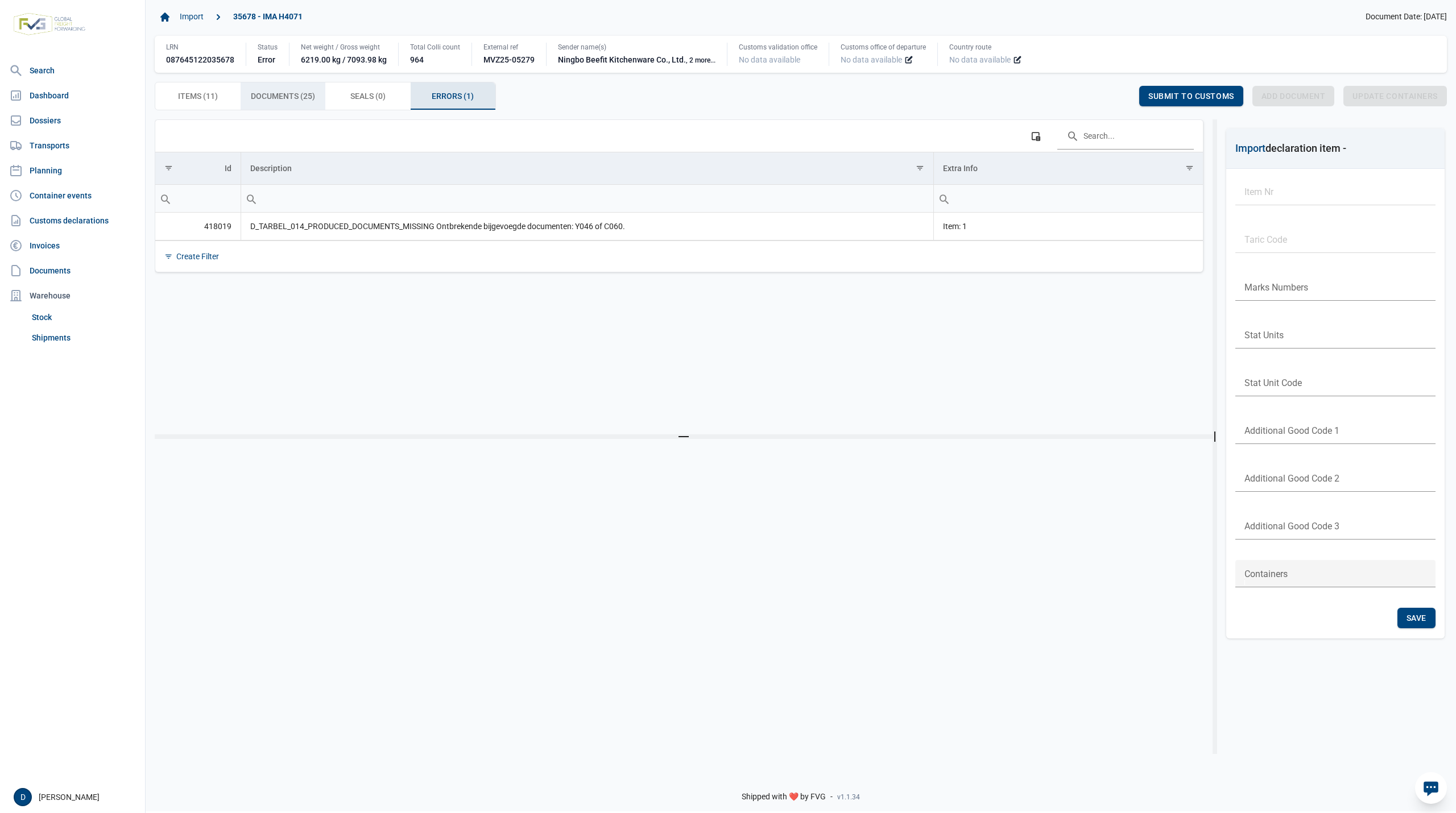
click at [268, 95] on span "Documents (25) Documents (25)" at bounding box center [283, 95] width 65 height 14
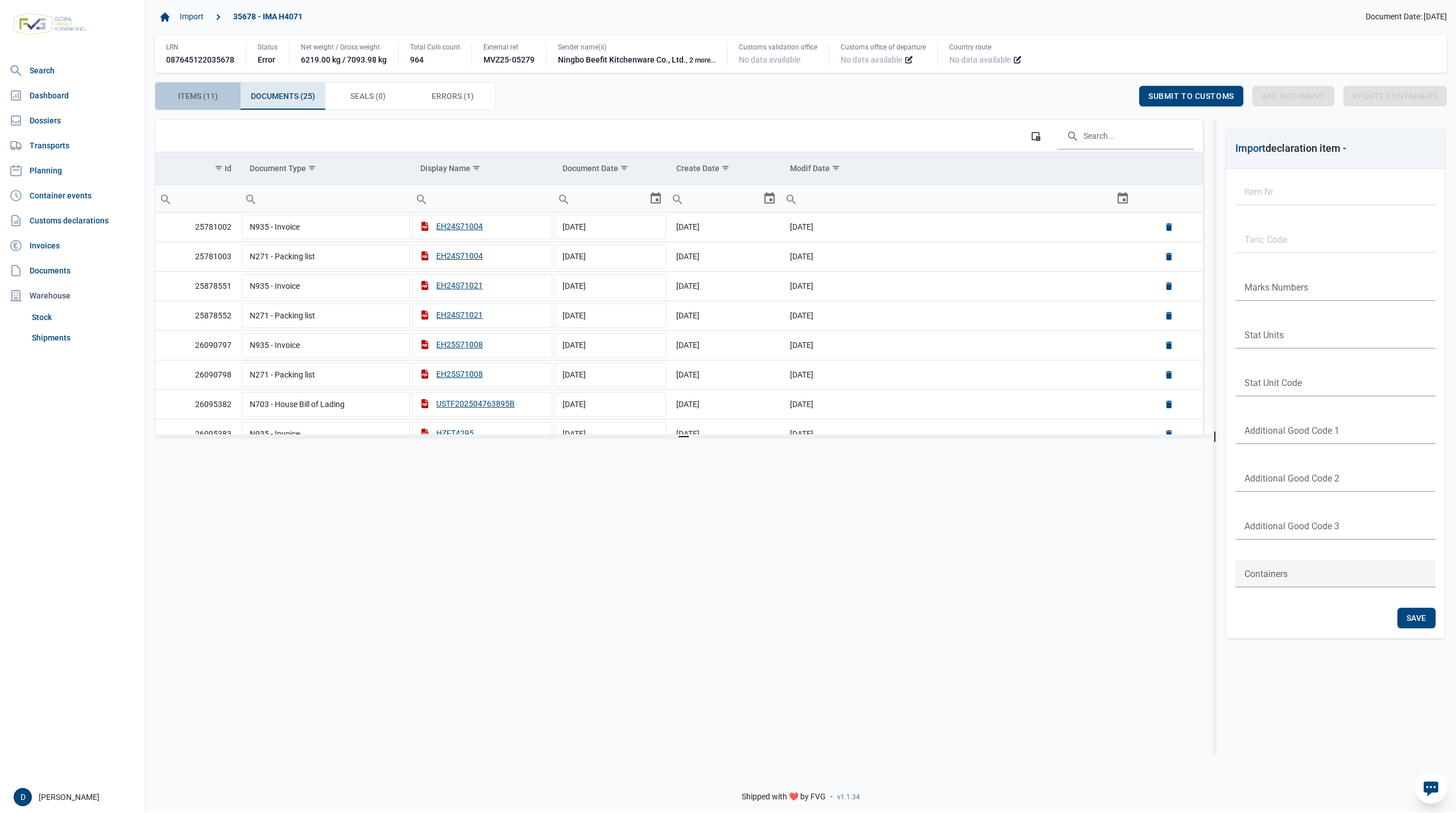
click at [207, 101] on span "Items (11) Items (11)" at bounding box center [197, 95] width 39 height 14
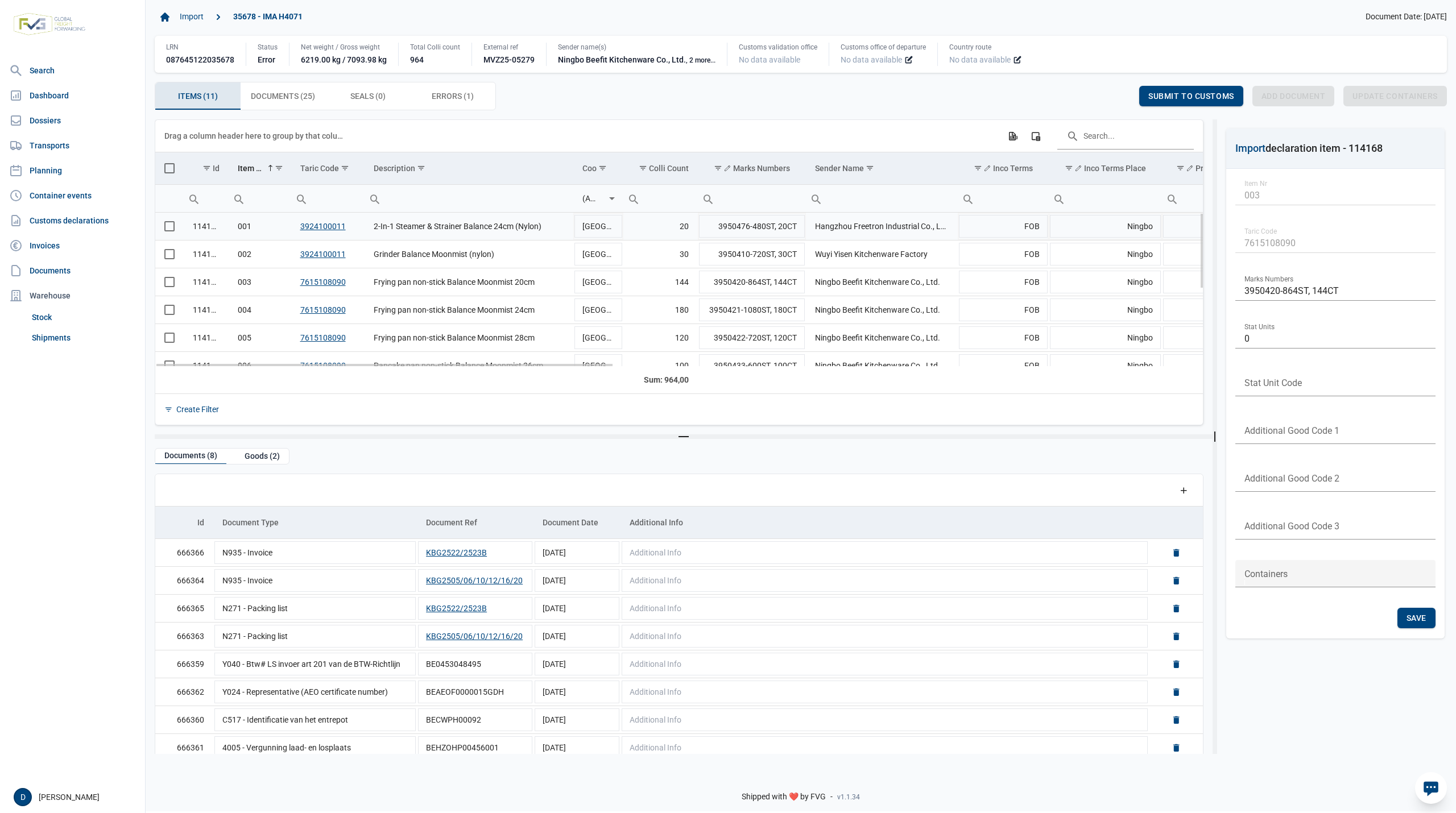
click at [172, 229] on span "Select row" at bounding box center [169, 226] width 10 height 10
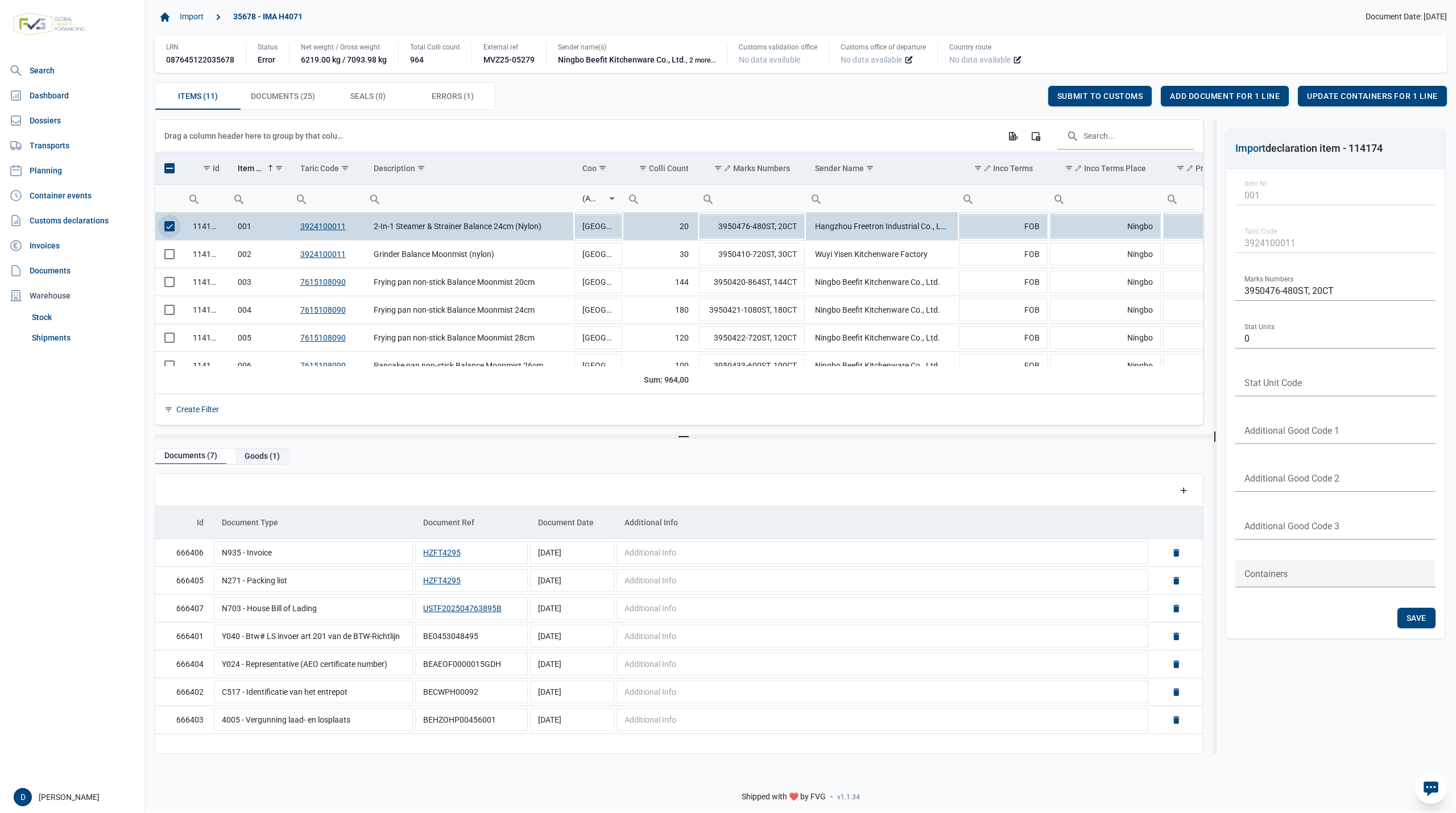
click at [257, 458] on div "Goods (1)" at bounding box center [262, 456] width 53 height 15
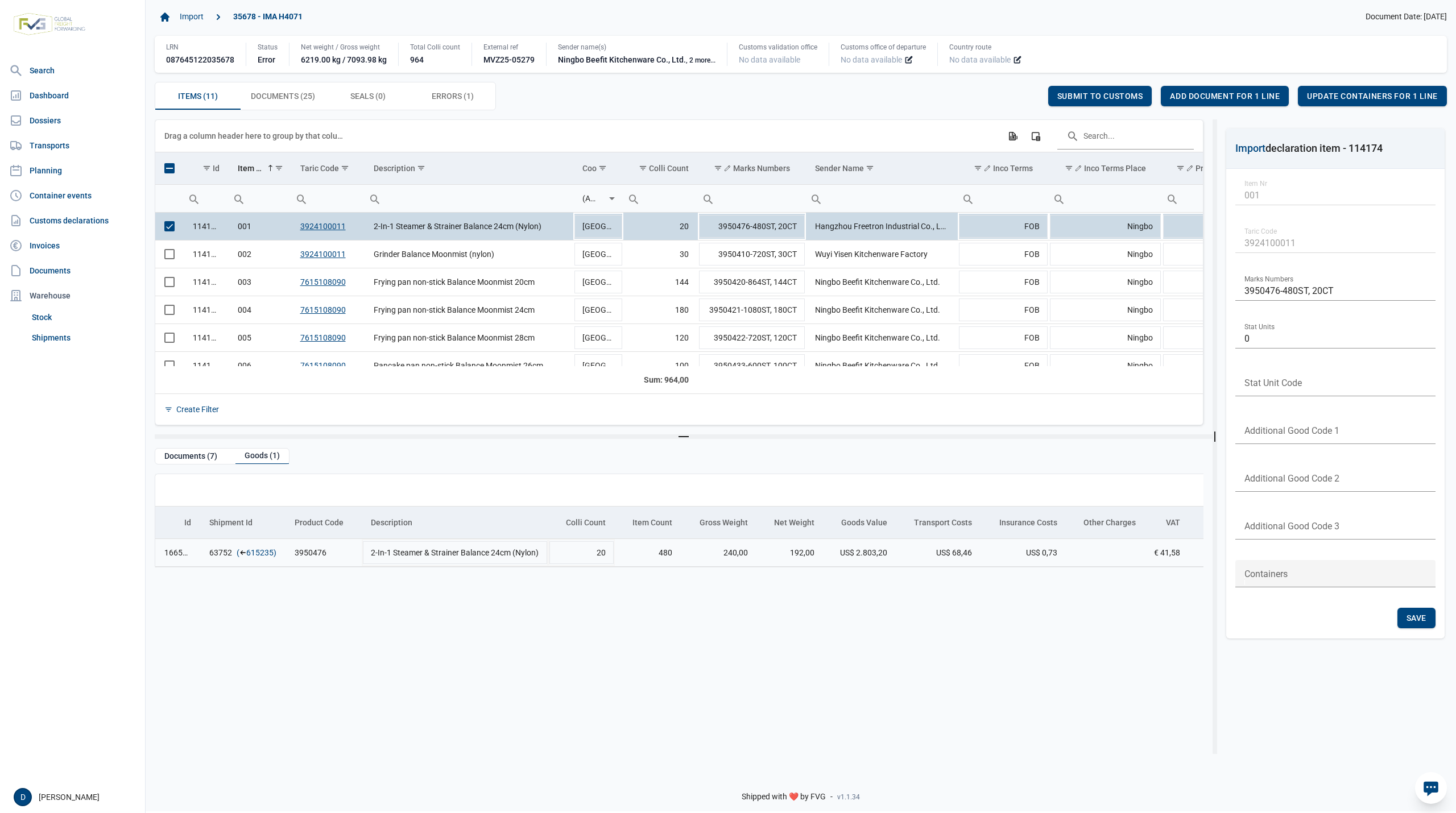
click at [258, 553] on link "615235" at bounding box center [260, 553] width 27 height 11
click at [1204, 99] on span "Add document for 1 line" at bounding box center [1224, 96] width 110 height 9
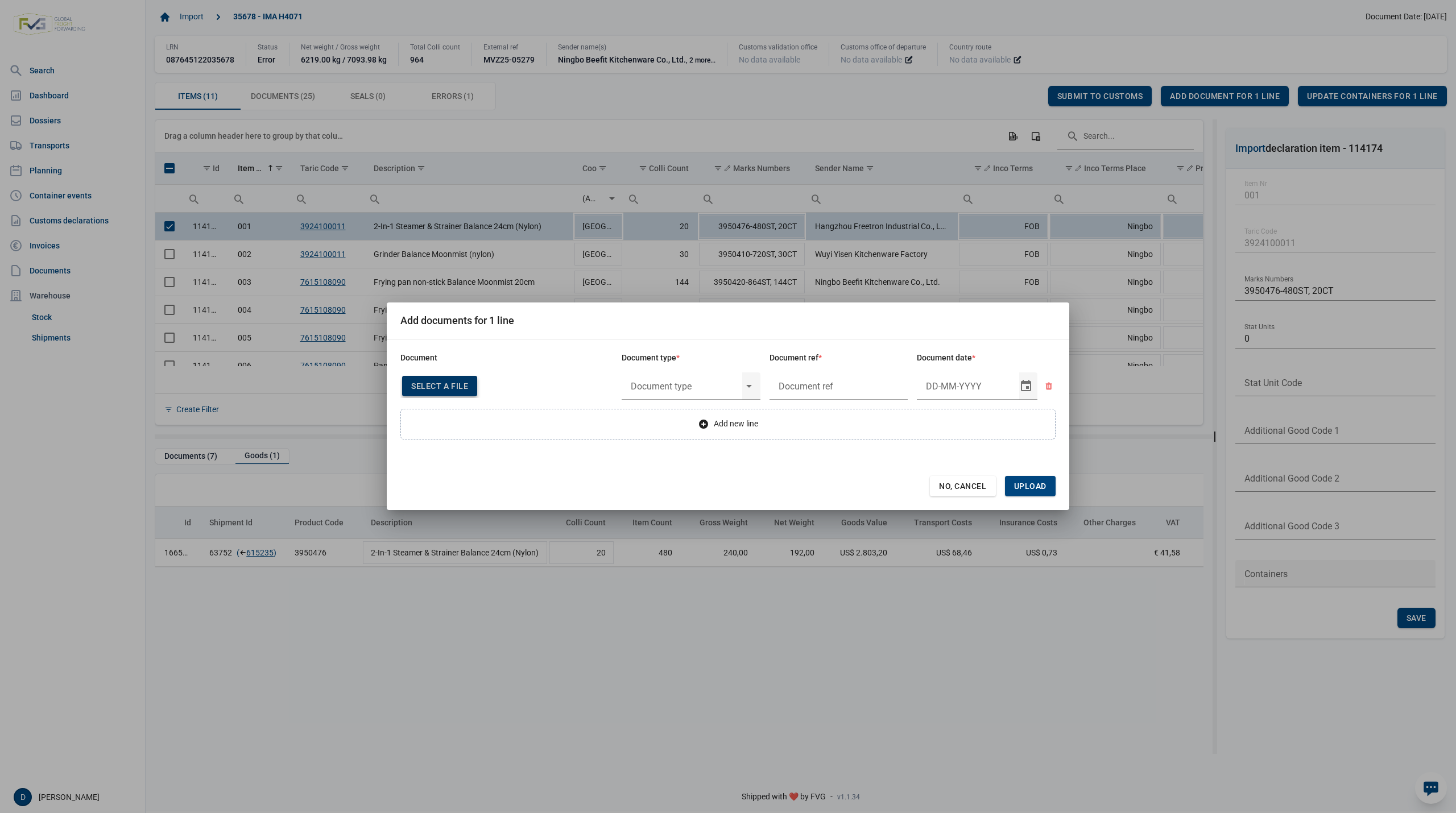
click at [463, 382] on span "Select a file" at bounding box center [439, 386] width 57 height 9
type input "CHEDD.BE.2025.0002166"
click at [715, 390] on input "text" at bounding box center [682, 385] width 121 height 29
click at [689, 418] on div "C060 - Declaration kitchenware ex CN of HK 284/2011" at bounding box center [690, 418] width 138 height 27
type input "C060 - Declaration kitchenware ex CN of HK 284/2011"
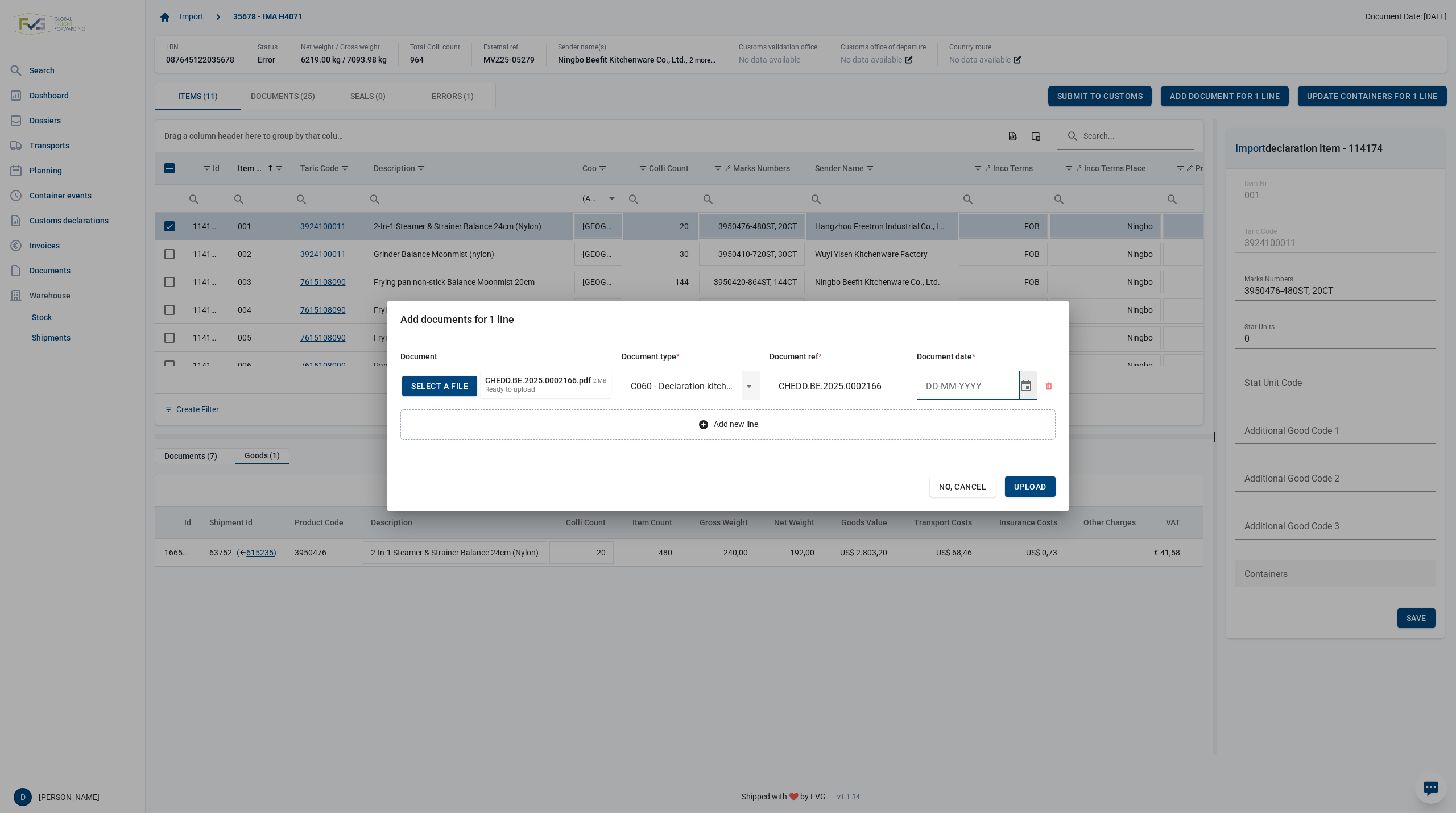
click at [943, 385] on input "Document date" at bounding box center [967, 385] width 103 height 29
type input "15-5-2025"
click at [1027, 486] on span "Upload" at bounding box center [1030, 487] width 32 height 9
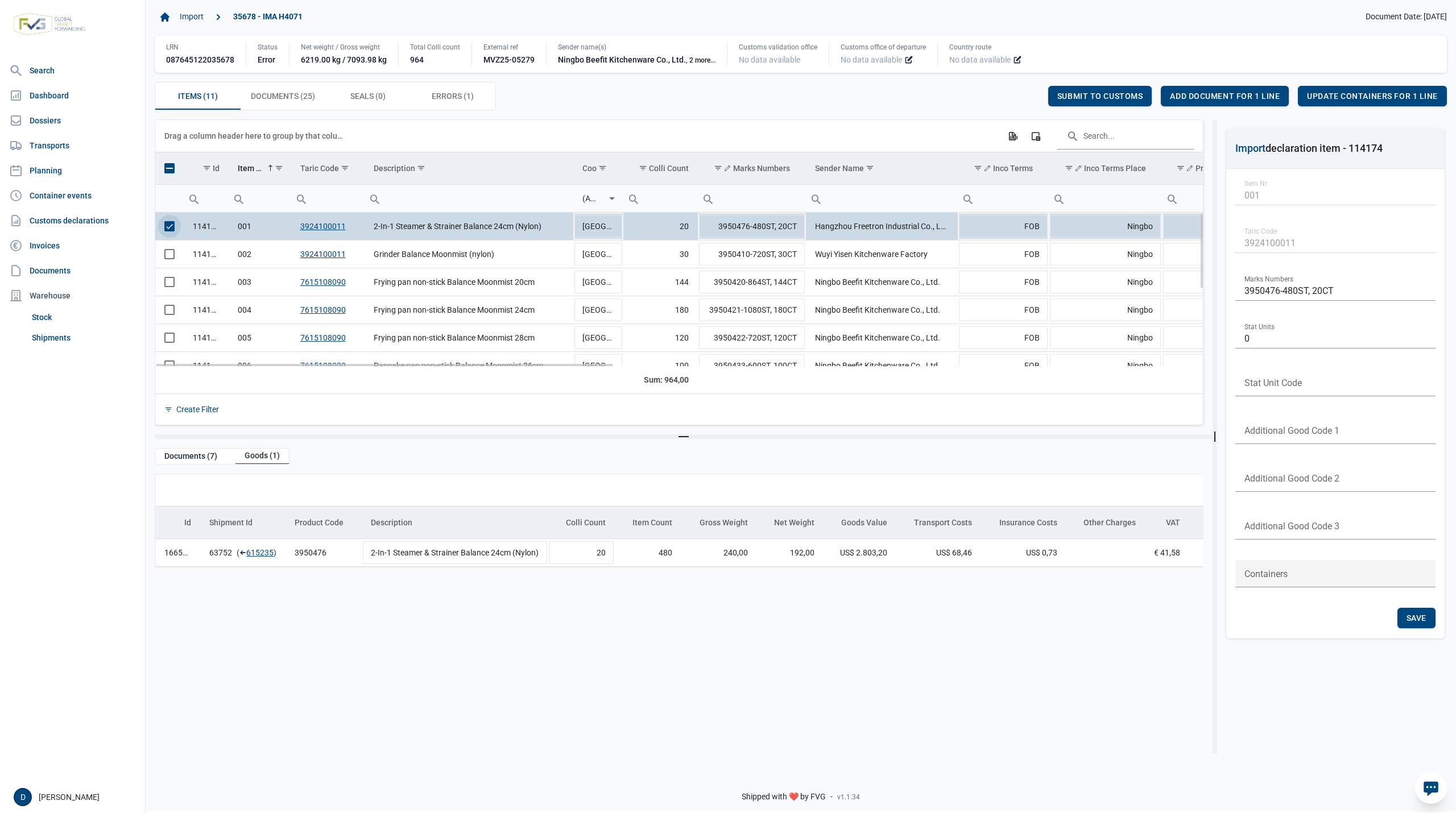
click at [169, 230] on span "Select row" at bounding box center [169, 226] width 10 height 10
click at [169, 255] on span "Select row" at bounding box center [169, 254] width 10 height 10
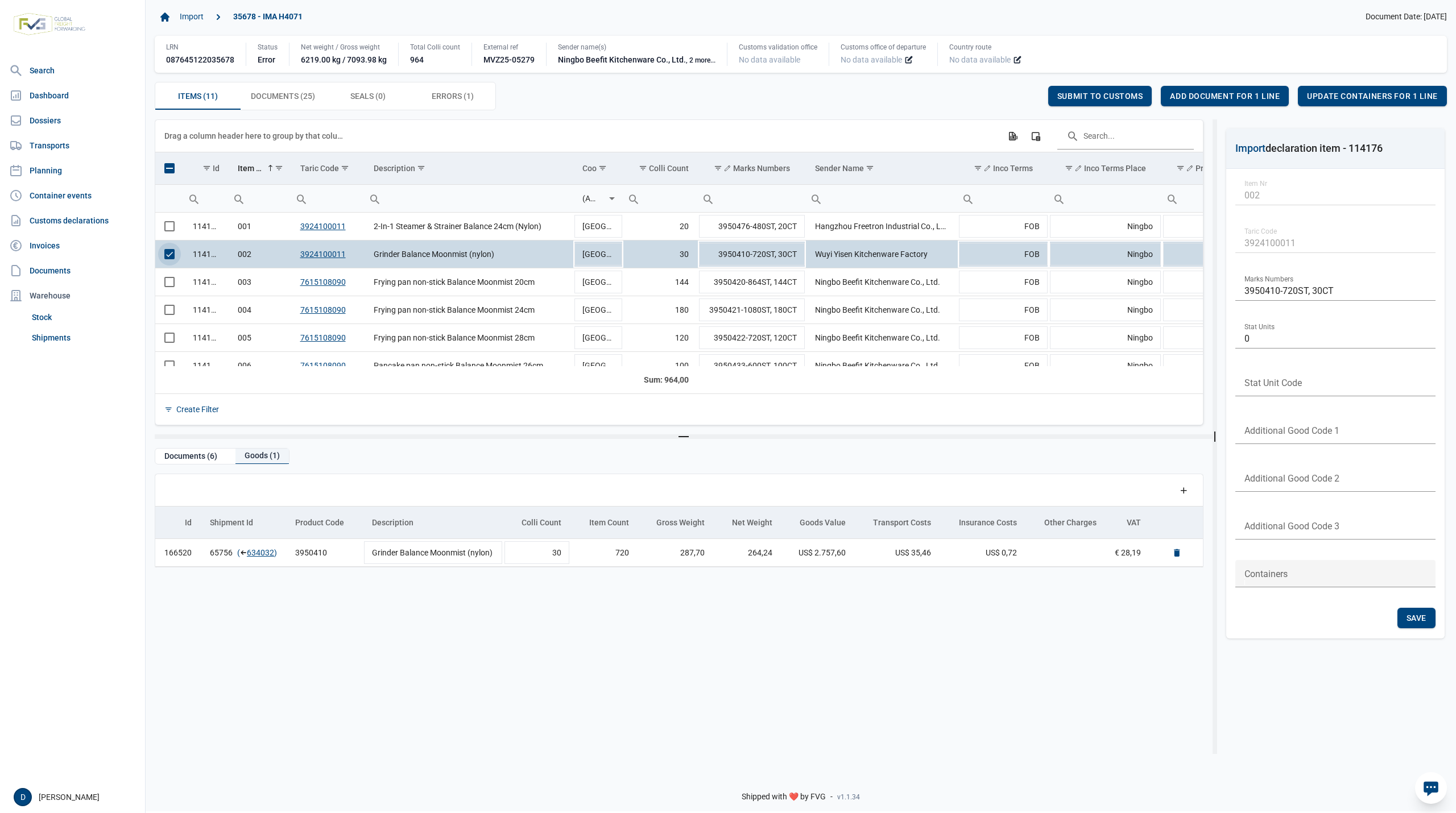
click at [262, 457] on div "Goods (1)" at bounding box center [262, 456] width 53 height 15
click at [258, 457] on div "Goods (1)" at bounding box center [262, 456] width 53 height 15
click at [199, 454] on div "Documents (6)" at bounding box center [190, 456] width 71 height 15
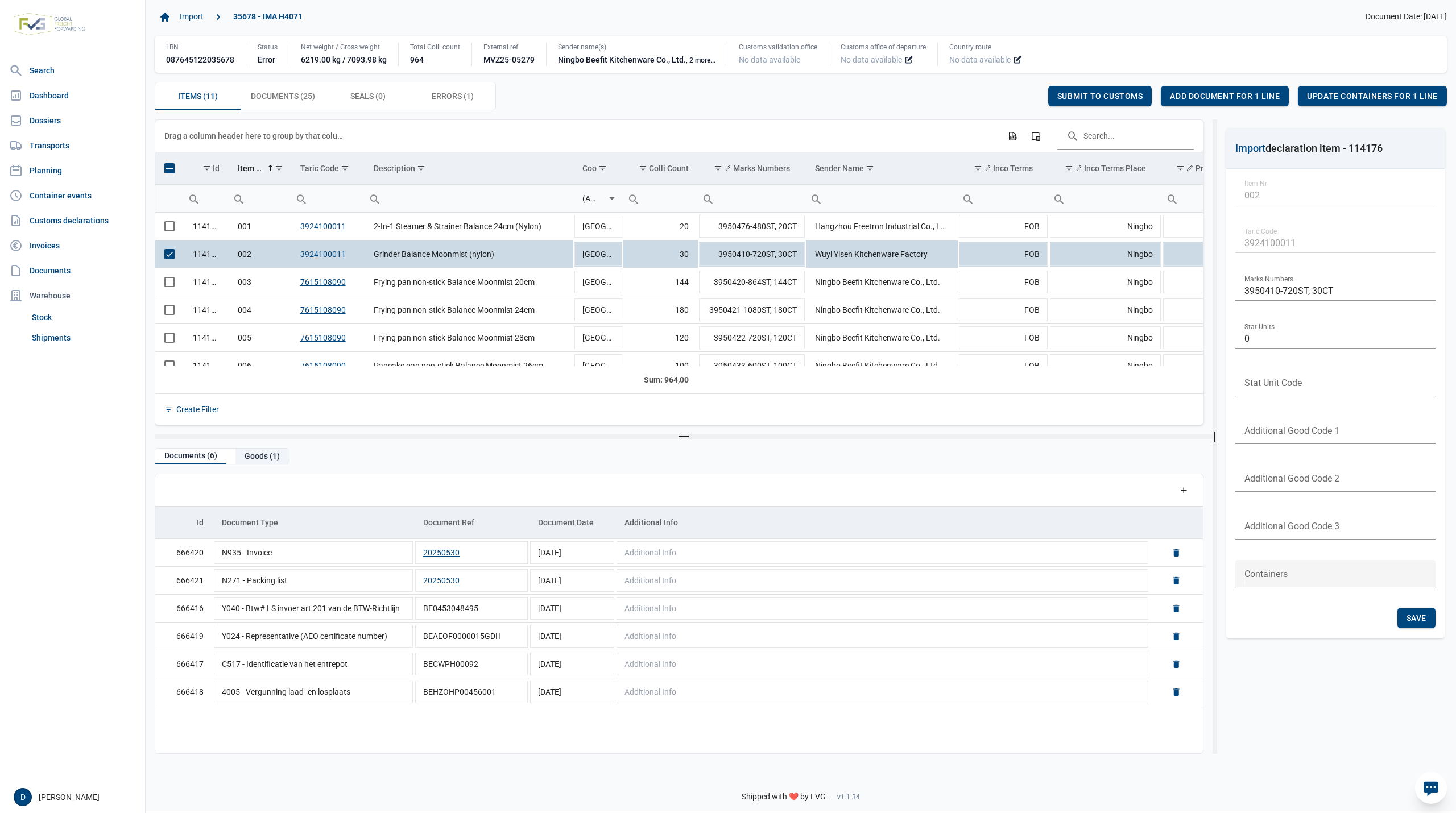
click at [258, 454] on div "Goods (1)" at bounding box center [262, 456] width 53 height 15
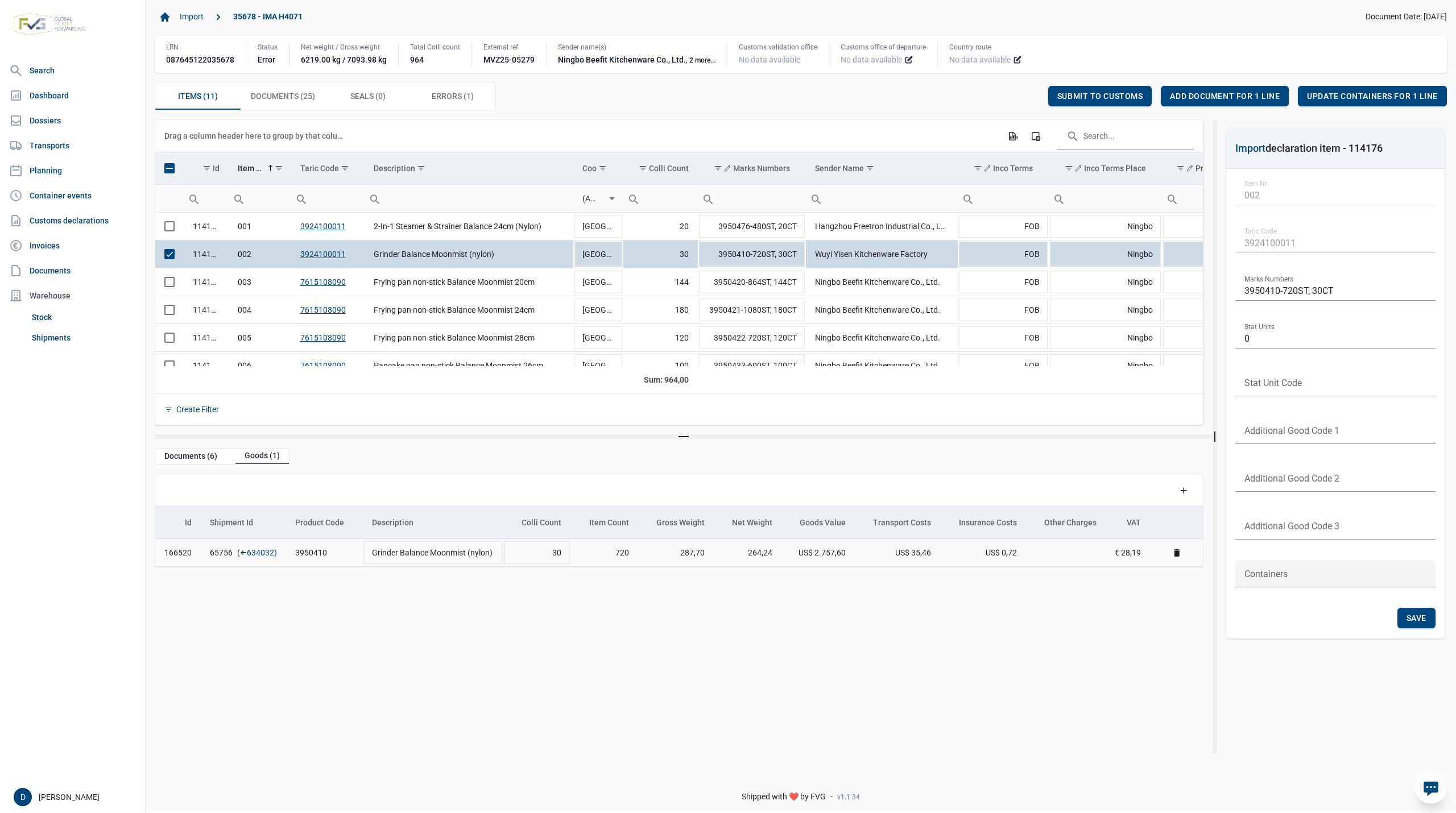
click at [256, 554] on link "634032" at bounding box center [260, 553] width 27 height 11
click at [1197, 98] on span "Add document for 1 line" at bounding box center [1224, 96] width 110 height 9
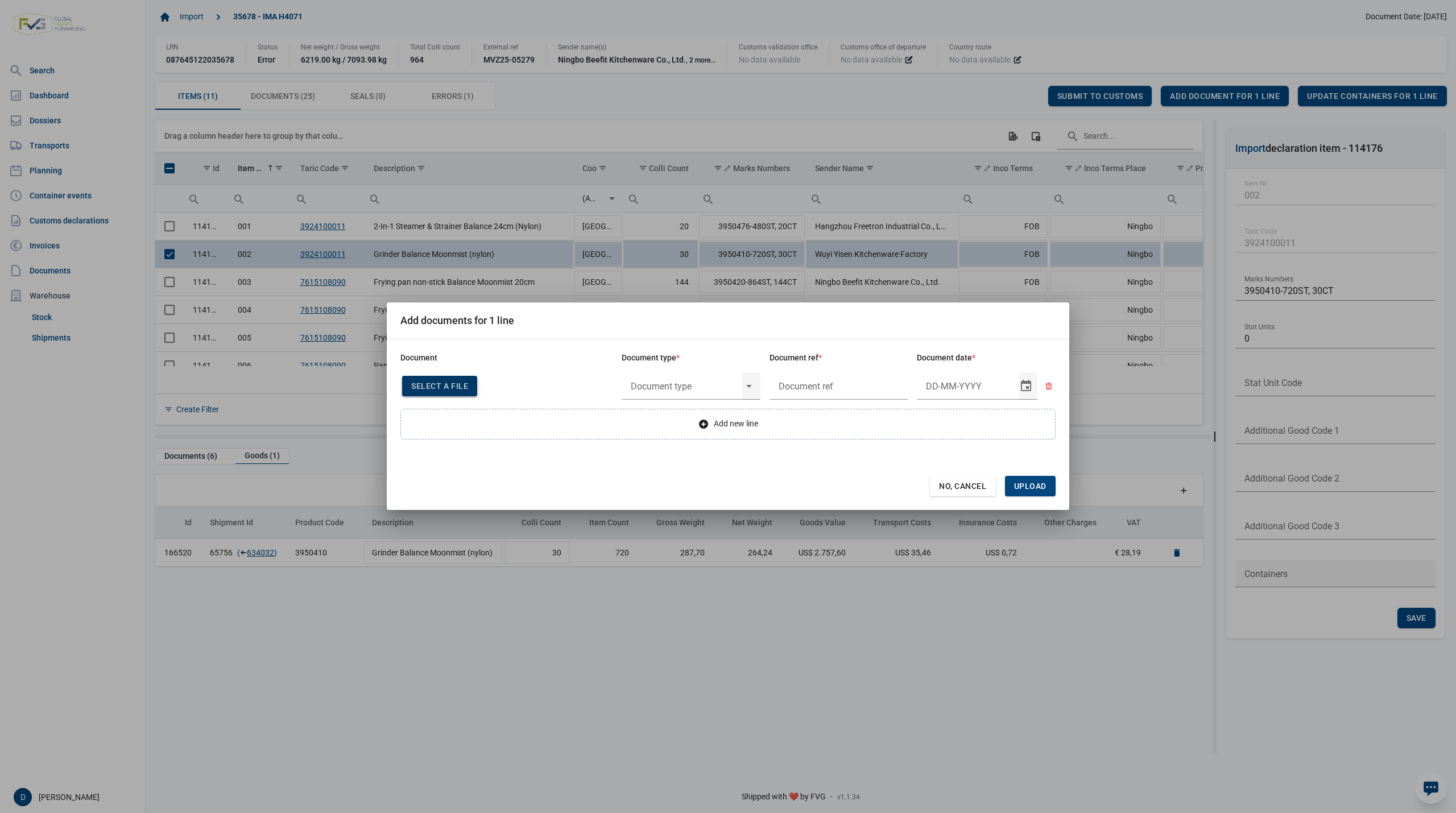
click at [445, 382] on span "Select a file" at bounding box center [439, 386] width 57 height 9
type input "CHEDD.BE.2025.0003708"
click at [703, 382] on input "text" at bounding box center [682, 385] width 121 height 29
click at [695, 418] on div "C060 - Declaration kitchenware ex CN of HK 284/2011" at bounding box center [690, 418] width 138 height 27
type input "C060 - Declaration kitchenware ex CN of HK 284/2011"
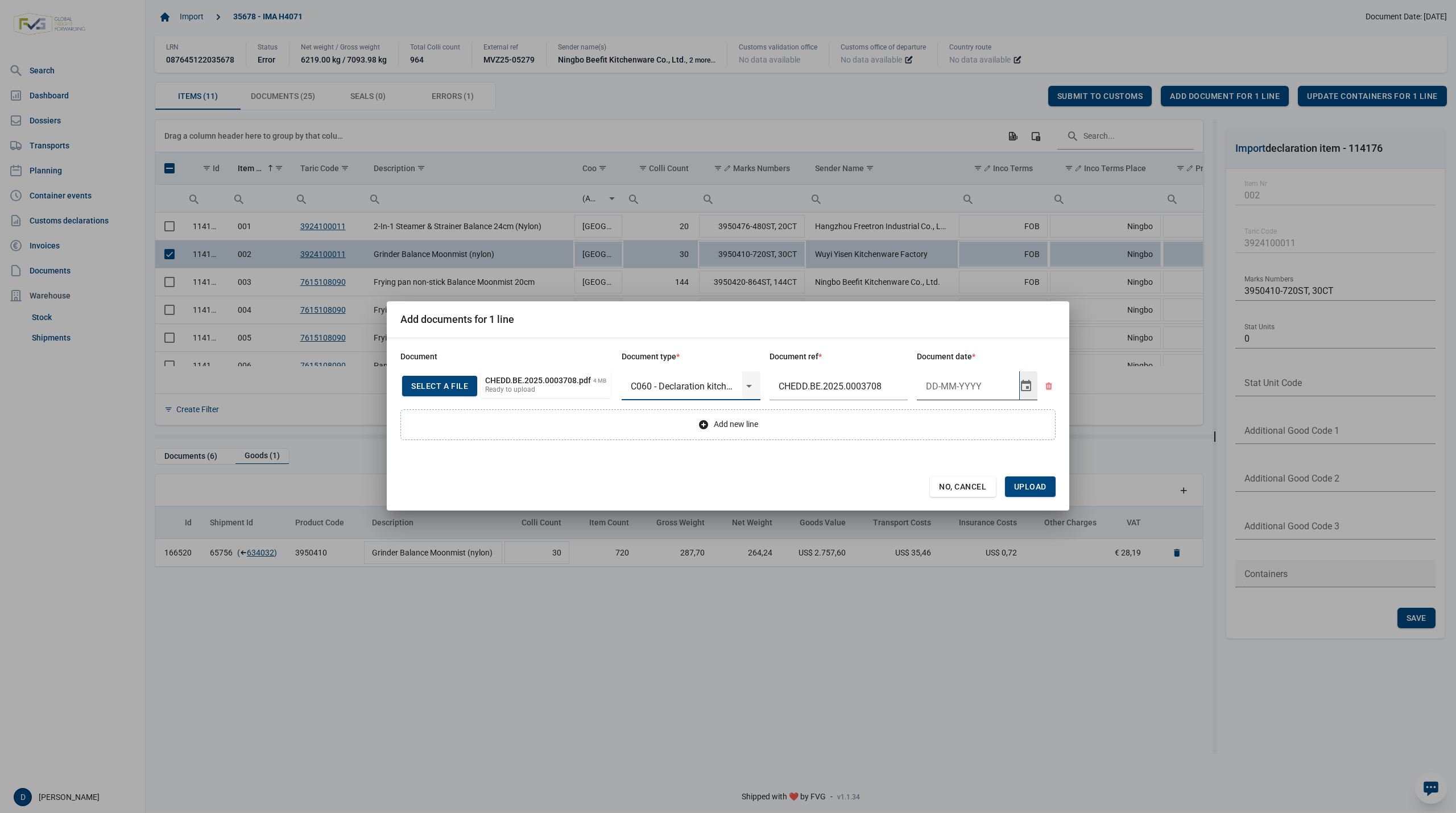
click at [933, 385] on input "Document date" at bounding box center [967, 385] width 103 height 29
type input "21-8-2025"
click at [1040, 492] on span "Upload" at bounding box center [1030, 487] width 32 height 9
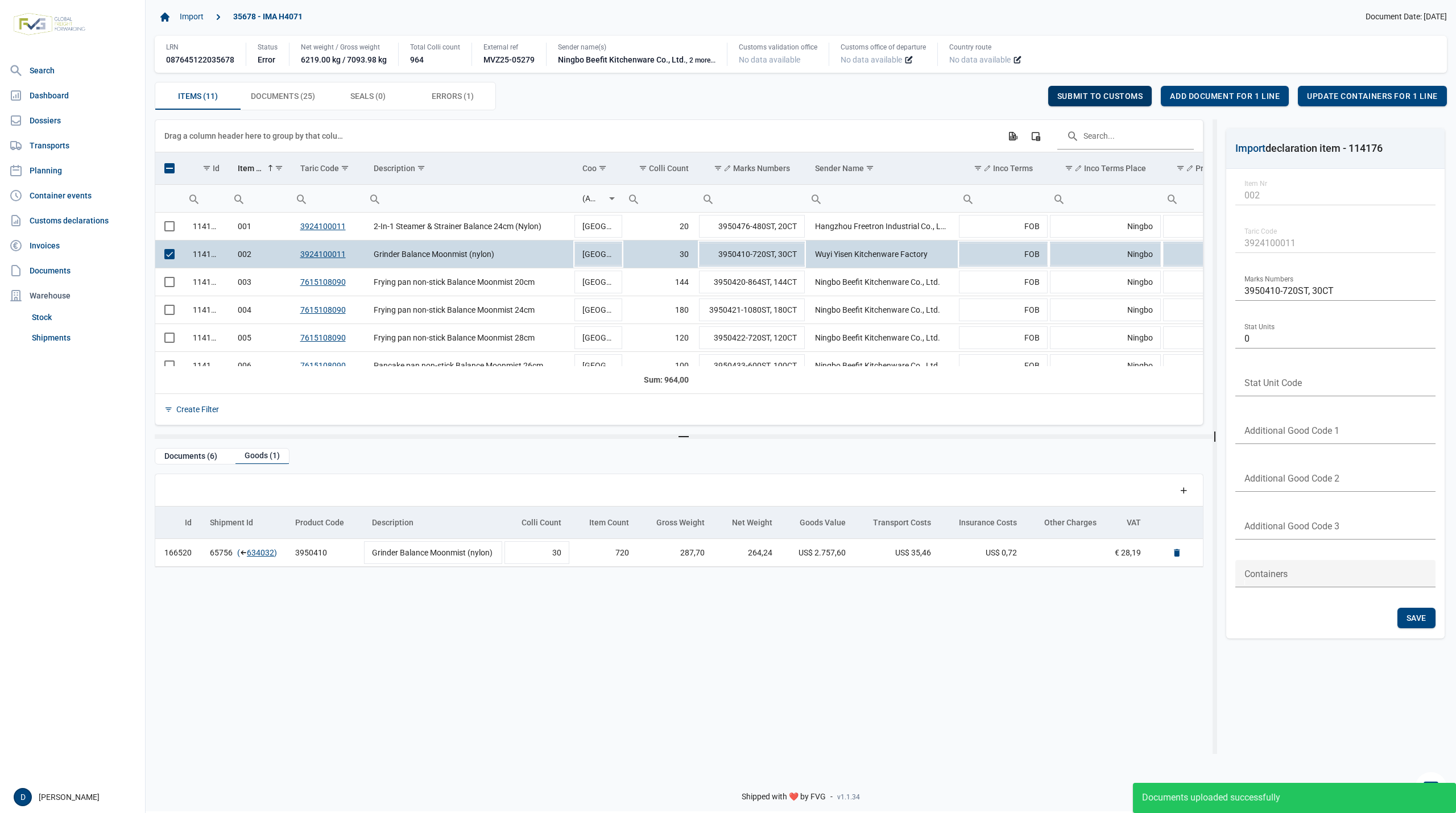
click at [1124, 91] on div "Submit to customs" at bounding box center [1099, 96] width 104 height 21
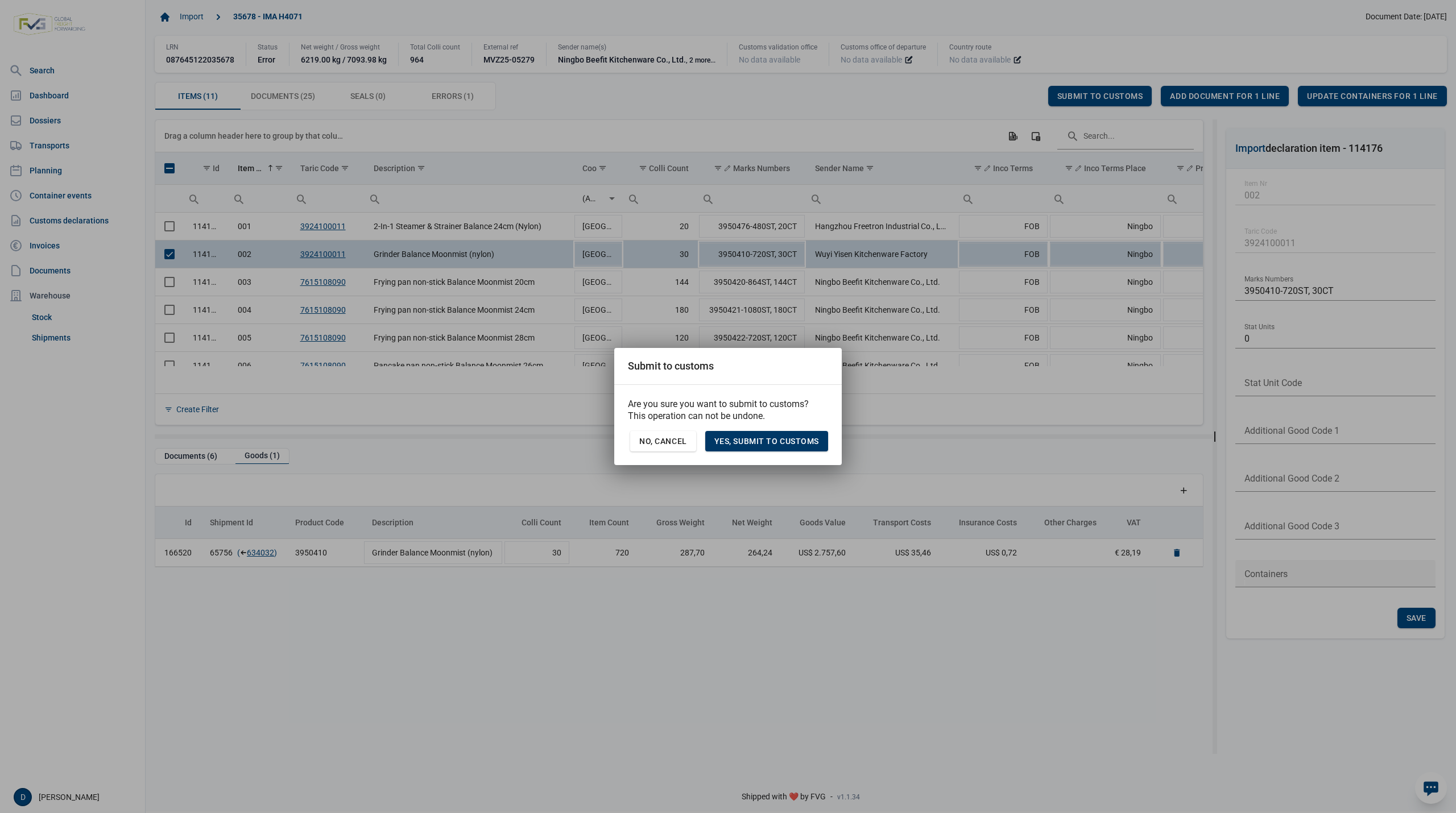
click at [778, 440] on span "Yes, Submit to customs" at bounding box center [766, 441] width 105 height 9
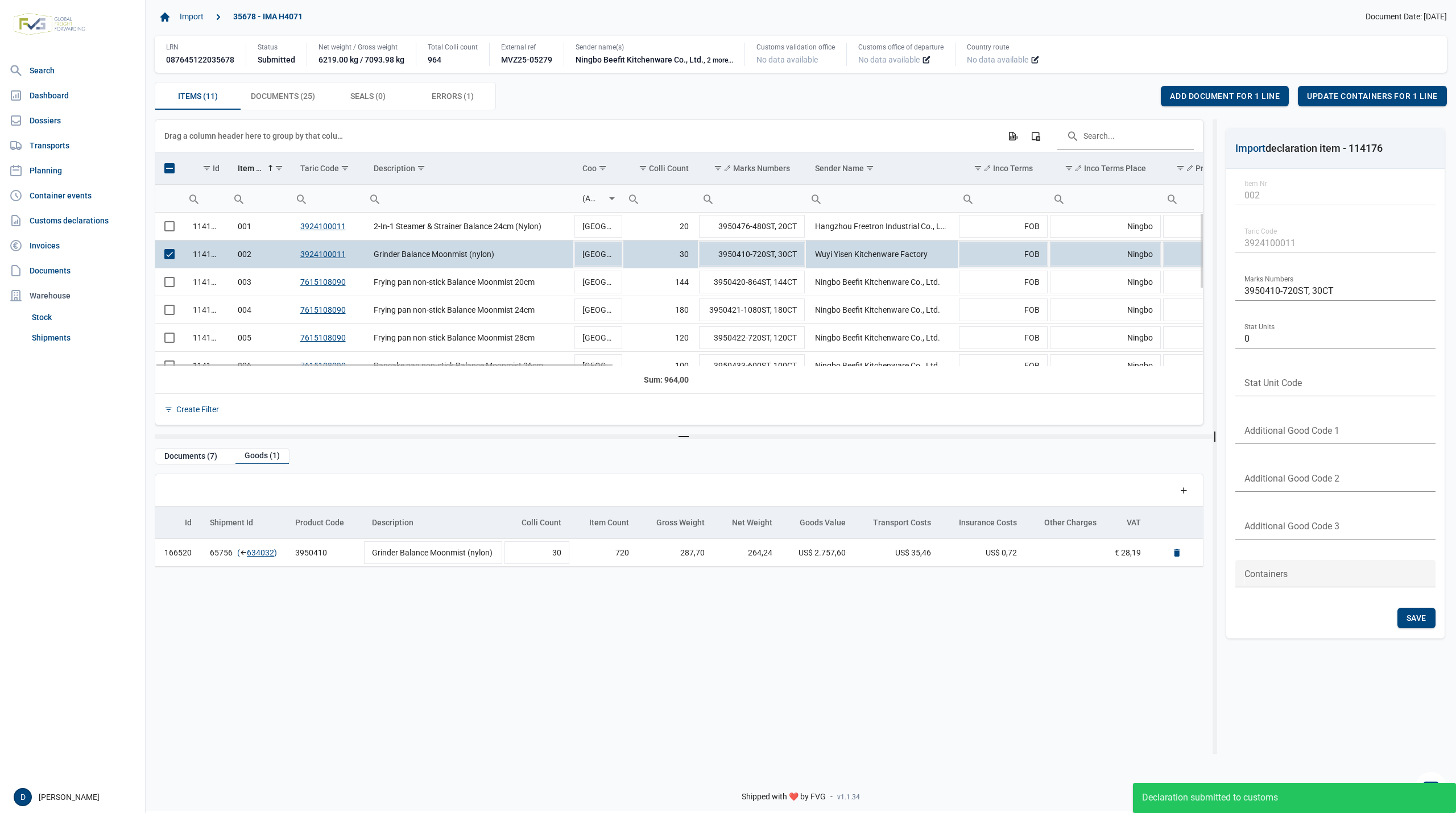
click at [171, 256] on span "Select row" at bounding box center [169, 254] width 10 height 10
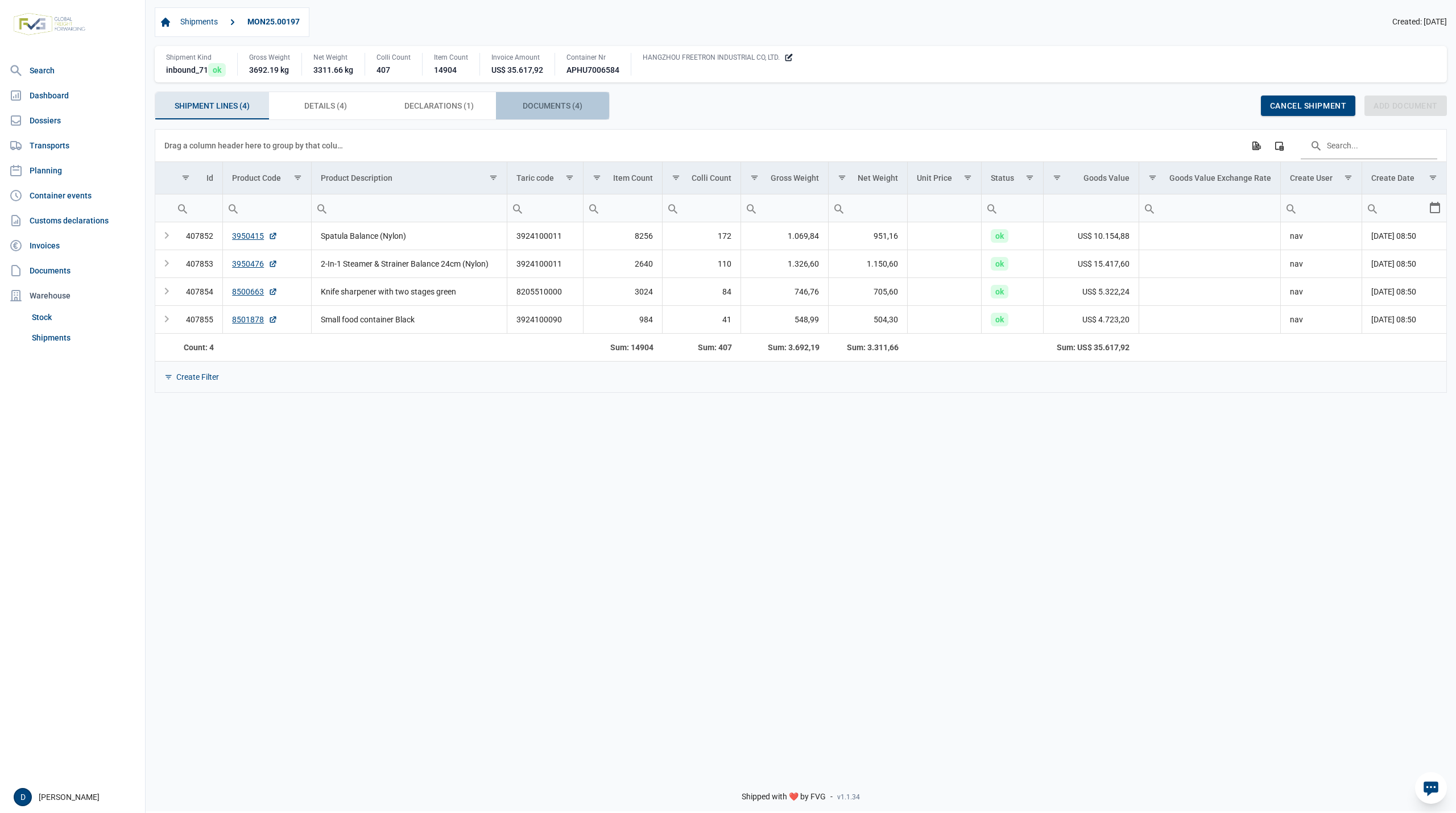
click at [535, 105] on span "Documents (4) Documents (4)" at bounding box center [552, 105] width 60 height 14
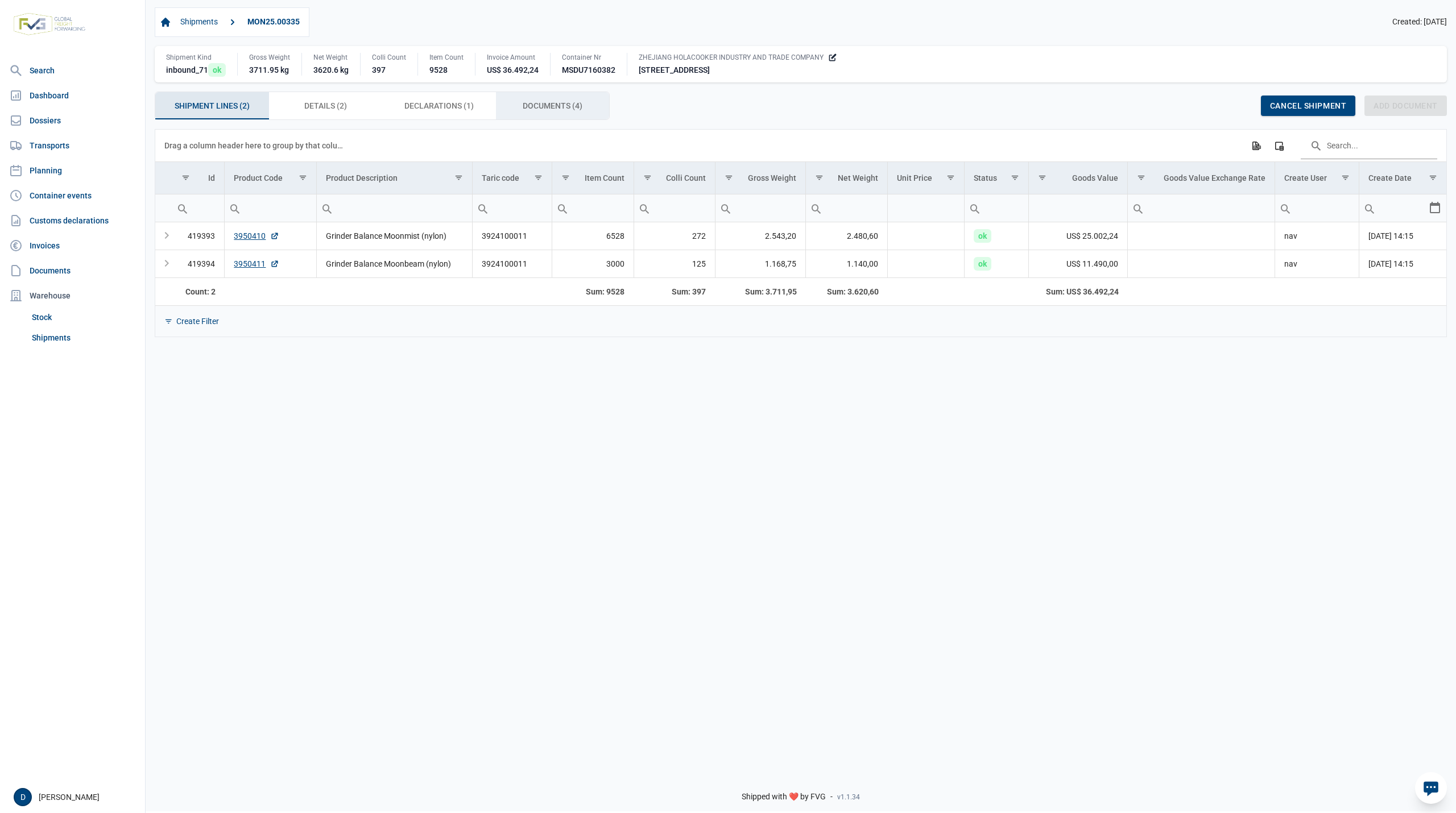
click at [544, 98] on div "Documents (4) Documents (4)" at bounding box center [553, 105] width 113 height 27
